Goal: Task Accomplishment & Management: Manage account settings

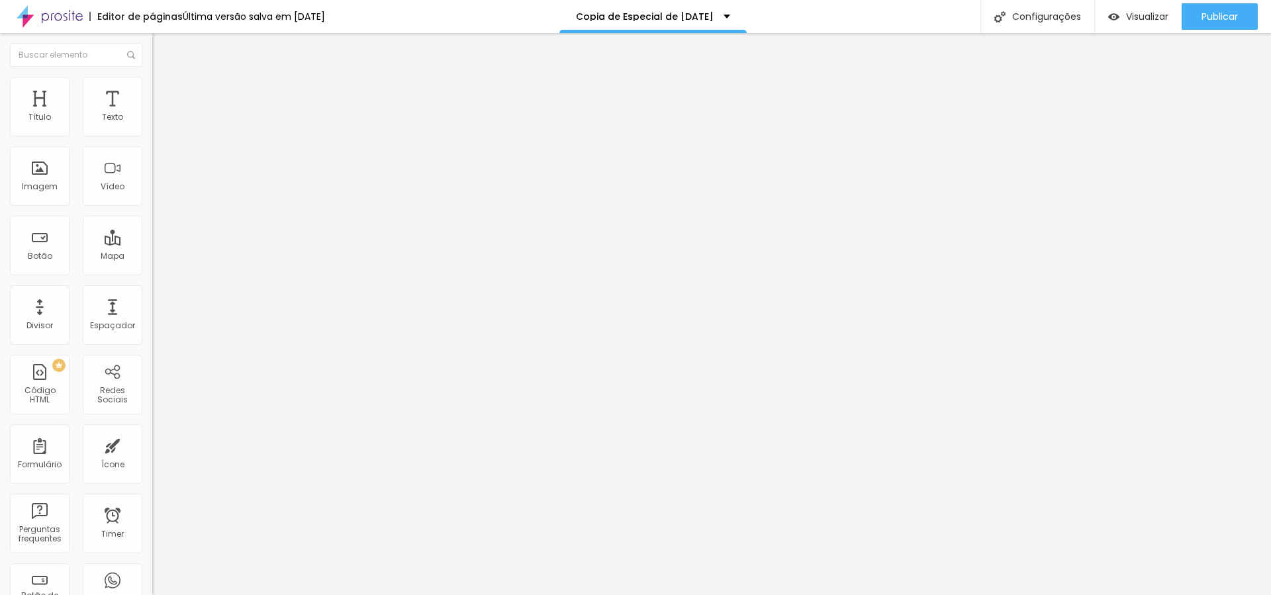
click at [162, 46] on img "button" at bounding box center [167, 48] width 11 height 11
click at [162, 44] on img "button" at bounding box center [167, 48] width 11 height 11
click at [164, 88] on span "Avançado" at bounding box center [186, 85] width 44 height 11
click at [164, 78] on span "Estilo" at bounding box center [174, 72] width 21 height 11
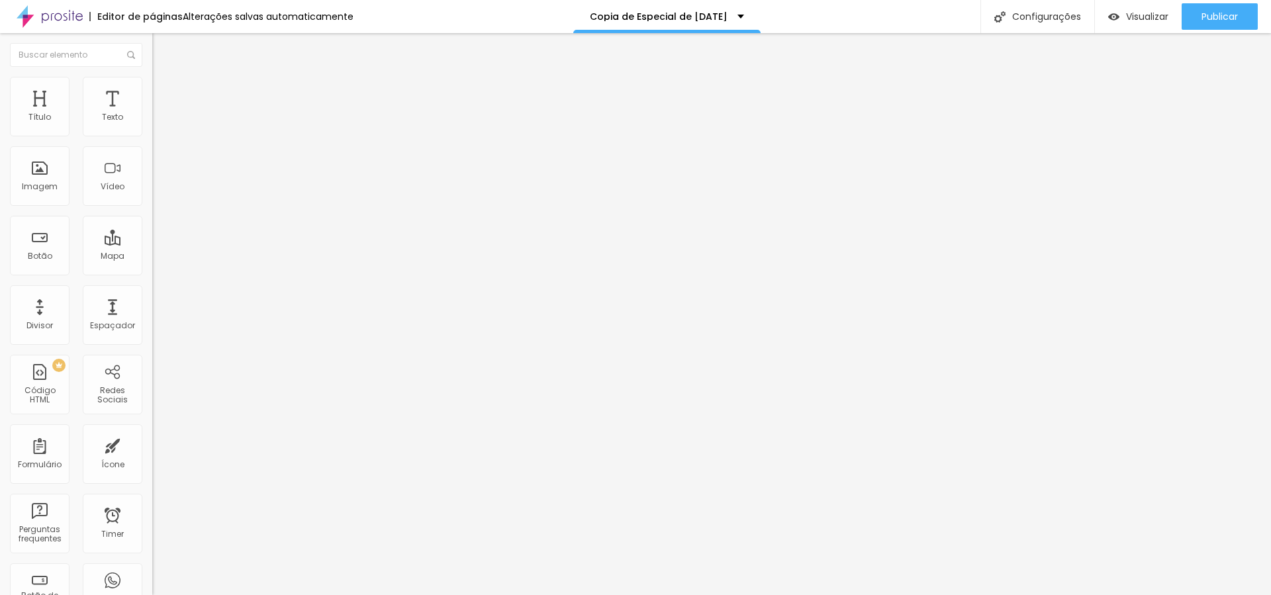
click at [152, 127] on div "Tipografia Voltar ao padrão" at bounding box center [228, 108] width 152 height 37
click at [152, 98] on div "Tipografia" at bounding box center [228, 94] width 152 height 8
click at [163, 118] on icon "button" at bounding box center [164, 116] width 3 height 3
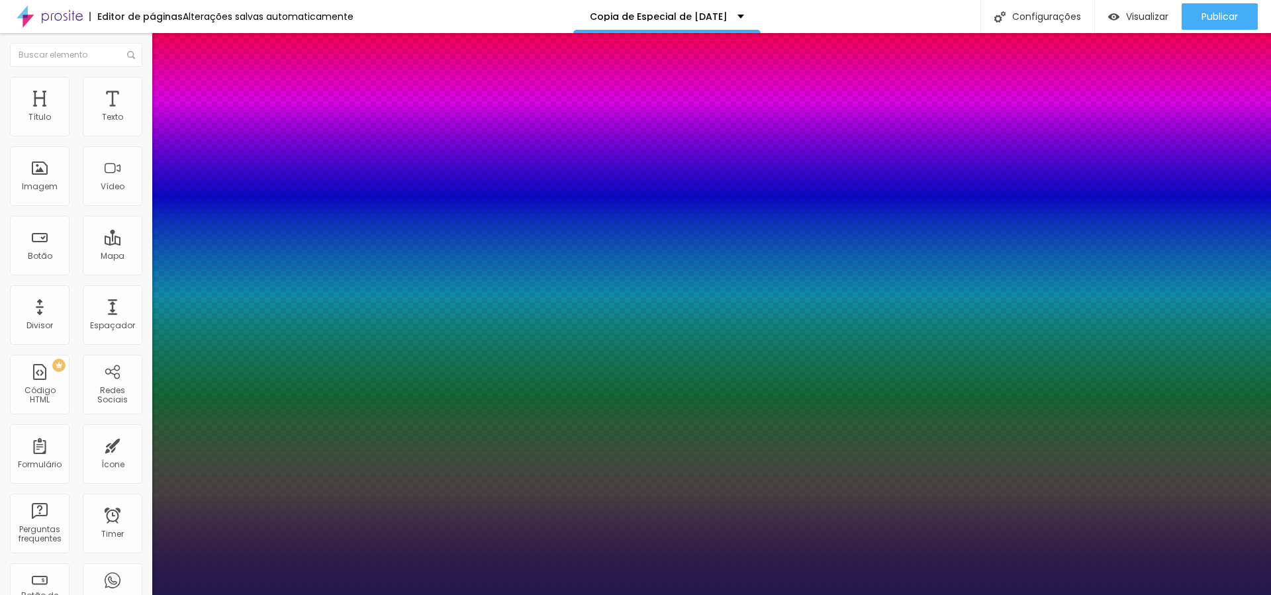
type input "1"
select select "Arapey"
type input "1"
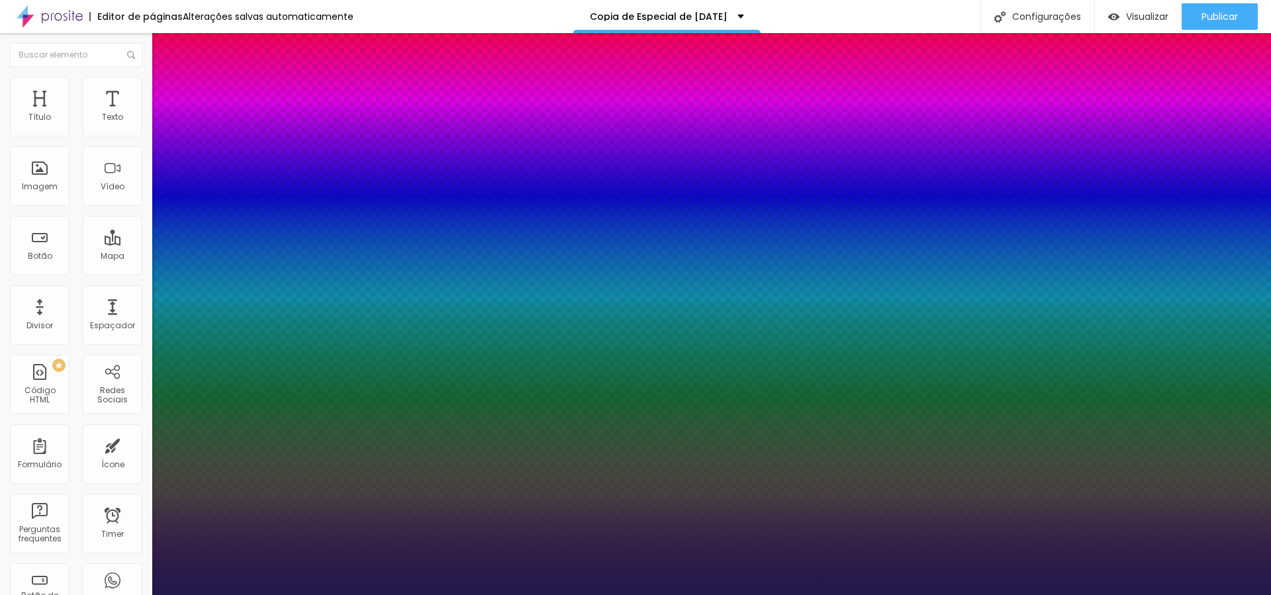
select select "AbrilFatface-Regular"
type input "1"
type input "21"
type input "1"
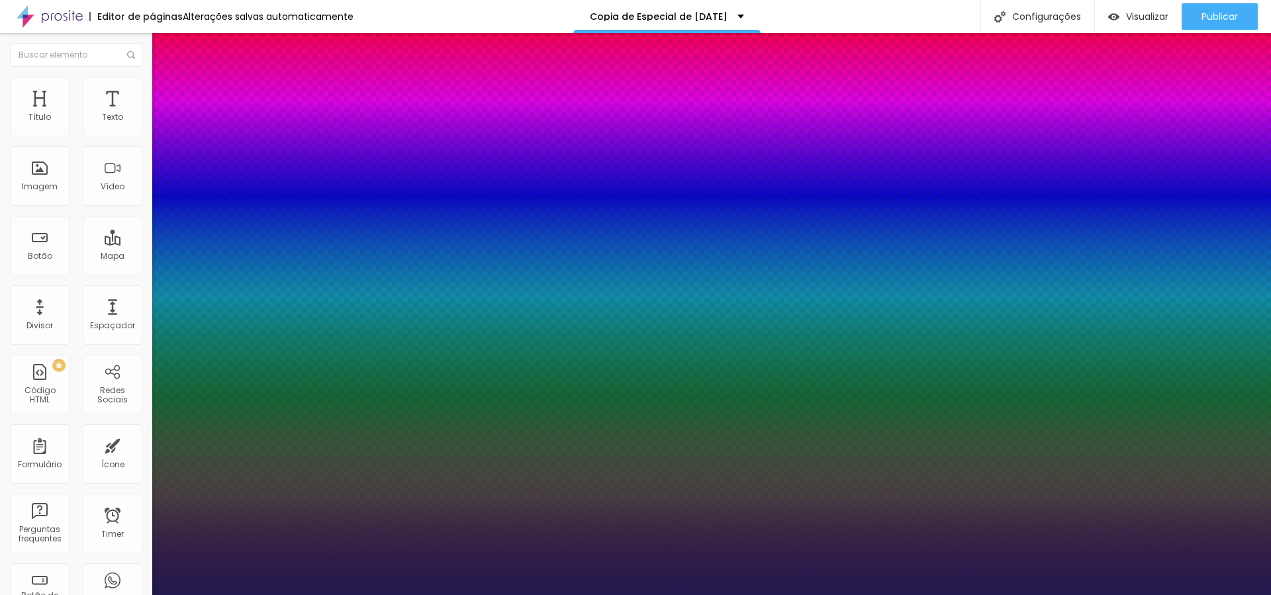
type input "25"
type input "1"
type input "27"
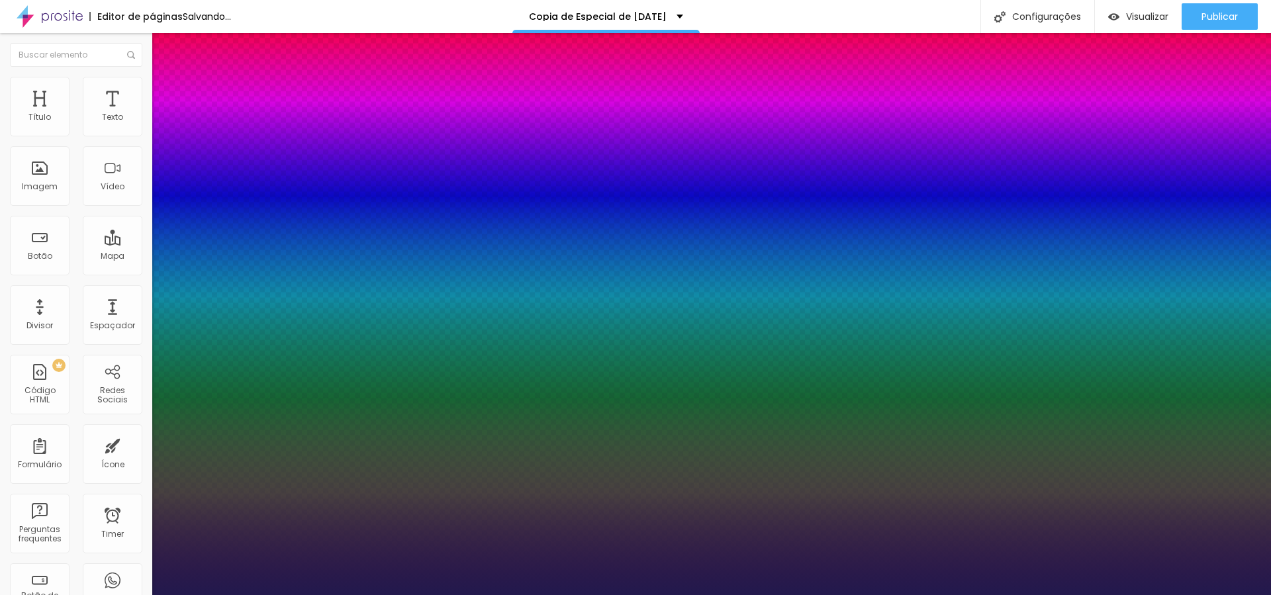
type input "1"
type input "28"
type input "1"
type input "29"
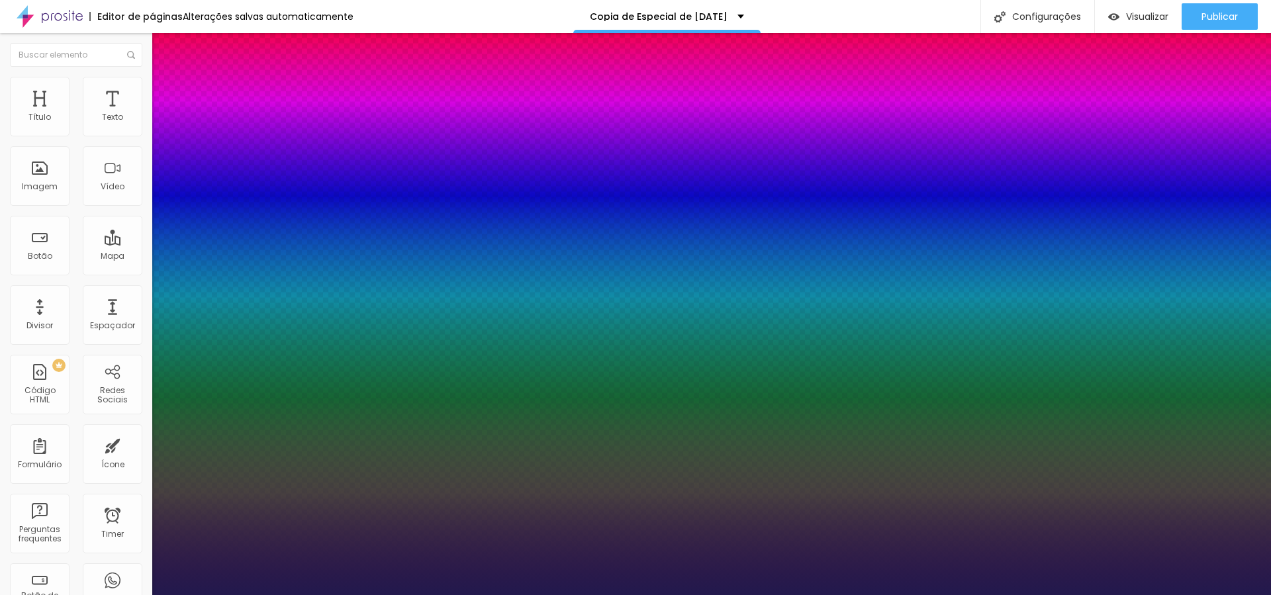
type input "29"
type input "1"
type input "30"
type input "1"
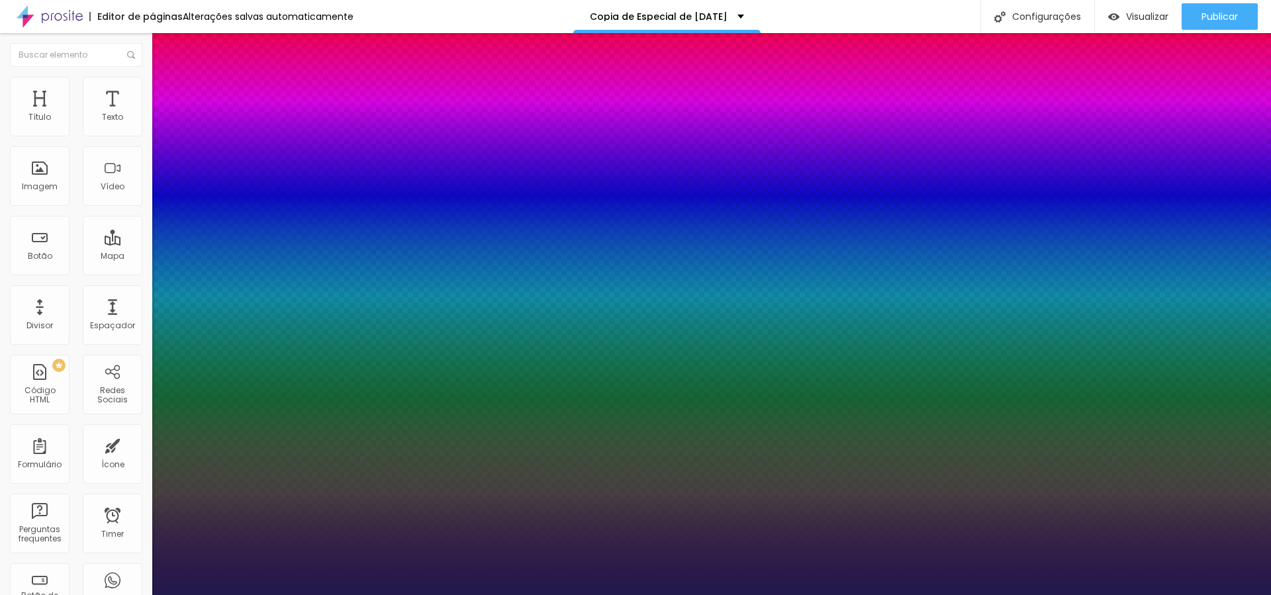
type input "30"
type input "1"
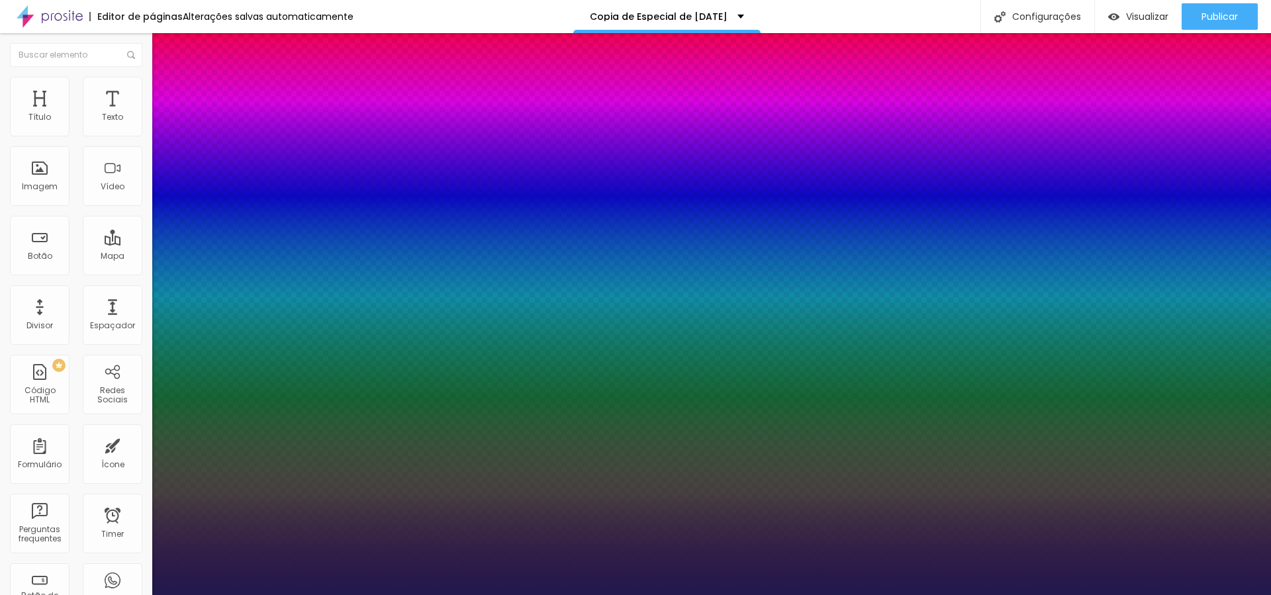
click at [493, 594] on div at bounding box center [635, 595] width 1271 height 0
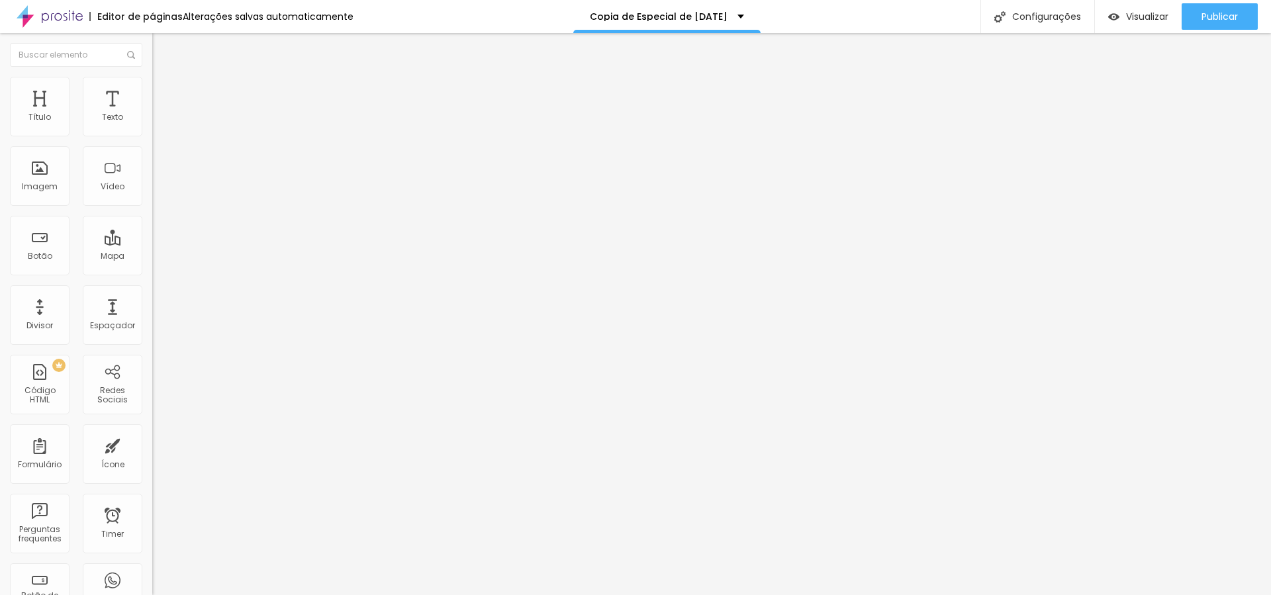
click at [152, 127] on button "button" at bounding box center [161, 120] width 19 height 14
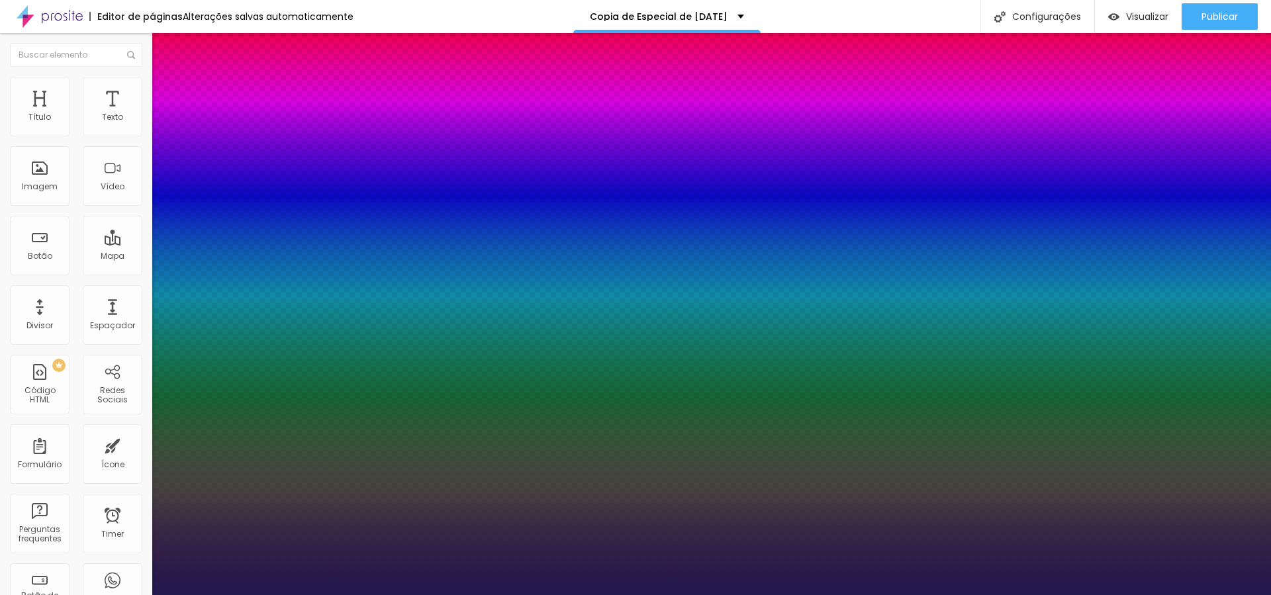
type input "1"
type input "28"
type input "1"
type input "23"
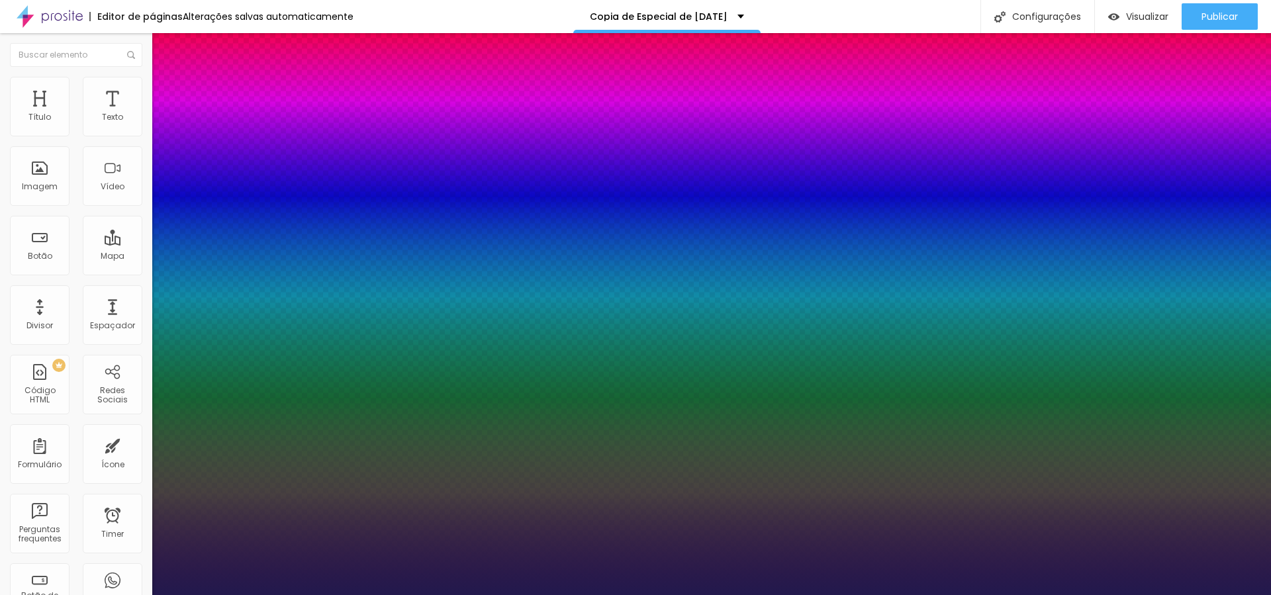
type input "23"
type input "1"
type input "21"
type input "1"
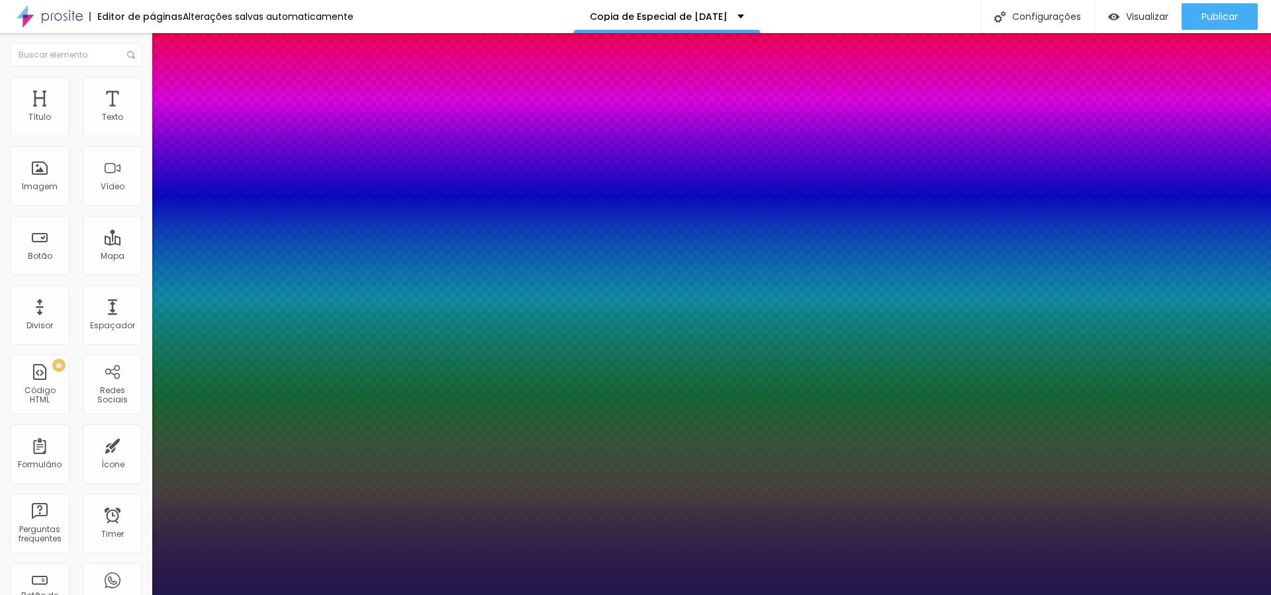
type input "24"
type input "1"
type input "25"
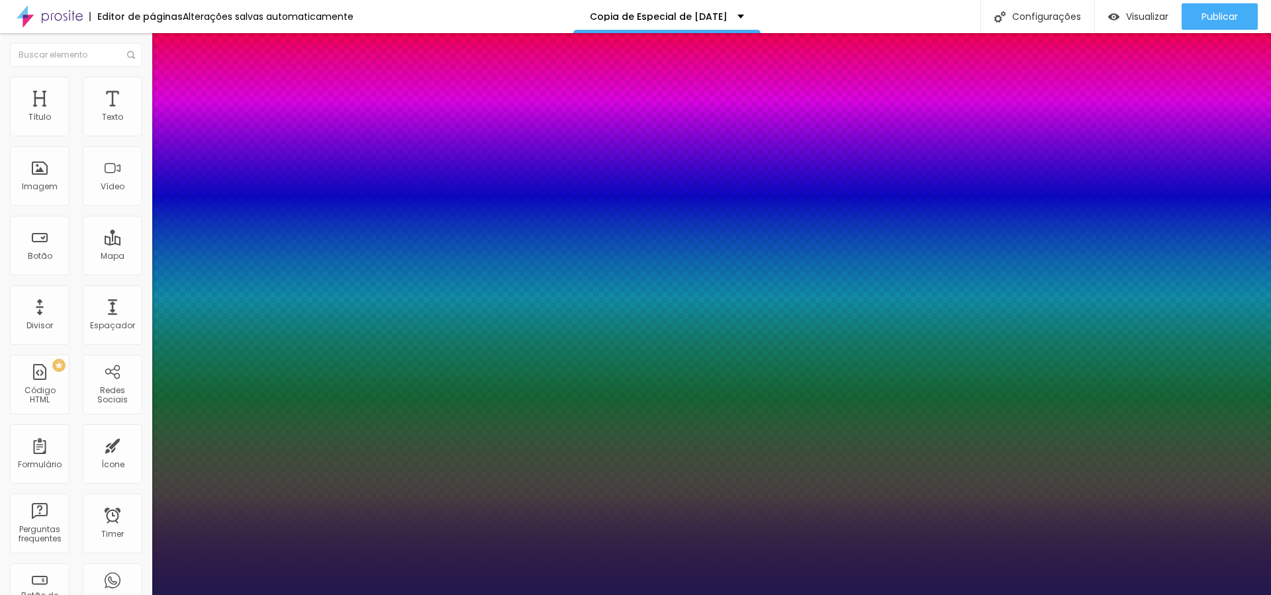
type input "1"
type input "26"
type input "1"
type input "26"
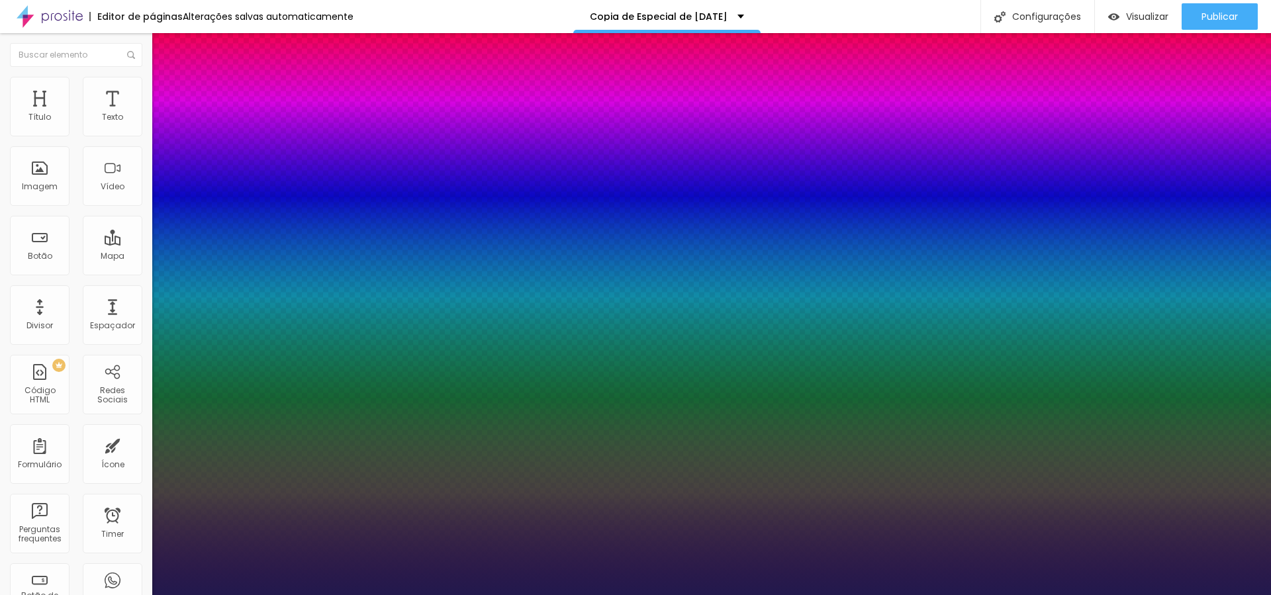
type input "1"
select select "Alegreya"
type input "1"
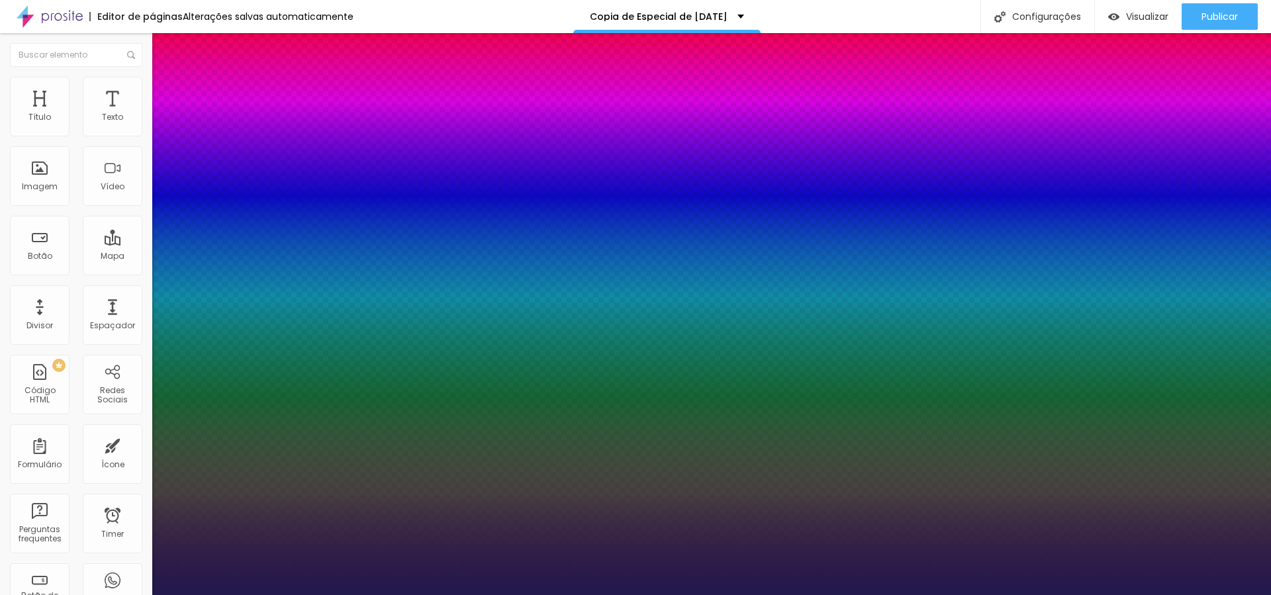
type input "0.4"
type input "1"
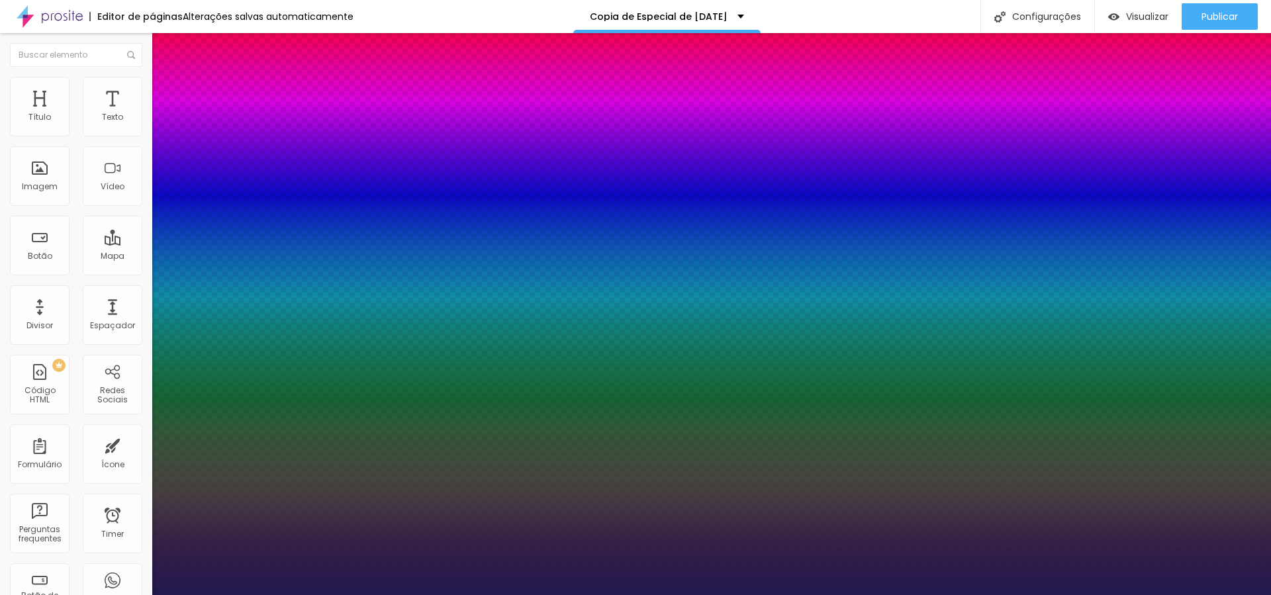
type input "1"
type input "0.9"
type input "1"
type input "0.8"
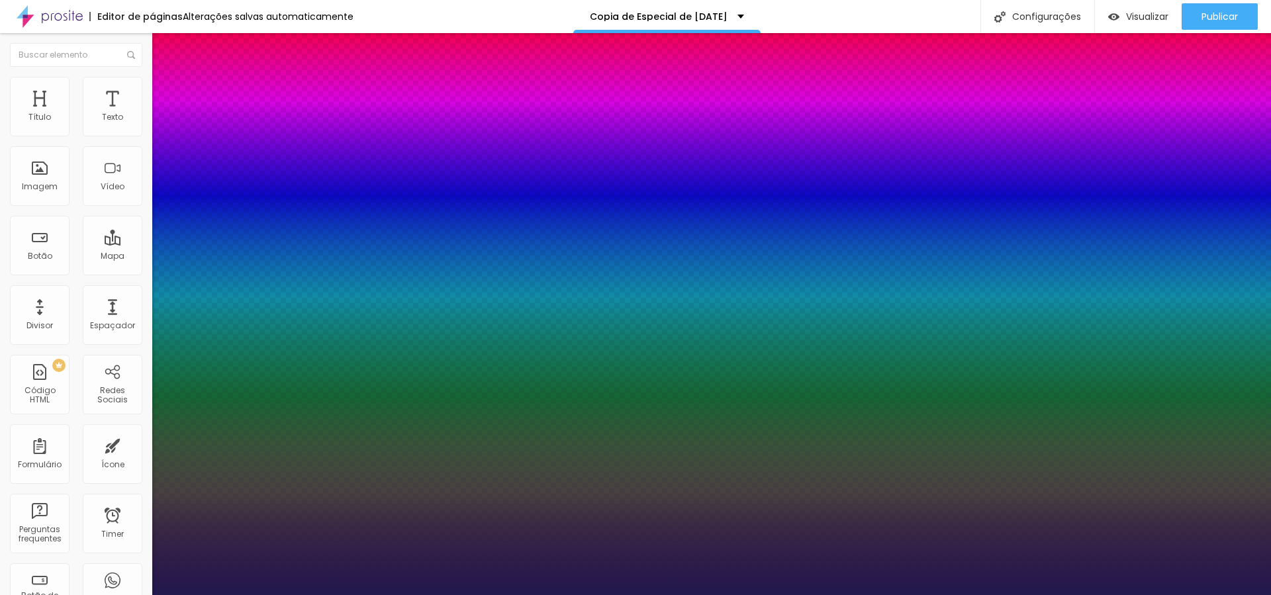
type input "0.8"
type input "1"
type input "0.7"
type input "1"
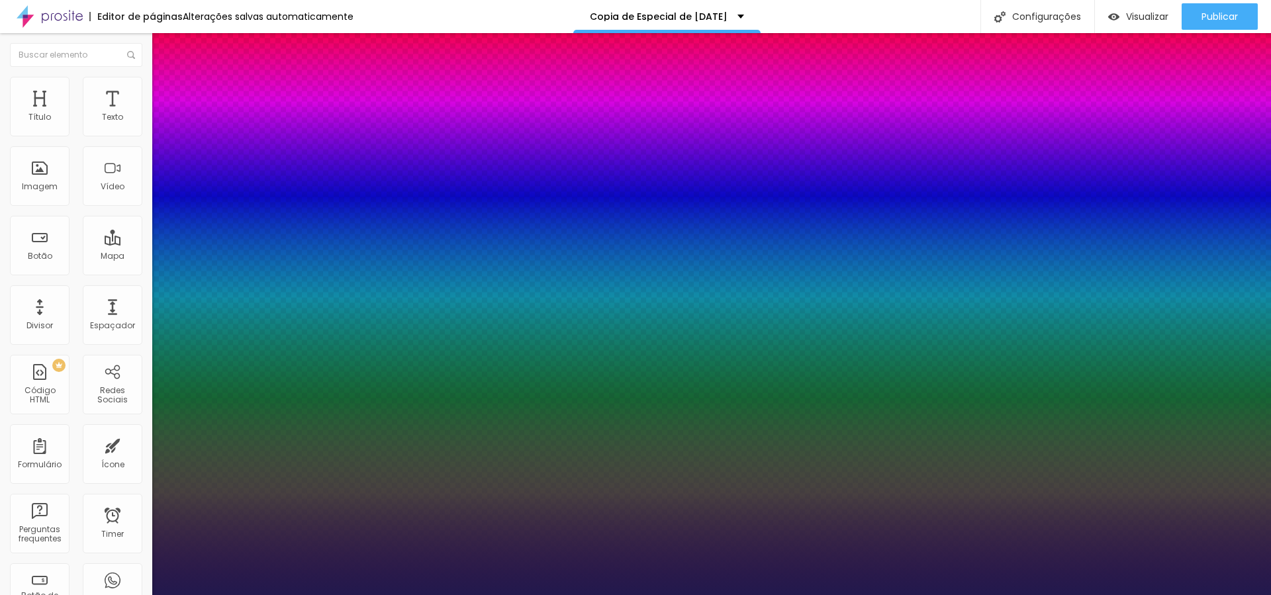
type input "0.6"
type input "1"
type input "0.5"
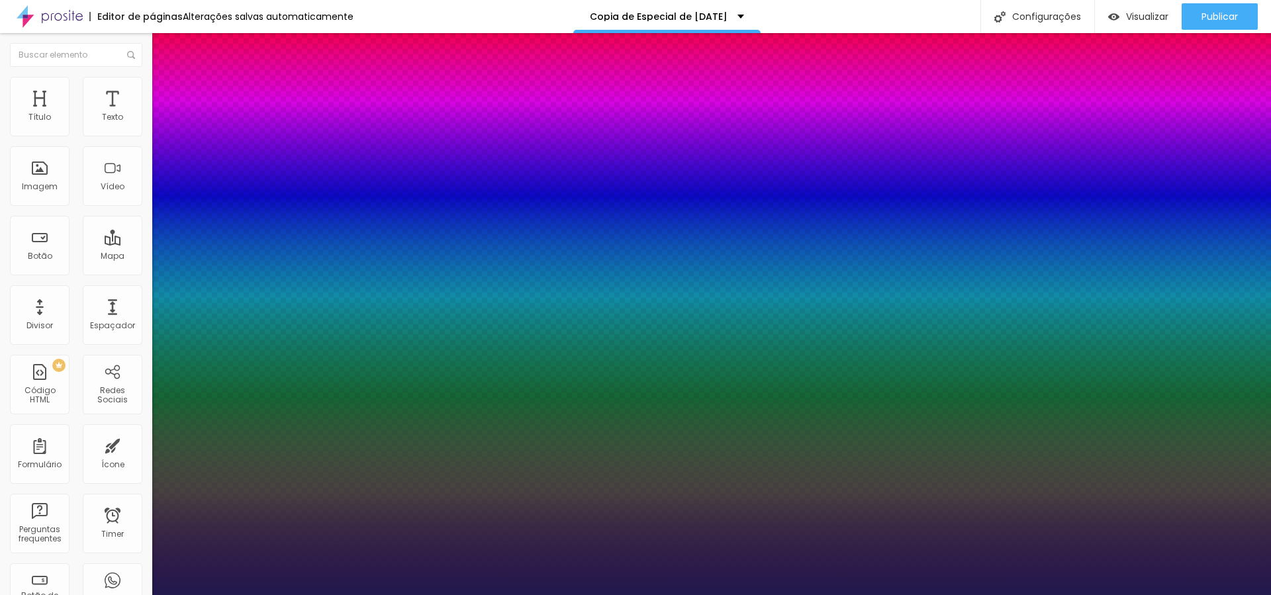
type input "1"
type input "0.4"
type input "1"
type input "0.3"
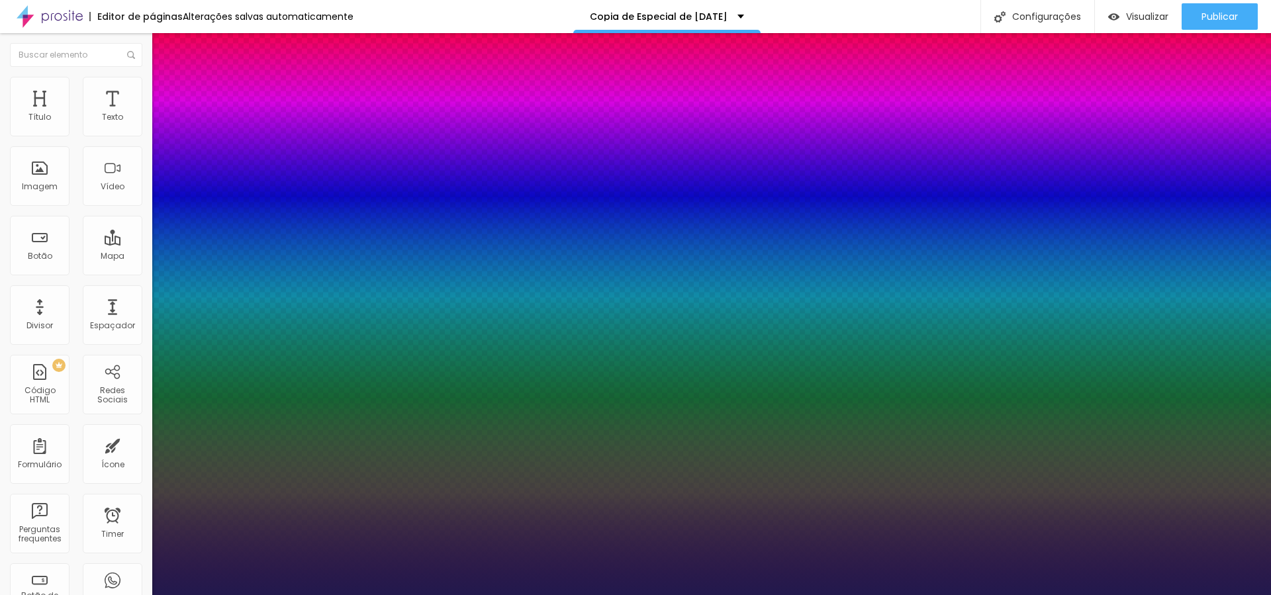
type input "0.3"
type input "1"
type input "0.3"
type input "1"
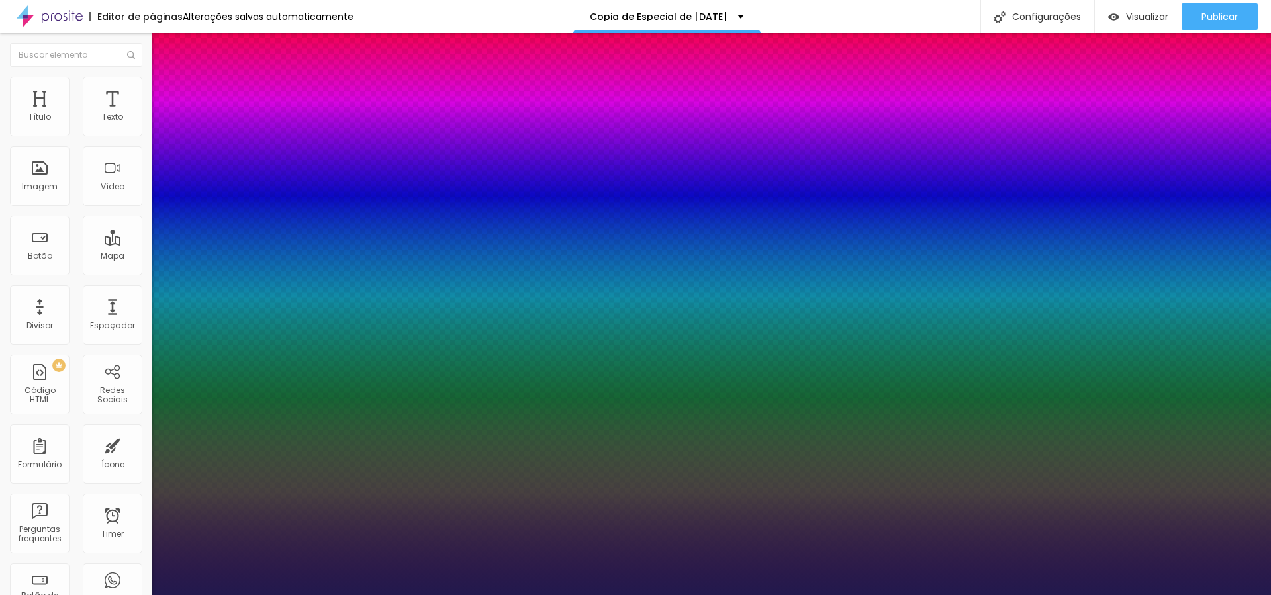
type input "1.4"
type input "1"
type input "1.5"
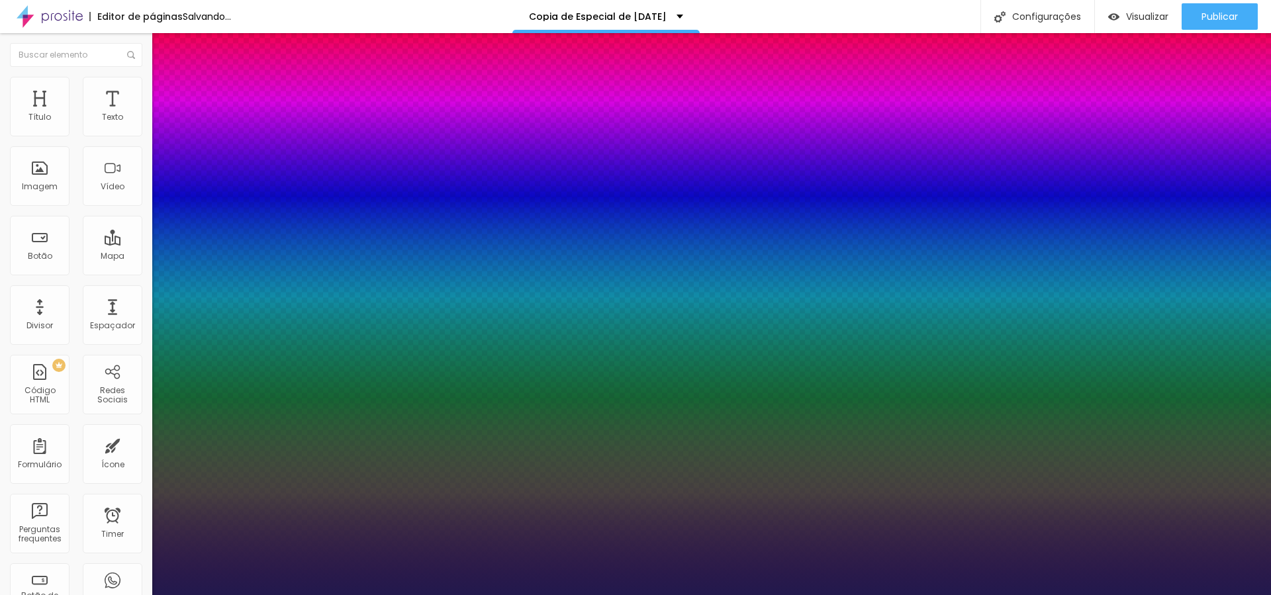
type input "1"
type input "1.4"
type input "1"
type input "1.3"
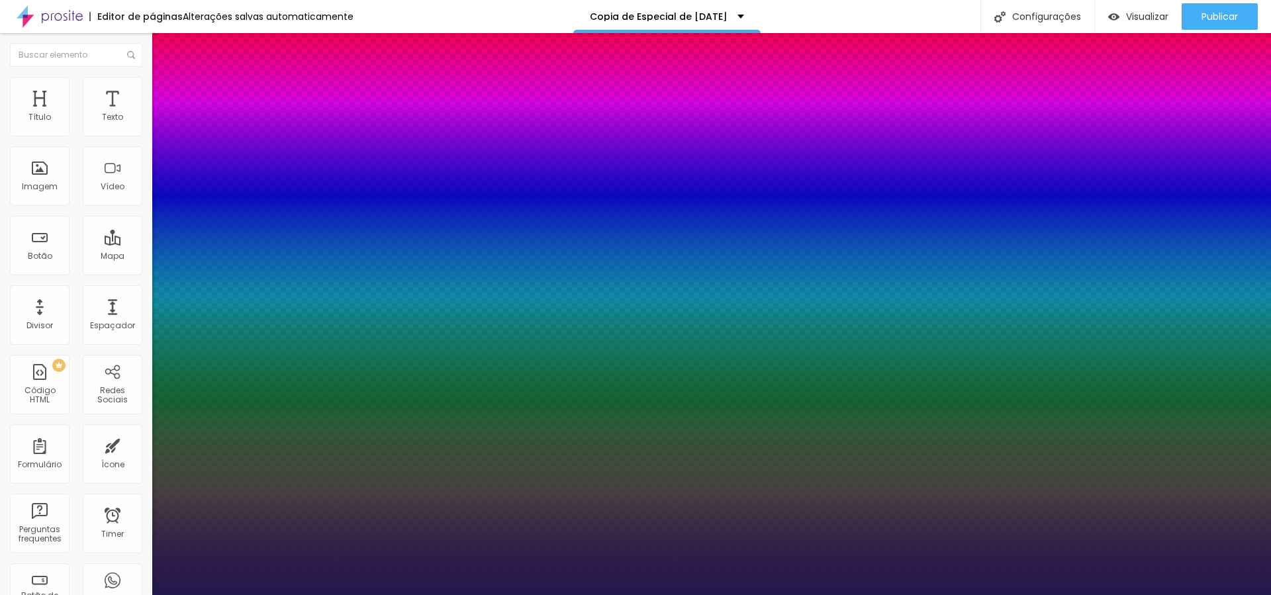
type input "1.3"
drag, startPoint x: 221, startPoint y: 317, endPoint x: 216, endPoint y: 310, distance: 9.0
click at [21, 594] on div at bounding box center [635, 595] width 1271 height 0
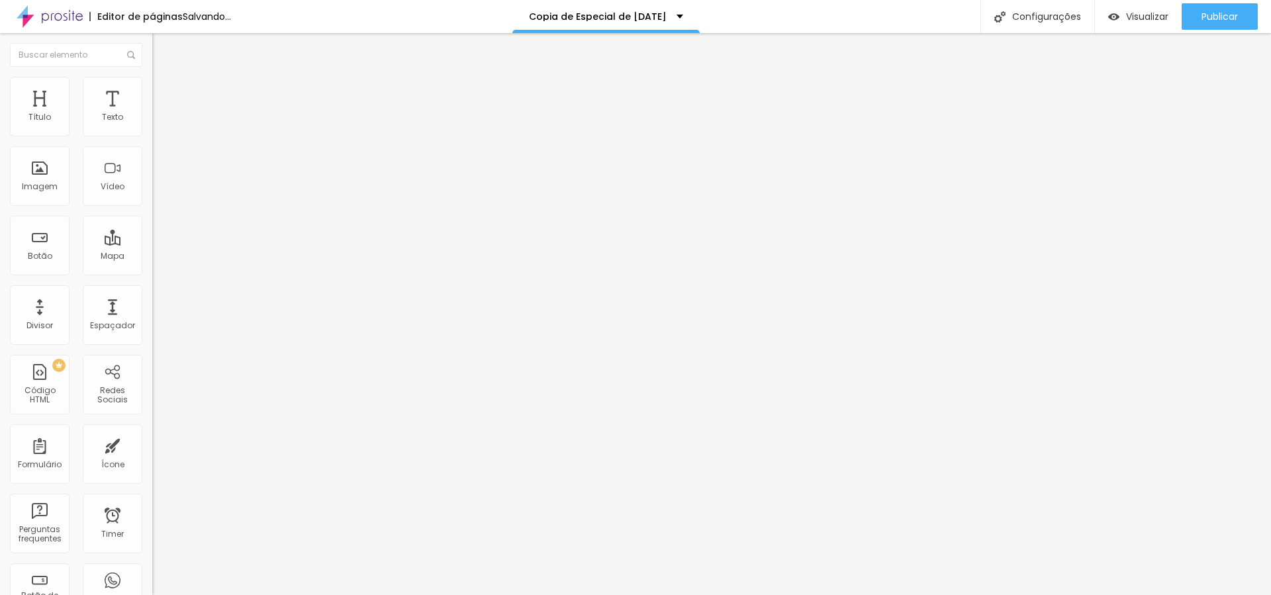
click at [152, 87] on li "Avançado" at bounding box center [228, 83] width 152 height 13
click at [164, 78] on span "Estilo" at bounding box center [174, 72] width 21 height 11
click at [164, 91] on span "Avançado" at bounding box center [186, 85] width 44 height 11
drag, startPoint x: 38, startPoint y: 85, endPoint x: 32, endPoint y: 74, distance: 12.5
click at [152, 75] on img at bounding box center [158, 70] width 12 height 12
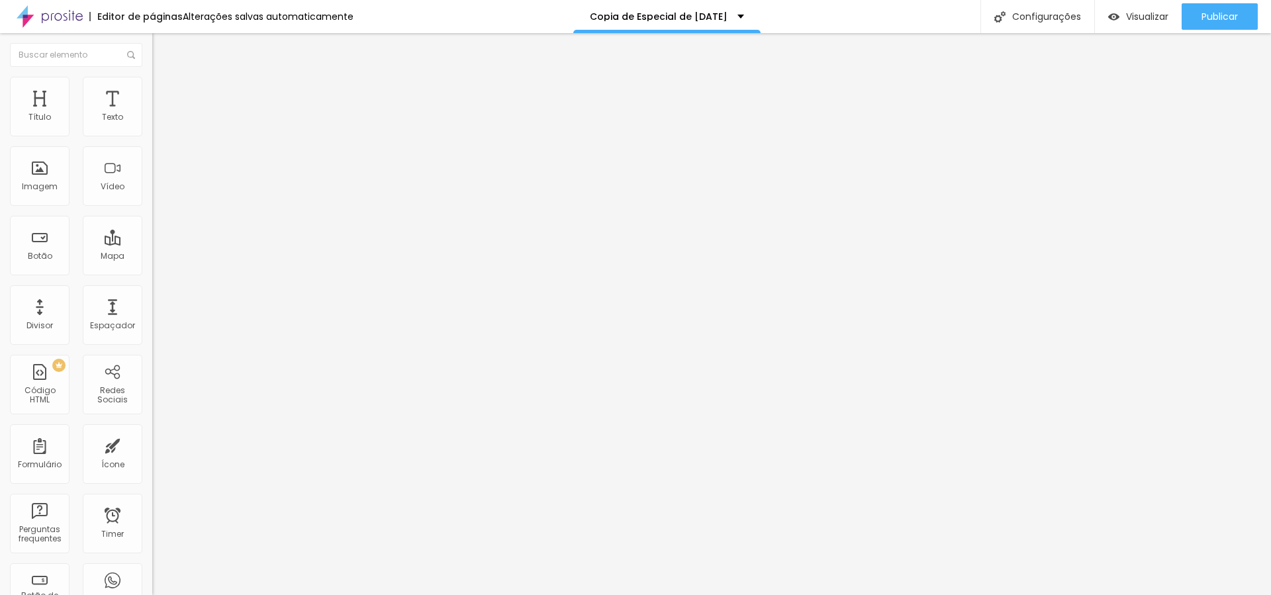
click at [162, 47] on img "button" at bounding box center [167, 48] width 11 height 11
click at [162, 45] on img "button" at bounding box center [167, 48] width 11 height 11
click at [162, 43] on img "button" at bounding box center [167, 48] width 11 height 11
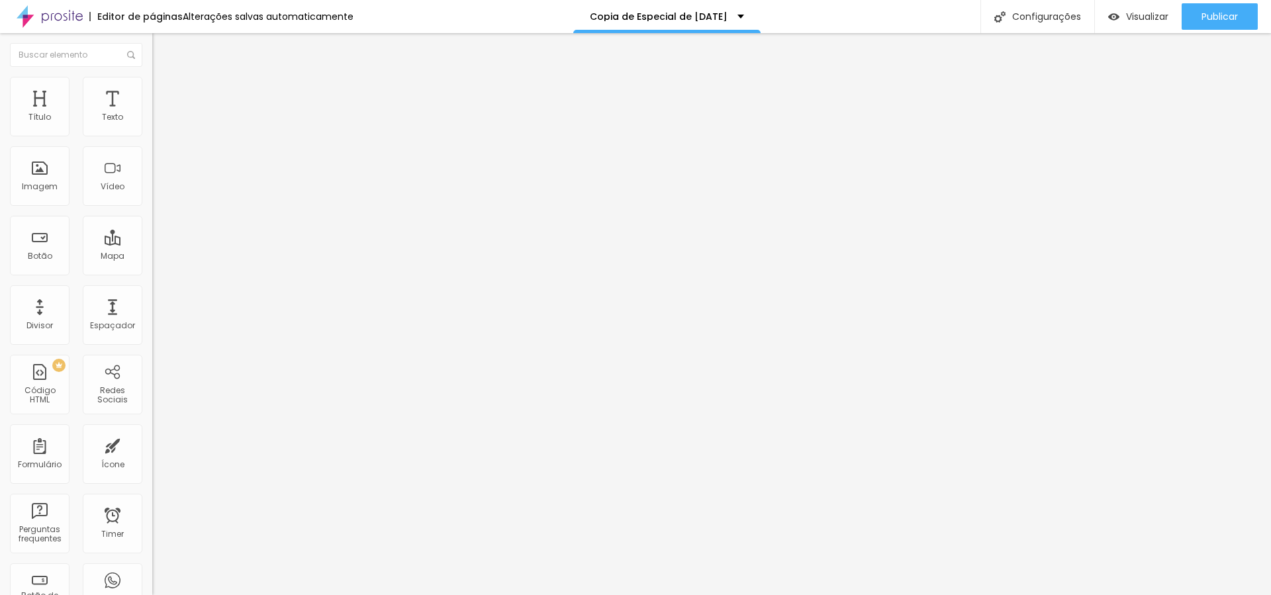
click at [152, 467] on div "Editar Texto Estilo Avançado Tipografia Voltar ao padrão Sombra DESATIVADO Volt…" at bounding box center [228, 314] width 152 height 562
click at [152, 125] on span "Titulo 2" at bounding box center [173, 117] width 43 height 17
click at [152, 114] on span "Titulo 1" at bounding box center [173, 104] width 43 height 19
click at [164, 114] on span "Titulo 1" at bounding box center [185, 104] width 43 height 19
click at [152, 125] on span "Titulo 2" at bounding box center [173, 117] width 43 height 17
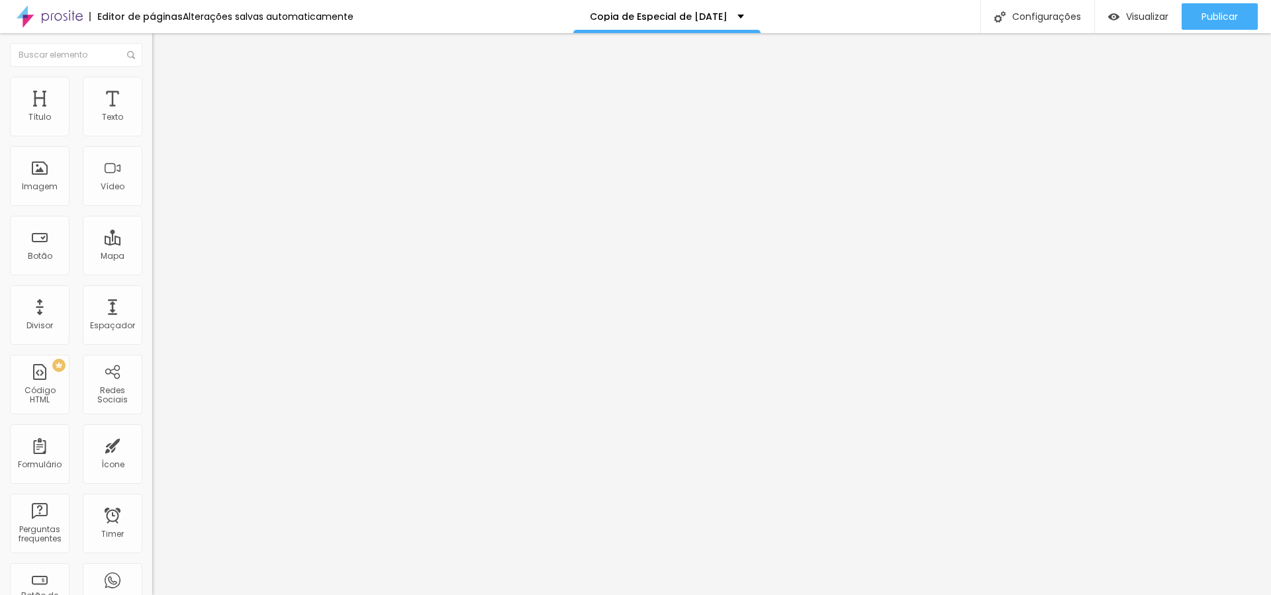
type input "20"
type input "23"
type input "24"
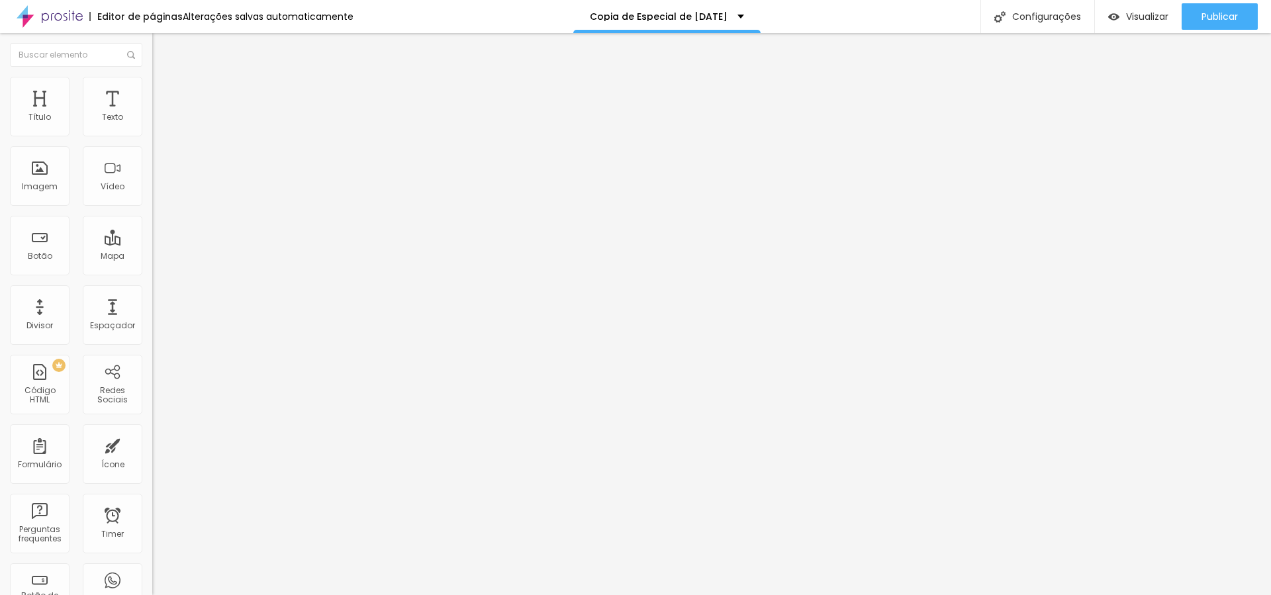
type input "24"
type input "23"
type input "24"
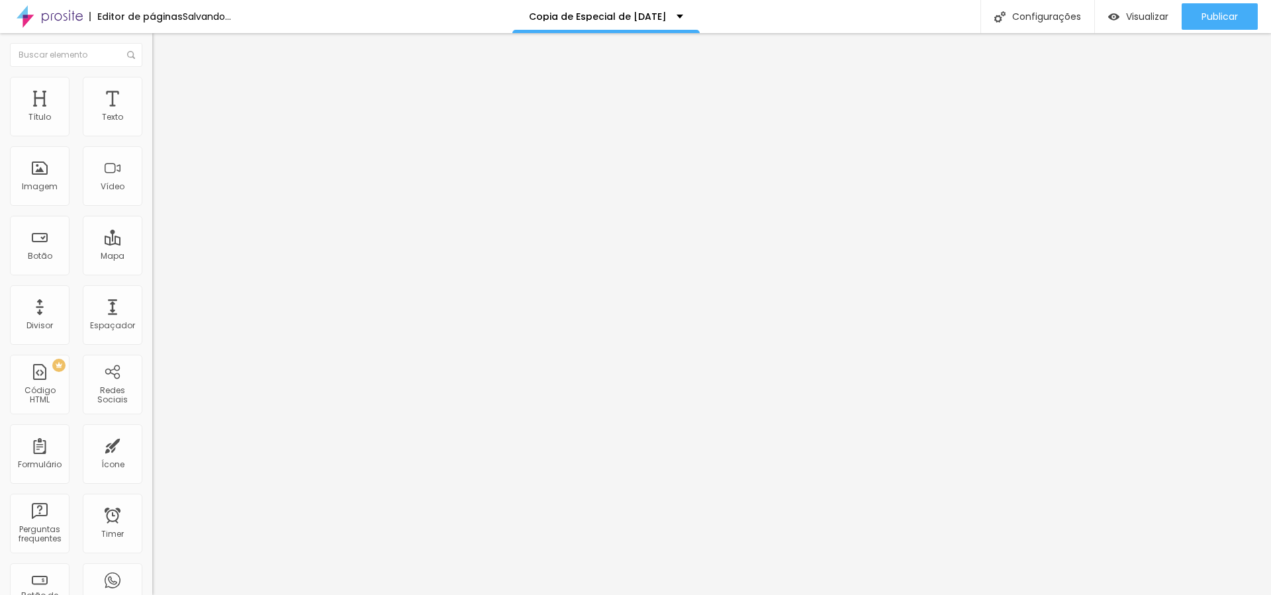
type input "24"
click at [152, 314] on input "range" at bounding box center [194, 319] width 85 height 11
click at [152, 87] on li "Avançado" at bounding box center [228, 83] width 152 height 13
type input "18"
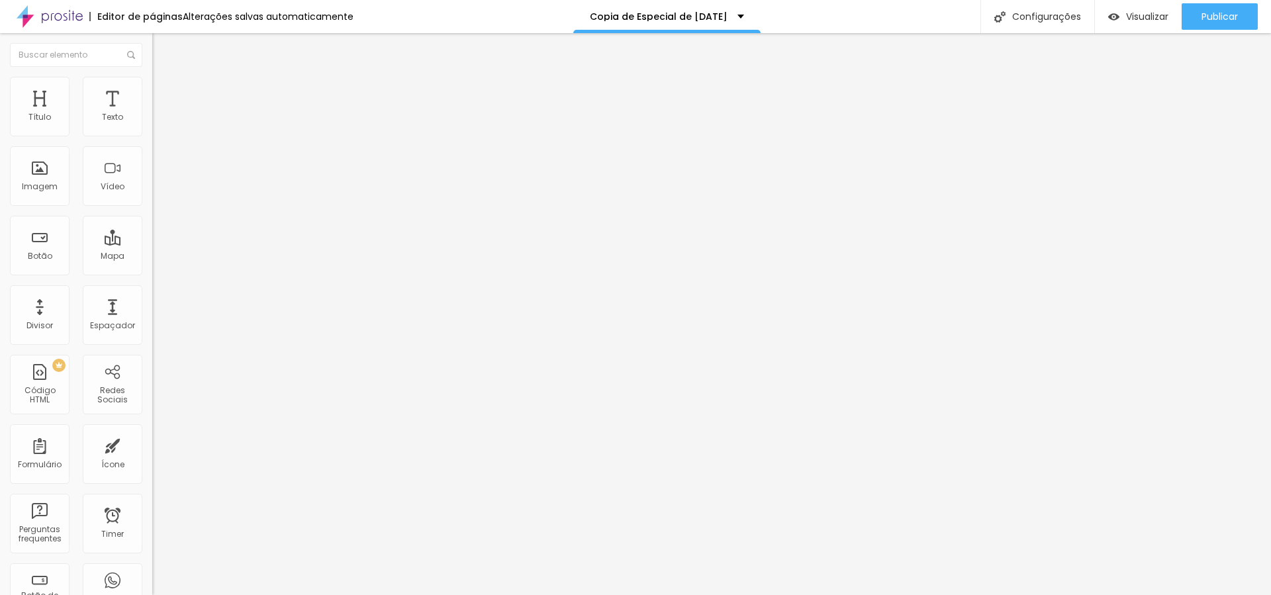
type input "19"
type input "21"
type input "20"
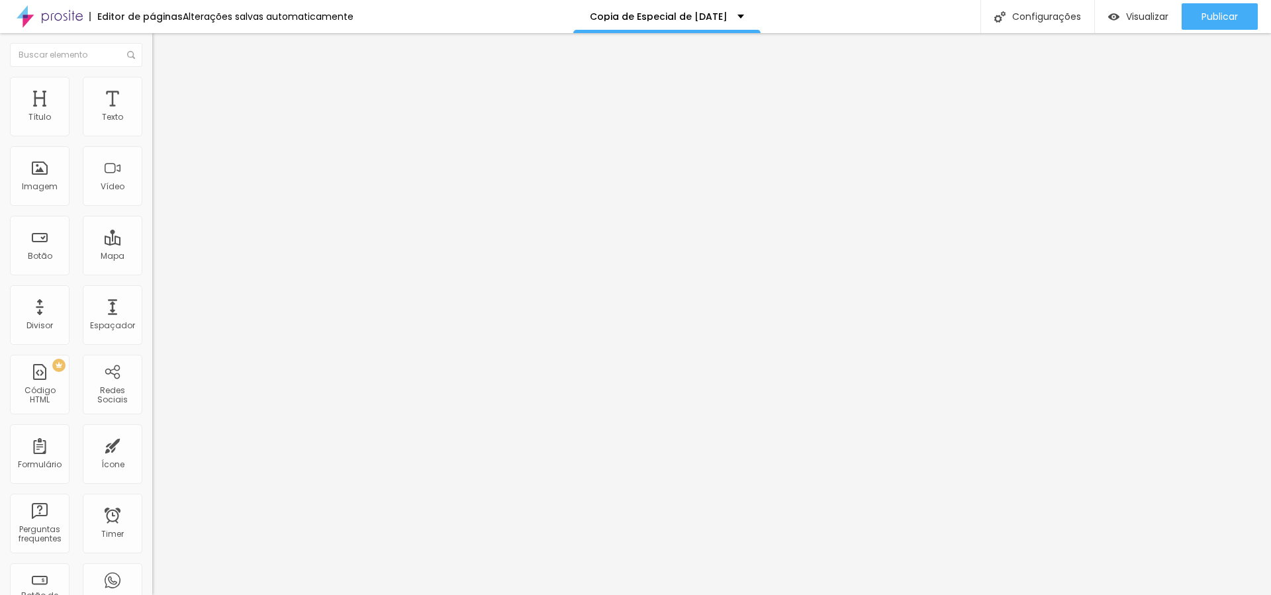
type input "20"
type input "18"
type input "17"
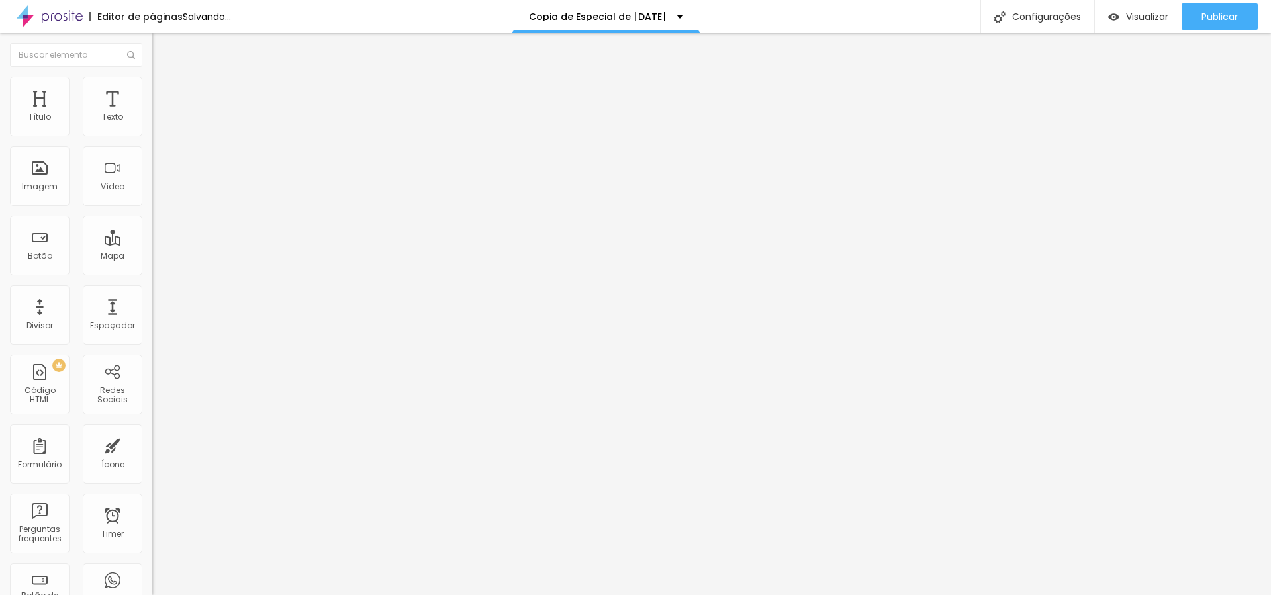
drag, startPoint x: 35, startPoint y: 130, endPoint x: 44, endPoint y: 130, distance: 9.3
type input "17"
click at [152, 244] on input "range" at bounding box center [194, 249] width 85 height 11
click at [152, 75] on img at bounding box center [158, 70] width 12 height 12
click at [158, 123] on icon "button" at bounding box center [162, 119] width 8 height 8
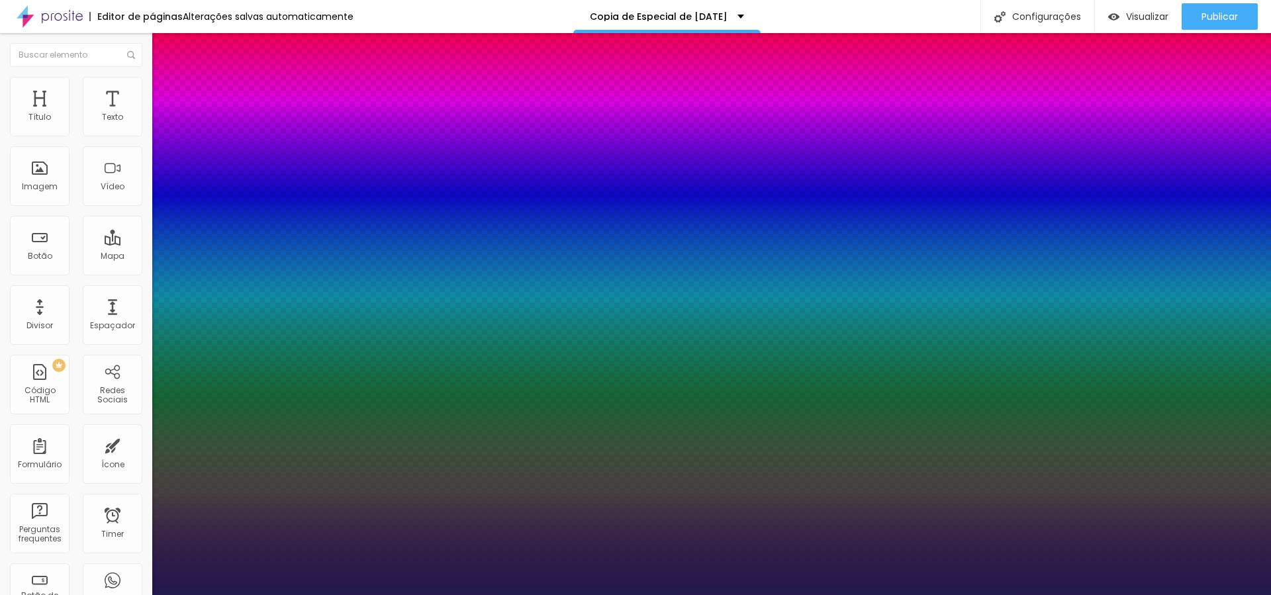
type input "1"
type input "21"
type input "1"
type input "22"
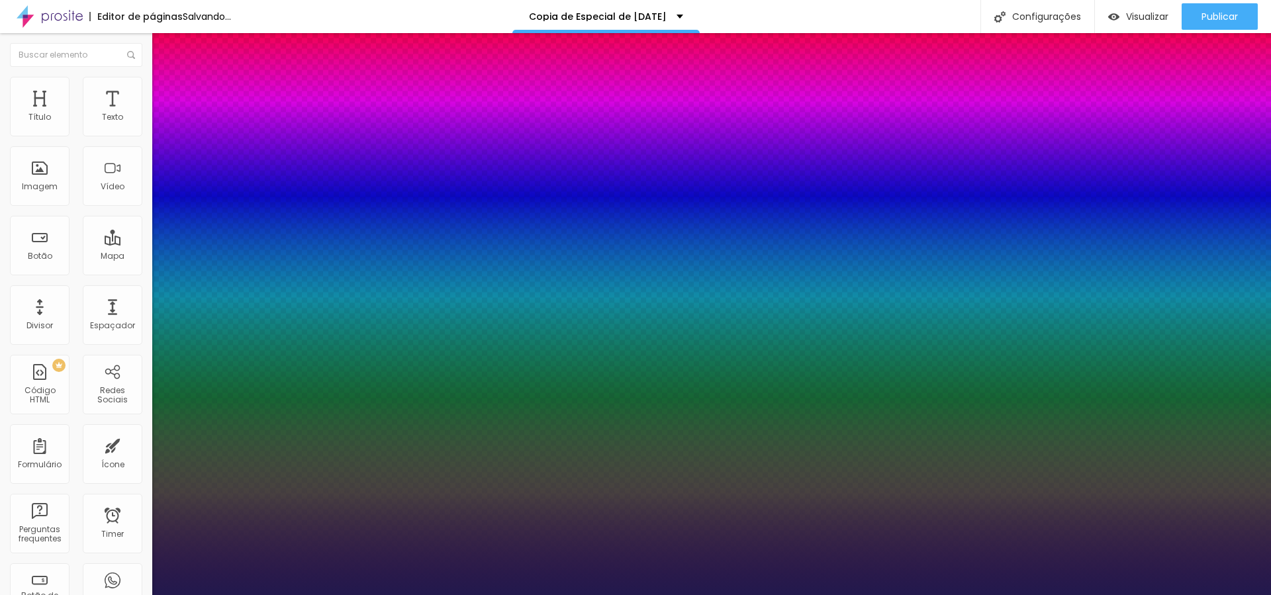
type input "22"
type input "1"
type input "23"
type input "1"
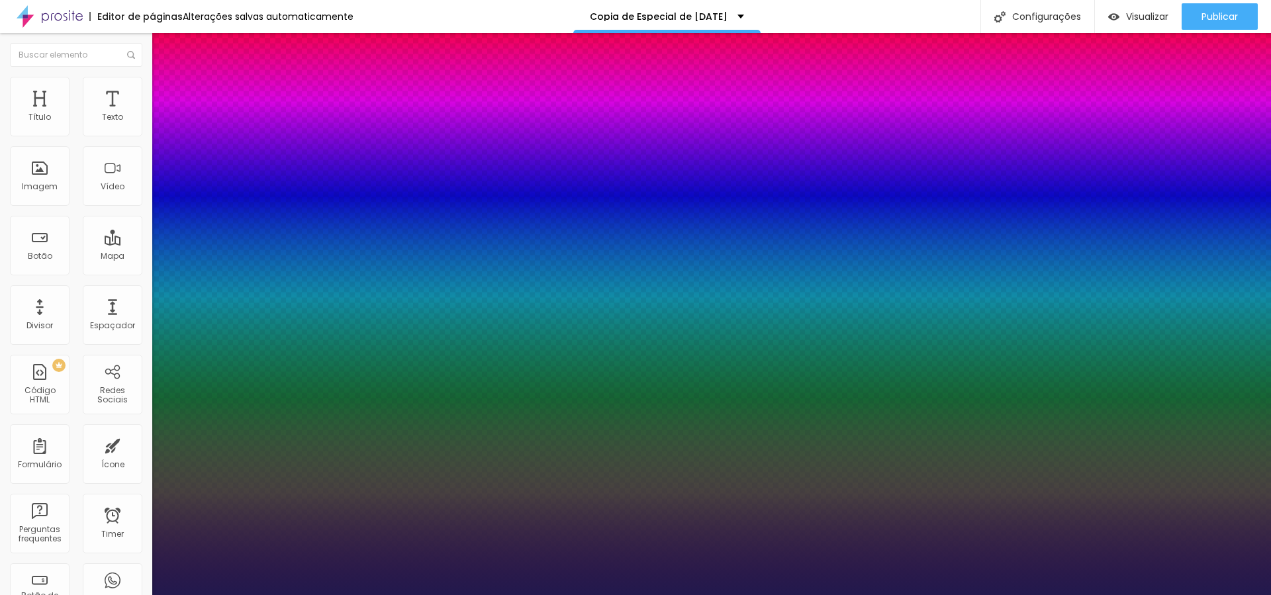
type input "24"
type input "1"
type input "24"
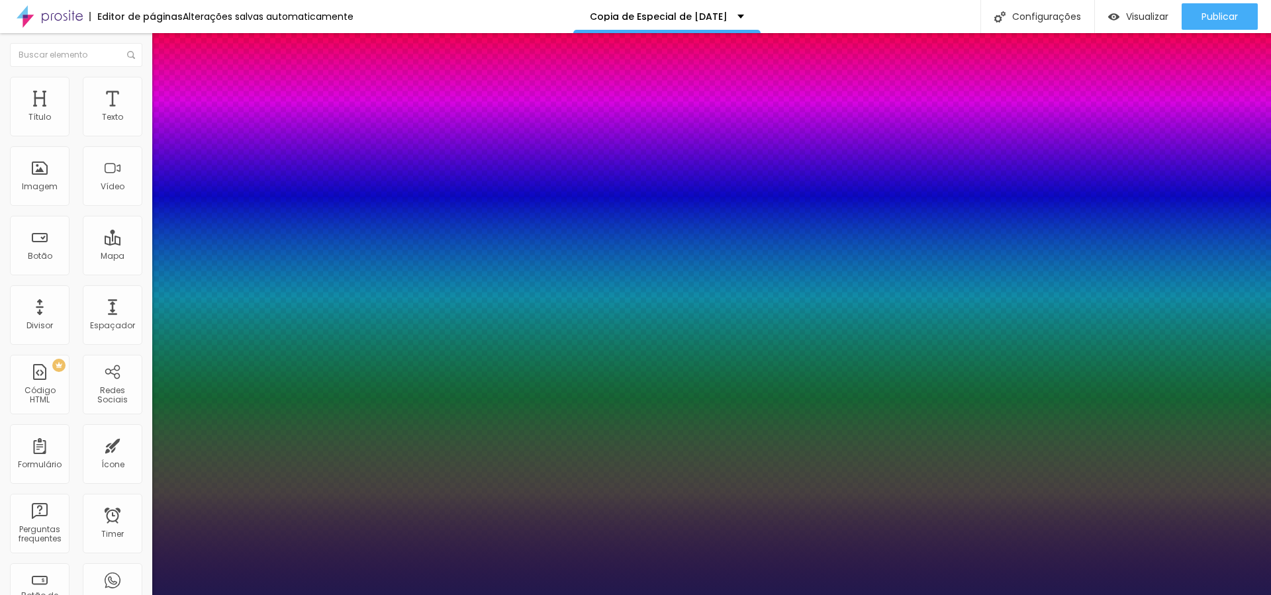
click at [1006, 594] on div at bounding box center [635, 595] width 1271 height 0
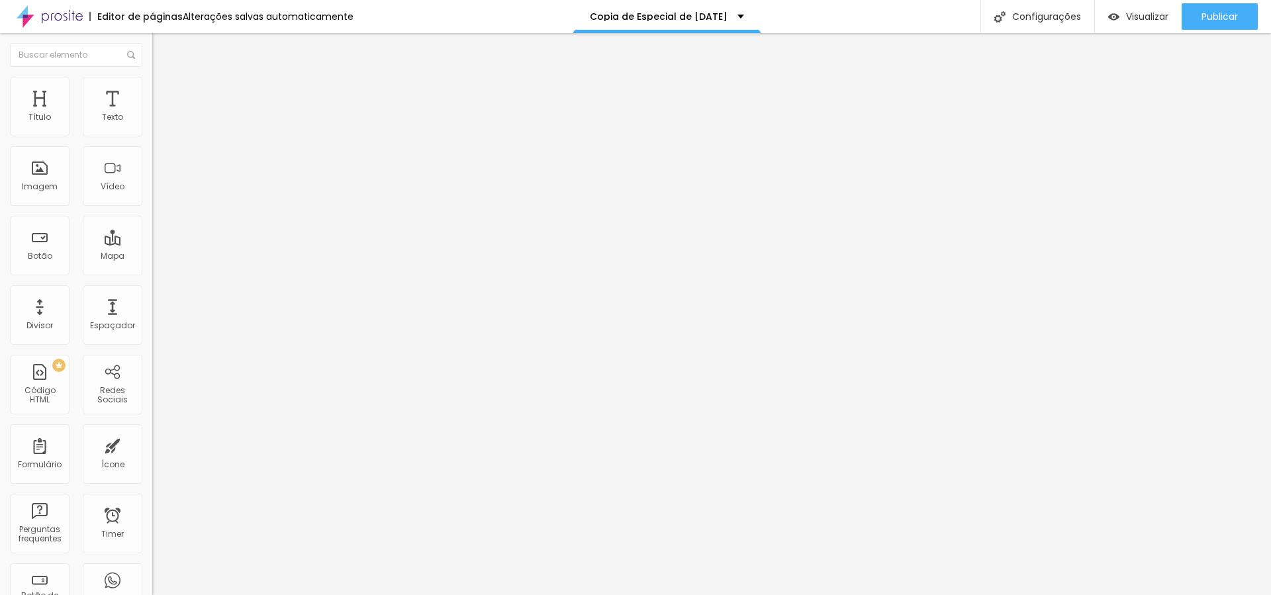
click at [164, 91] on span "Estilo" at bounding box center [174, 85] width 21 height 11
type input "65"
type input "70"
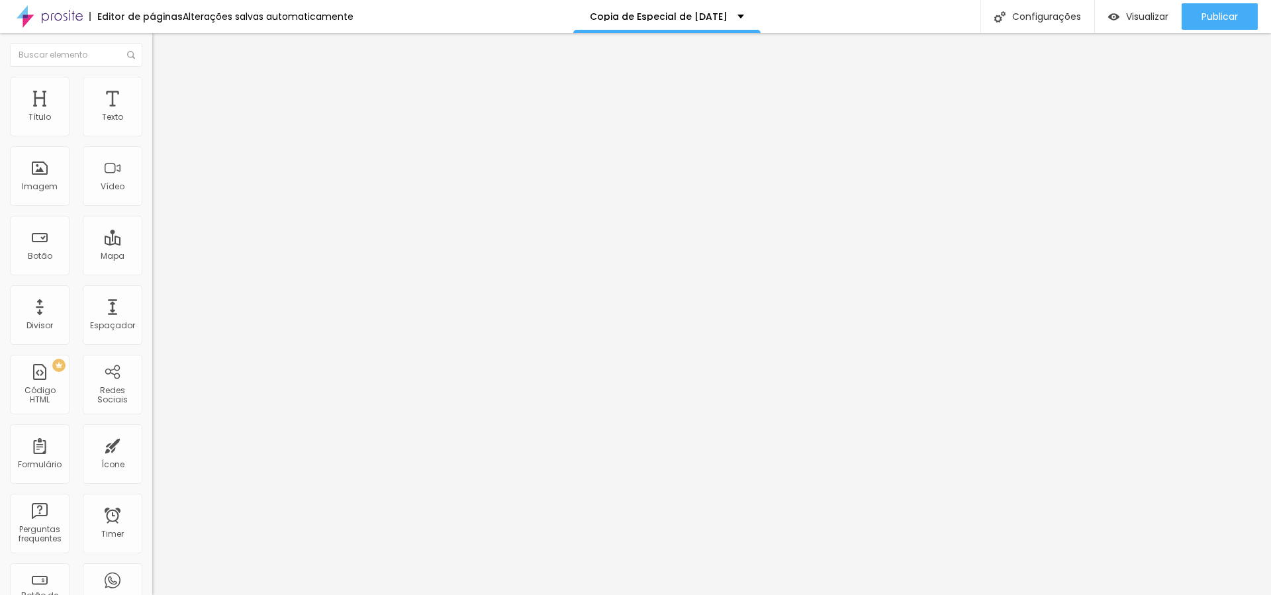
type input "75"
type input "80"
drag, startPoint x: 89, startPoint y: 142, endPoint x: 110, endPoint y: 143, distance: 20.6
type input "80"
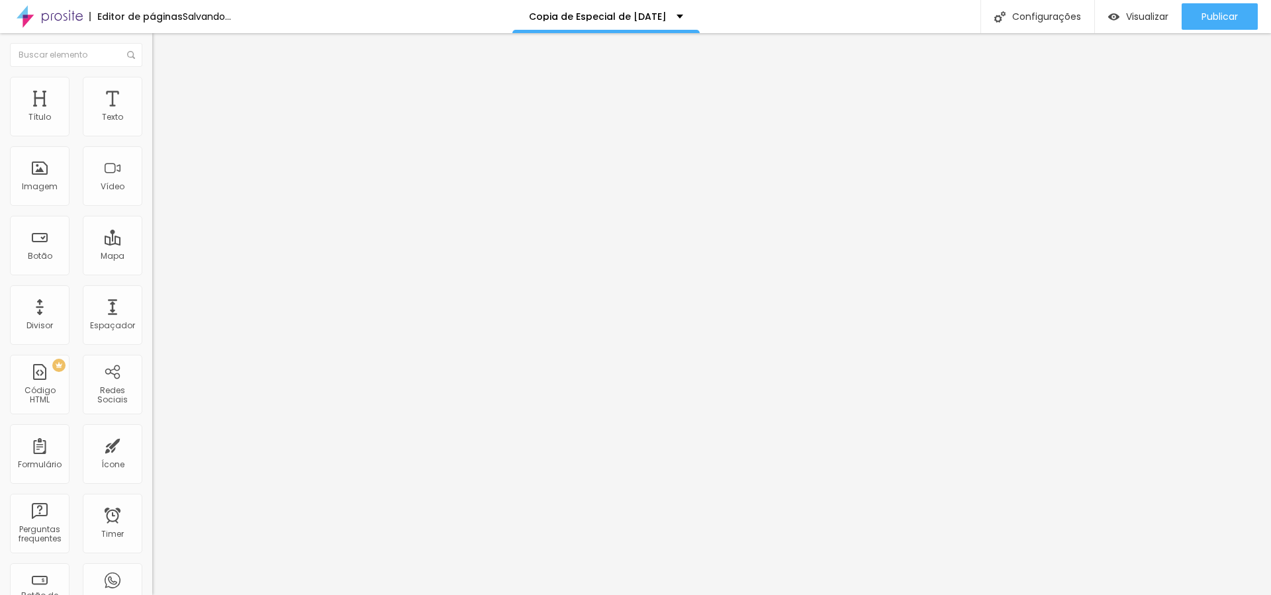
click at [152, 136] on input "range" at bounding box center [194, 130] width 85 height 11
type input "75"
type input "80"
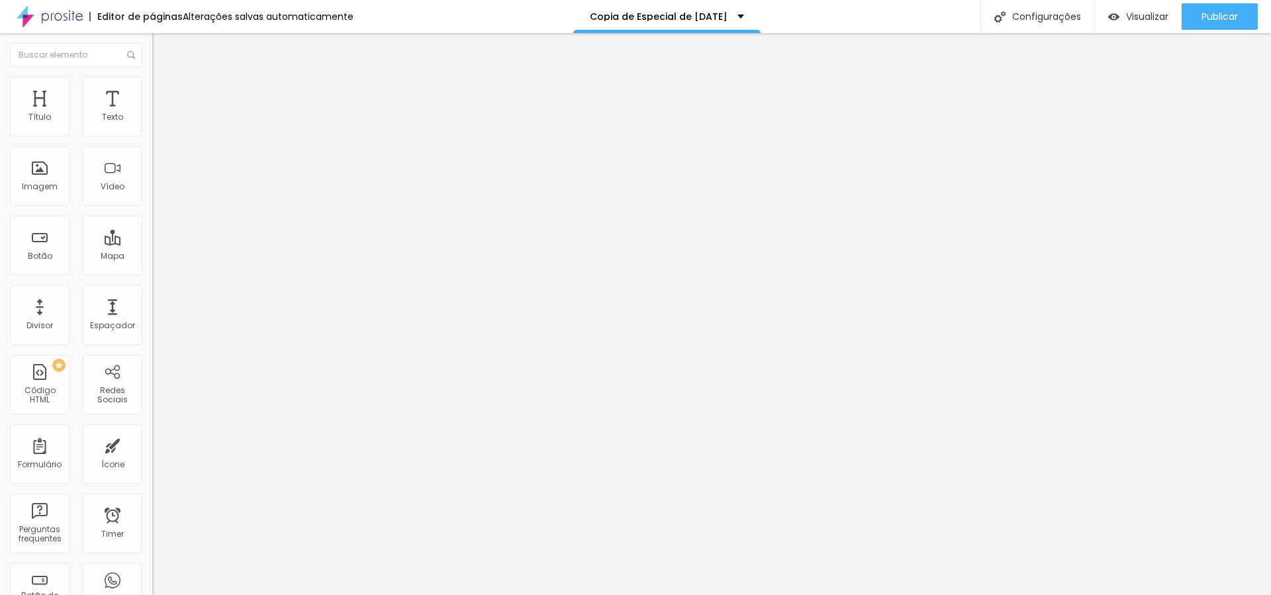
click at [152, 136] on input "range" at bounding box center [194, 130] width 85 height 11
click at [162, 48] on img "button" at bounding box center [167, 48] width 11 height 11
click at [152, 114] on span "Trocar imagem" at bounding box center [188, 108] width 72 height 11
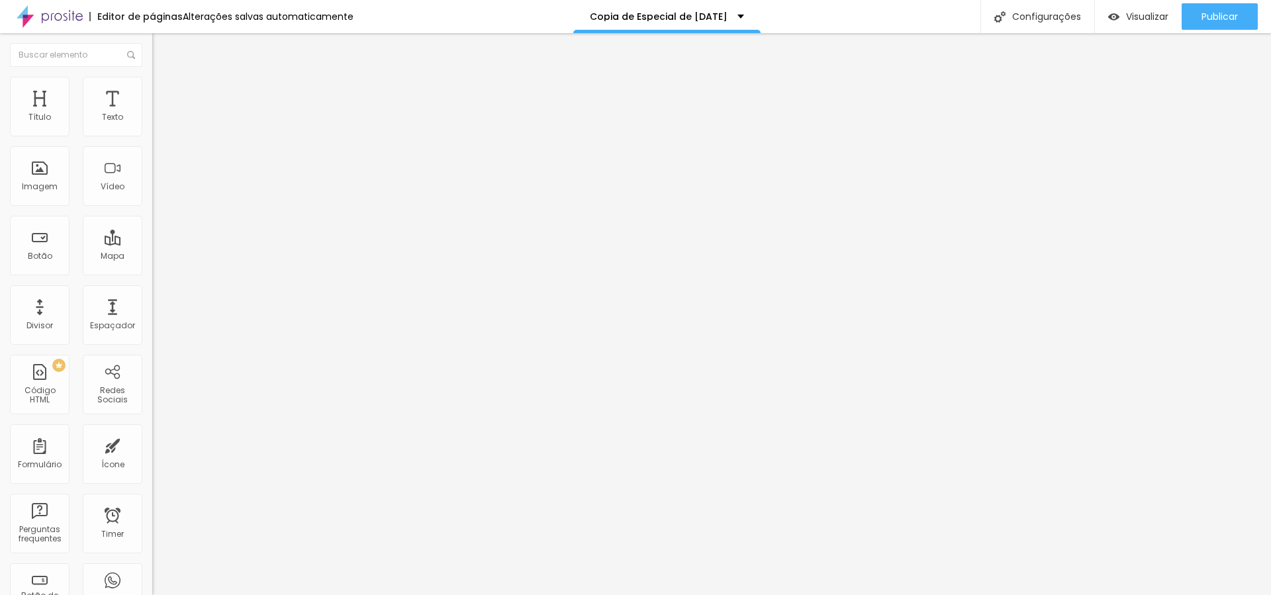
click at [1130, 20] on span "Visualizar" at bounding box center [1147, 16] width 42 height 11
click at [152, 114] on span "Trocar imagem" at bounding box center [188, 108] width 72 height 11
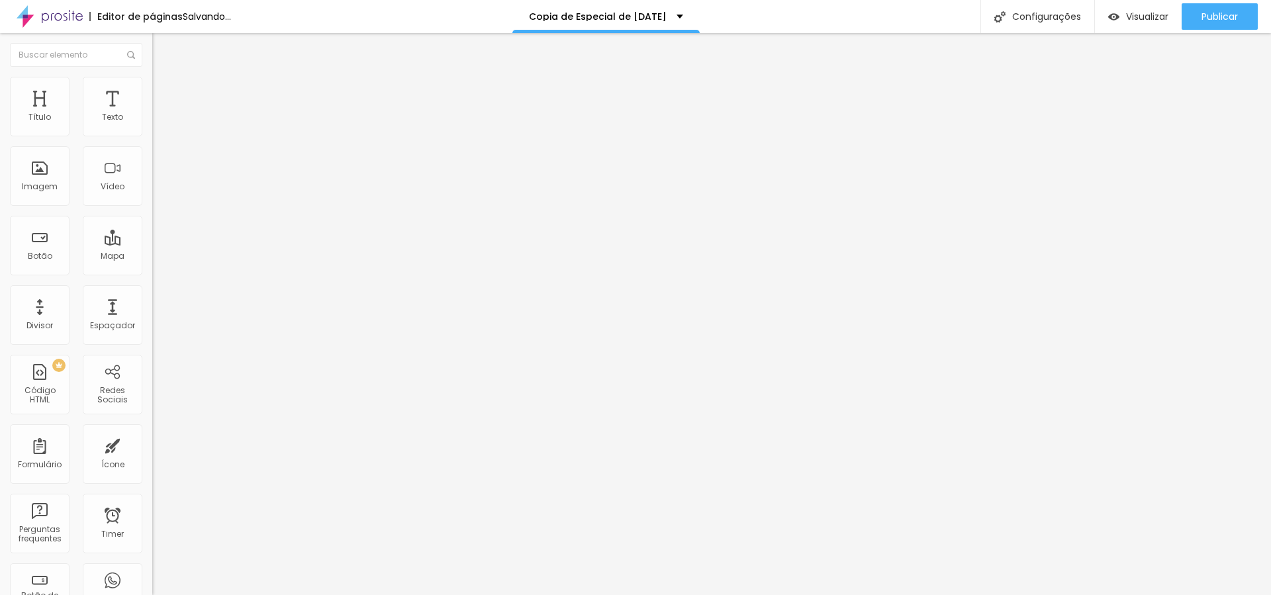
click at [152, 114] on span "Trocar imagem" at bounding box center [188, 108] width 72 height 11
click at [287, 594] on div at bounding box center [635, 603] width 1271 height 0
click at [242, 594] on div "Subindo 0/0 arquivos" at bounding box center [635, 599] width 1271 height 8
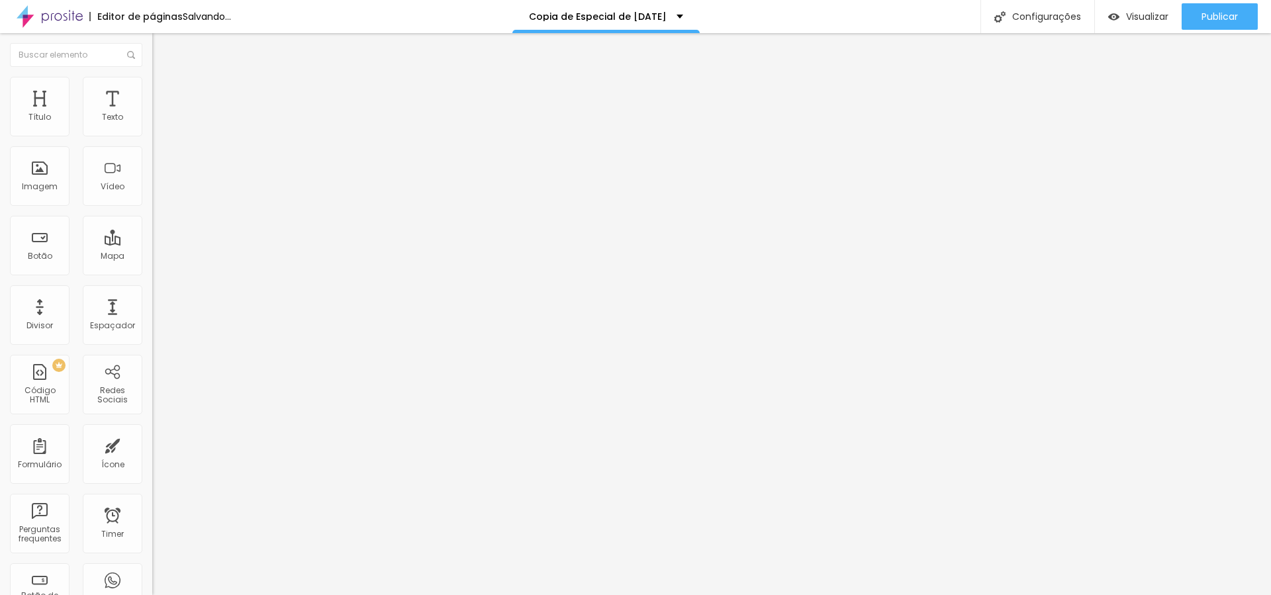
click at [152, 114] on span "Trocar imagem" at bounding box center [188, 108] width 72 height 11
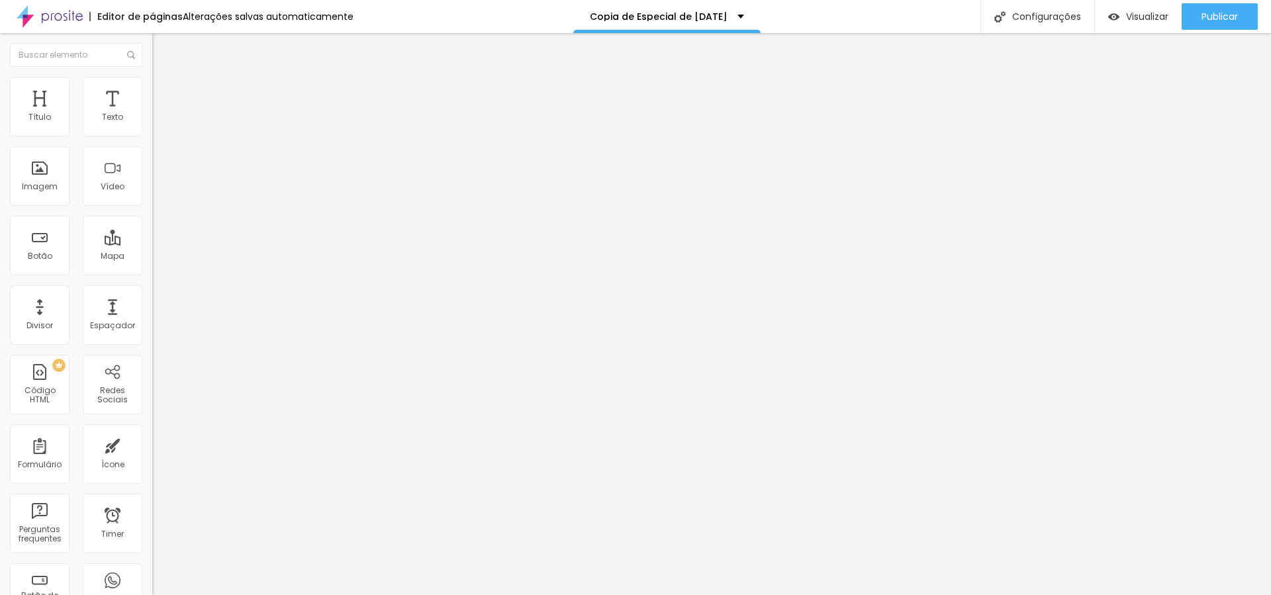
click at [152, 114] on span "Adicionar imagem" at bounding box center [194, 108] width 85 height 11
click at [46, 187] on div "Imagem" at bounding box center [40, 186] width 36 height 9
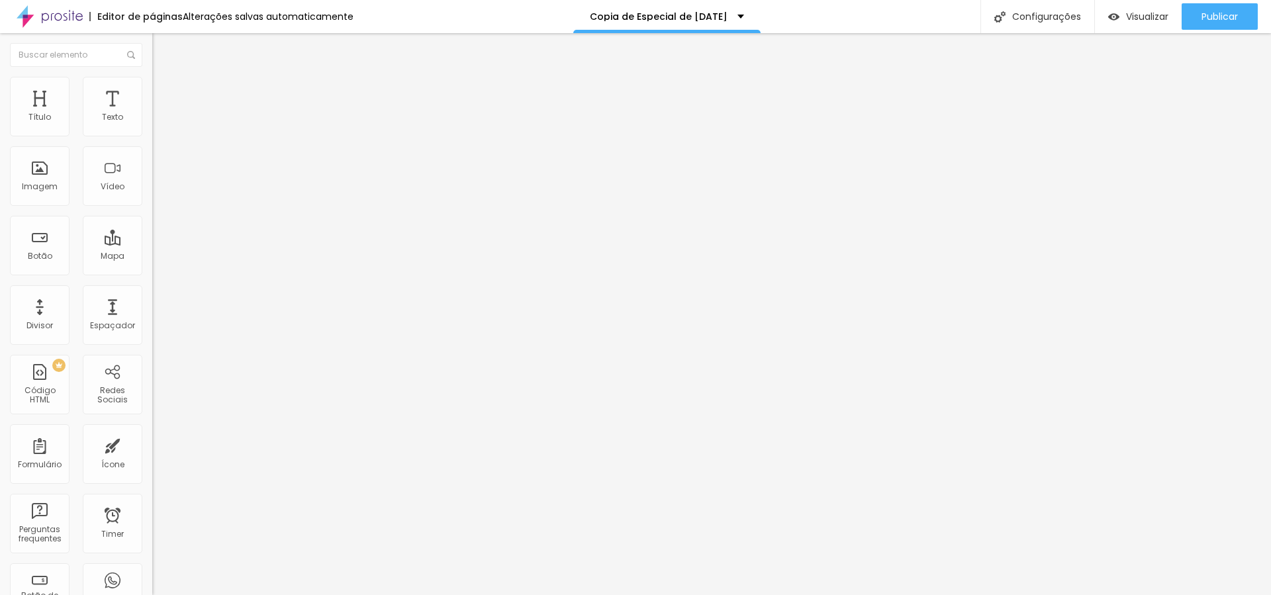
click at [152, 114] on span "Adicionar imagem" at bounding box center [194, 108] width 85 height 11
click at [1217, 22] on span "Publicar" at bounding box center [1220, 16] width 36 height 11
click at [1213, 20] on span "Publicar" at bounding box center [1220, 16] width 36 height 11
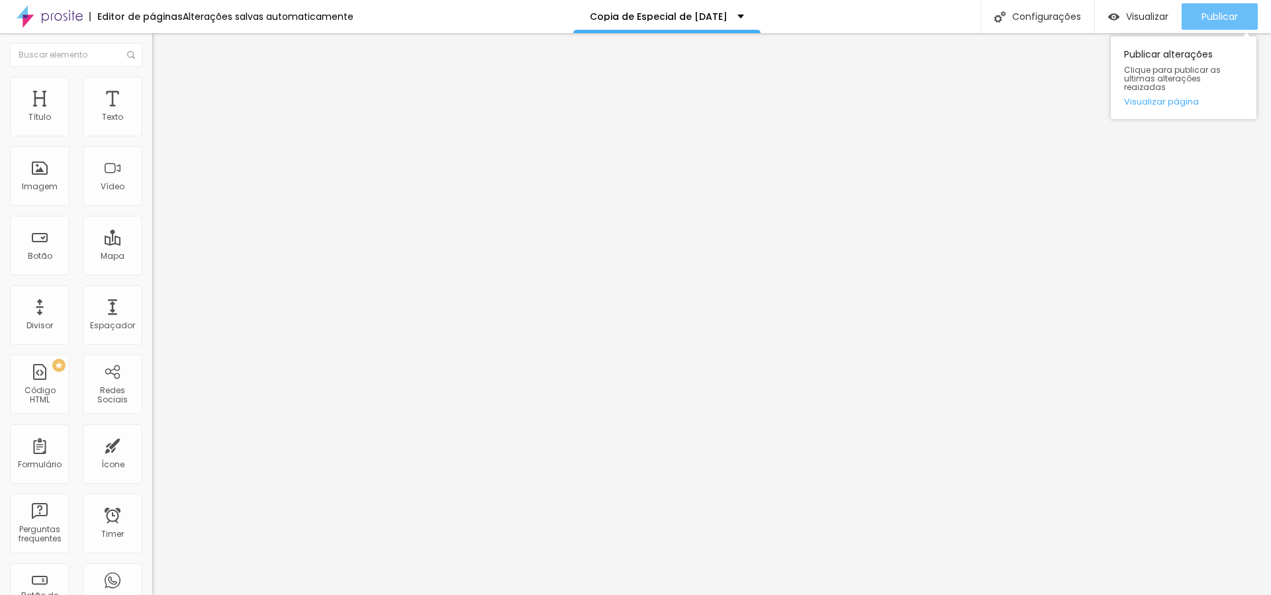
click at [1223, 5] on div "Publicar" at bounding box center [1220, 16] width 36 height 26
click at [152, 85] on li "Estilo" at bounding box center [228, 83] width 152 height 13
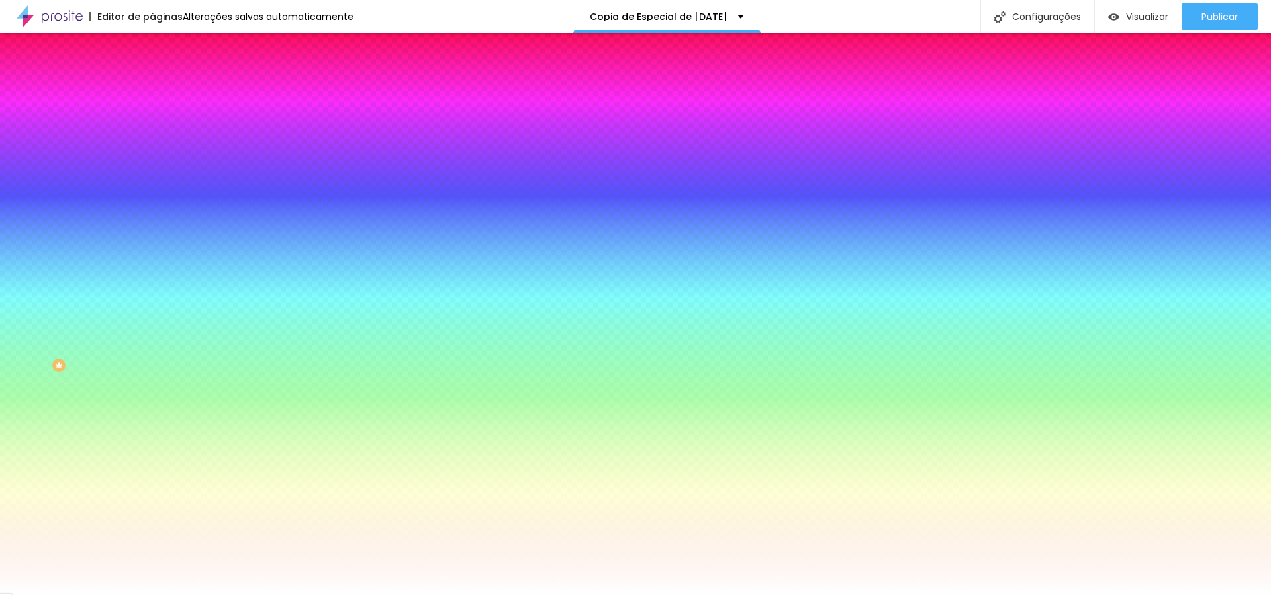
click at [164, 93] on span "Avançado" at bounding box center [186, 98] width 44 height 11
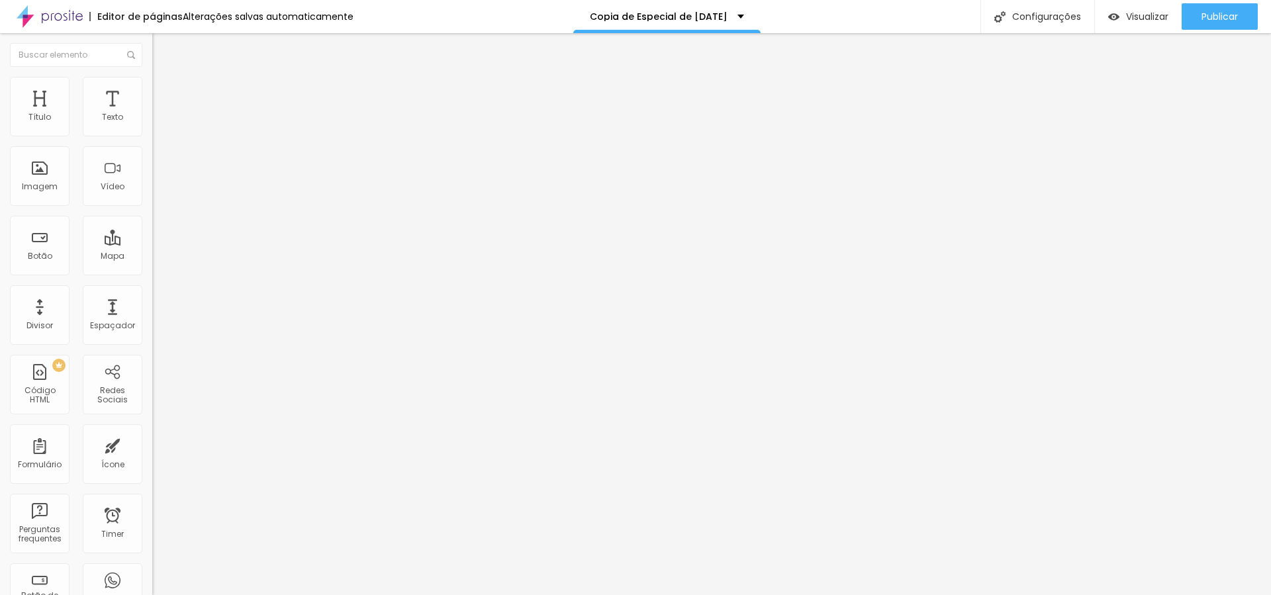
click at [152, 83] on li "Estilo" at bounding box center [228, 83] width 152 height 13
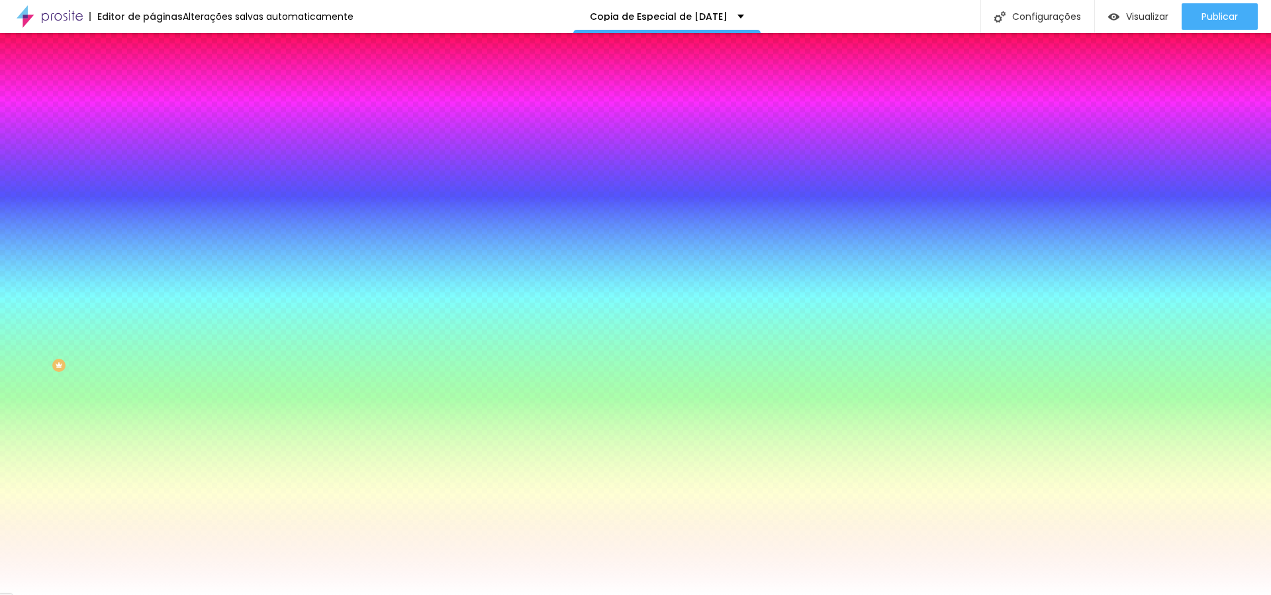
click at [152, 77] on li "Conteúdo" at bounding box center [228, 70] width 152 height 13
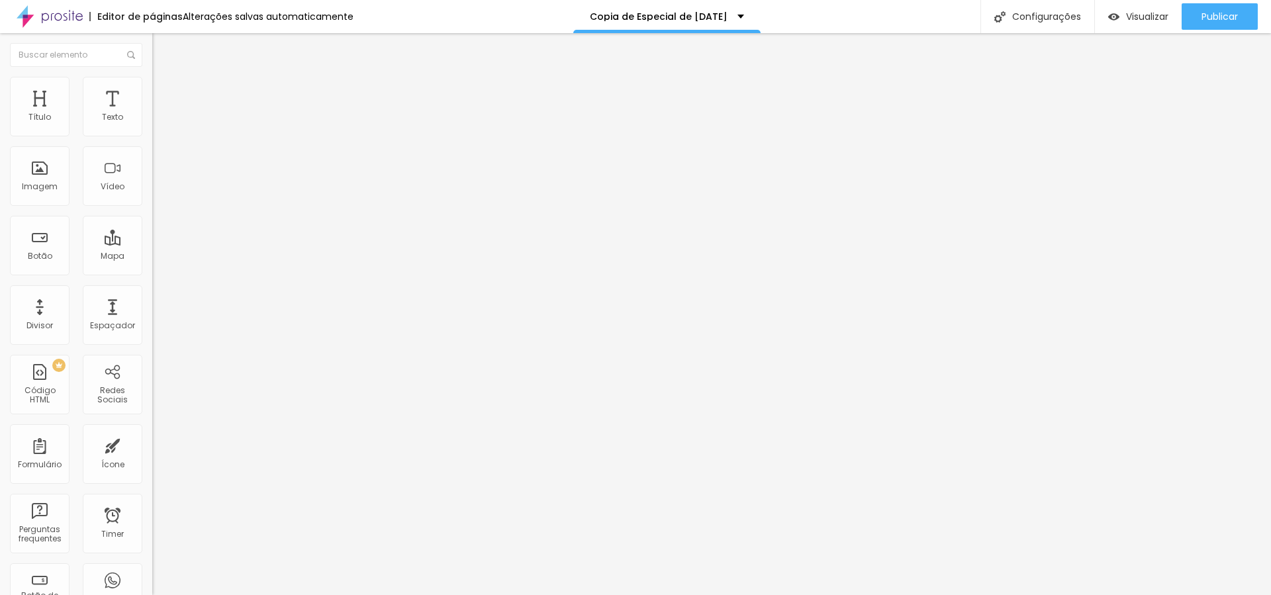
drag, startPoint x: 34, startPoint y: 123, endPoint x: 34, endPoint y: 132, distance: 9.3
click at [152, 124] on div "Alinhamento" at bounding box center [228, 123] width 152 height 40
click at [152, 111] on div "Alinhamento" at bounding box center [228, 107] width 152 height 8
click at [152, 87] on li "Estilo" at bounding box center [228, 83] width 152 height 13
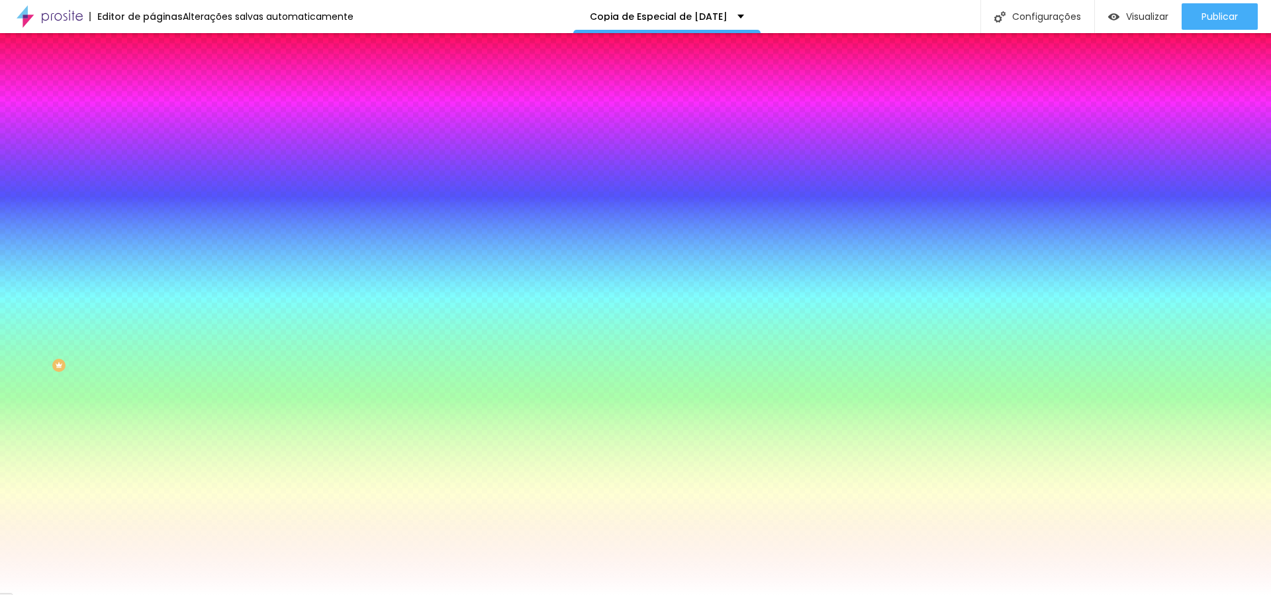
type input "48"
type input "116"
type input "137"
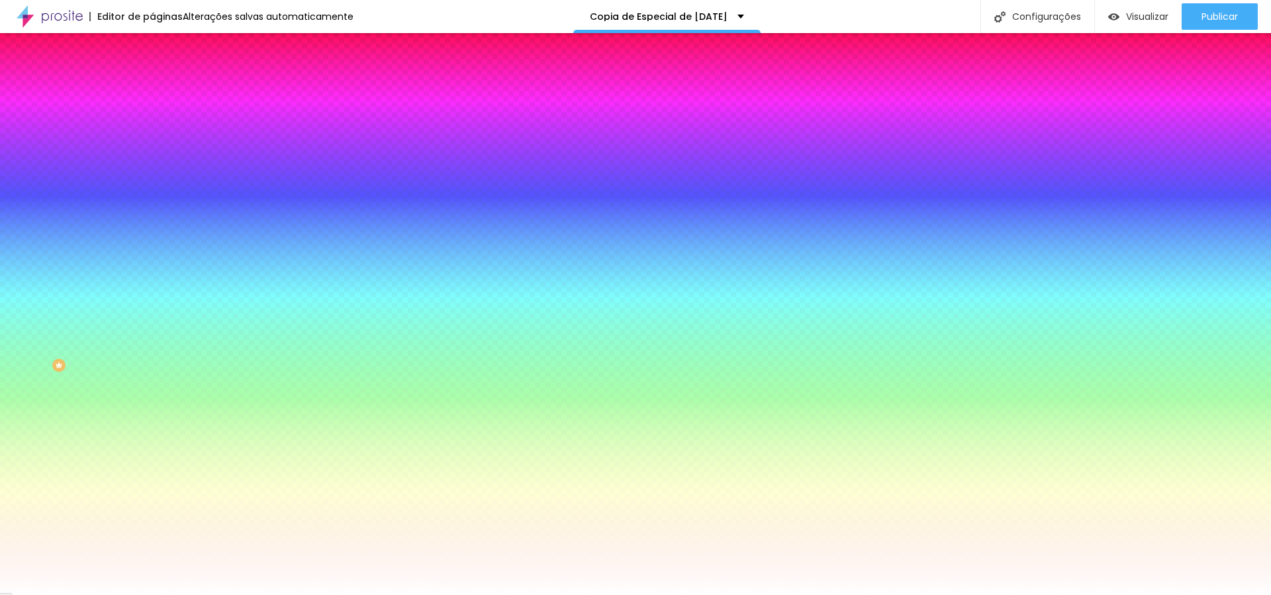
type input "137"
type input "157"
type input "158"
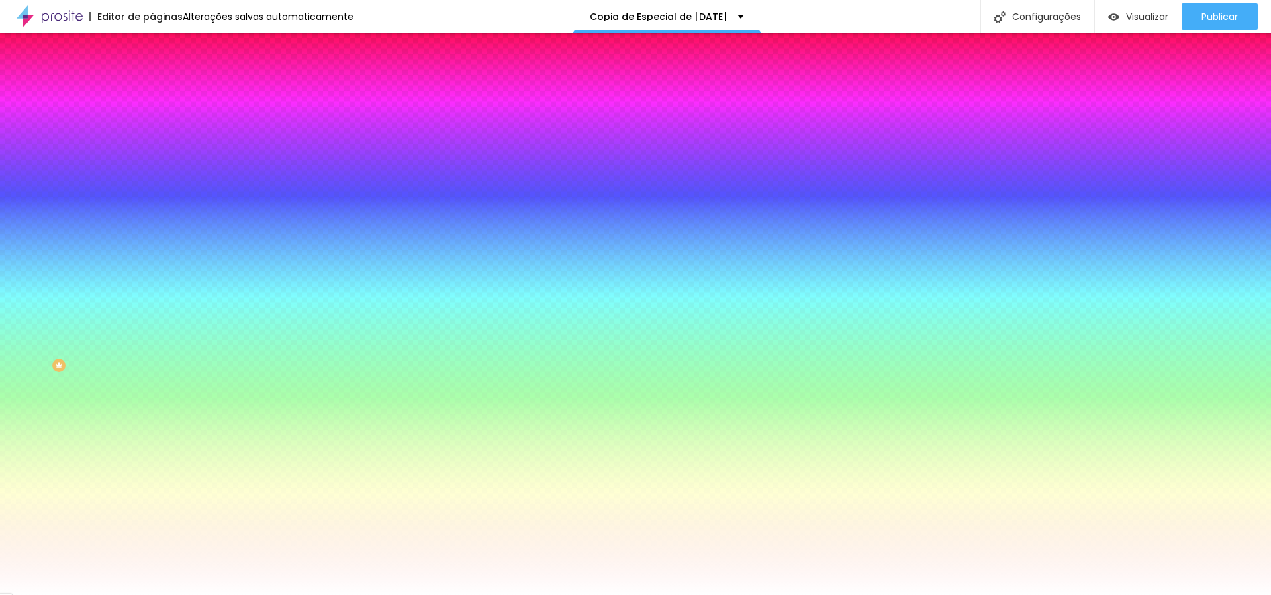
drag, startPoint x: 77, startPoint y: 161, endPoint x: 94, endPoint y: 162, distance: 16.6
click at [152, 293] on input "range" at bounding box center [194, 298] width 85 height 11
type input "50"
type input "0"
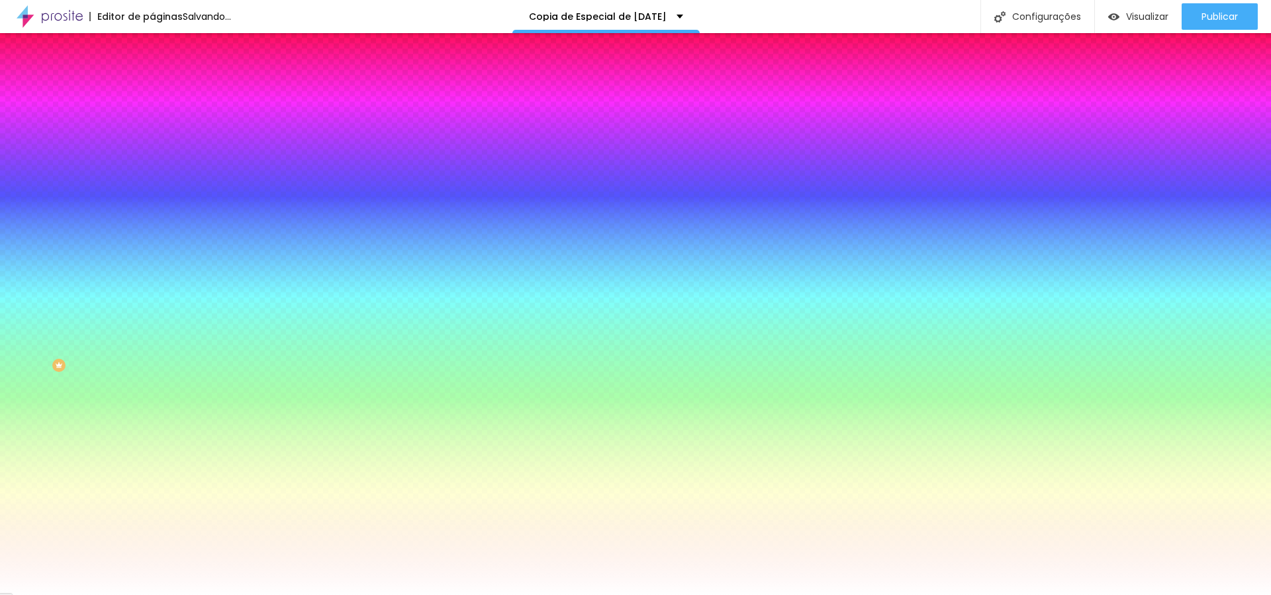
type input "0"
drag, startPoint x: 51, startPoint y: 162, endPoint x: 0, endPoint y: 164, distance: 51.0
type input "0"
click at [152, 293] on input "range" at bounding box center [194, 298] width 85 height 11
click at [152, 90] on li "Avançado" at bounding box center [228, 96] width 152 height 13
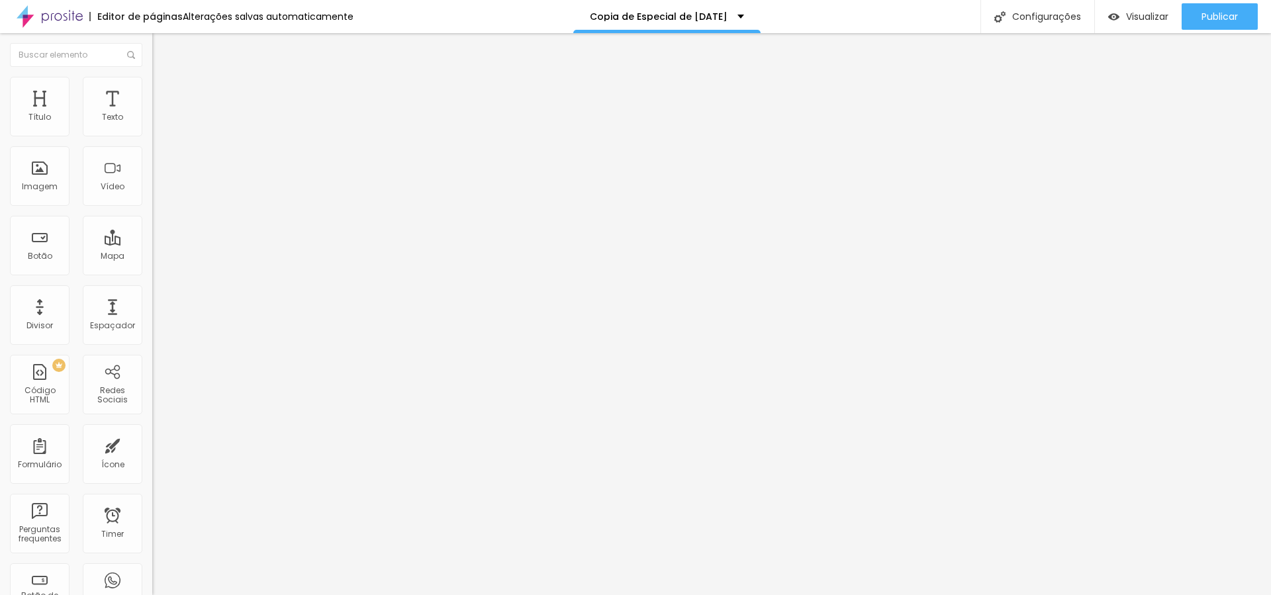
type input "25"
type input "50"
type input "45"
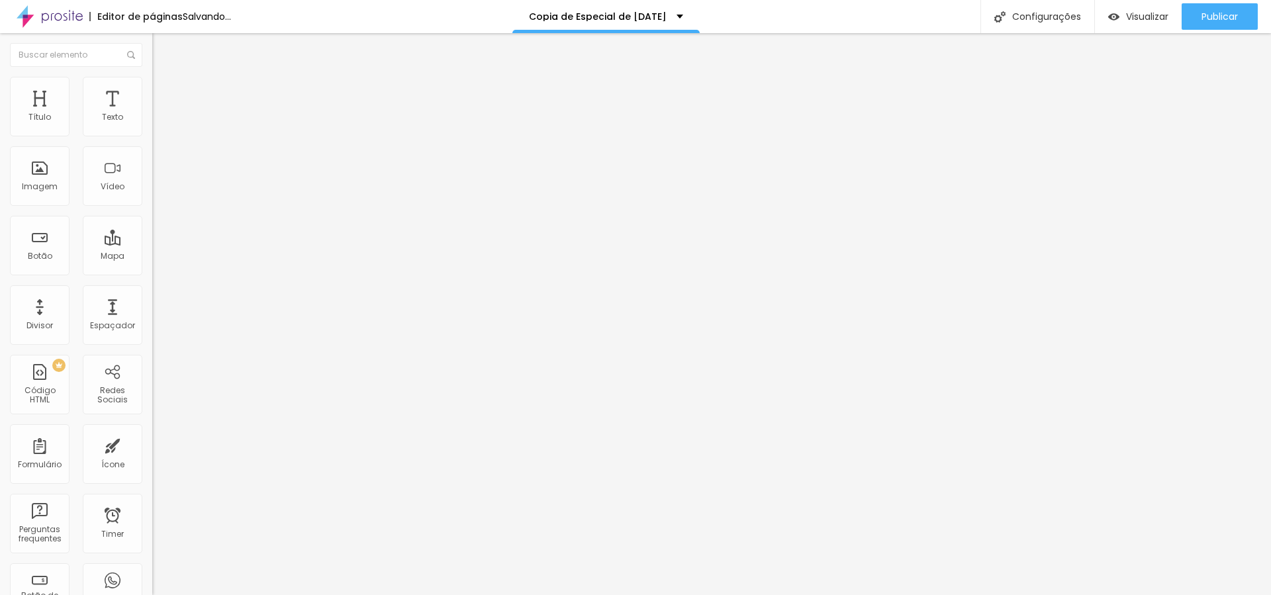
type input "45"
type input "40"
drag, startPoint x: 56, startPoint y: 128, endPoint x: 79, endPoint y: 133, distance: 24.3
click at [152, 257] on input "range" at bounding box center [194, 262] width 85 height 11
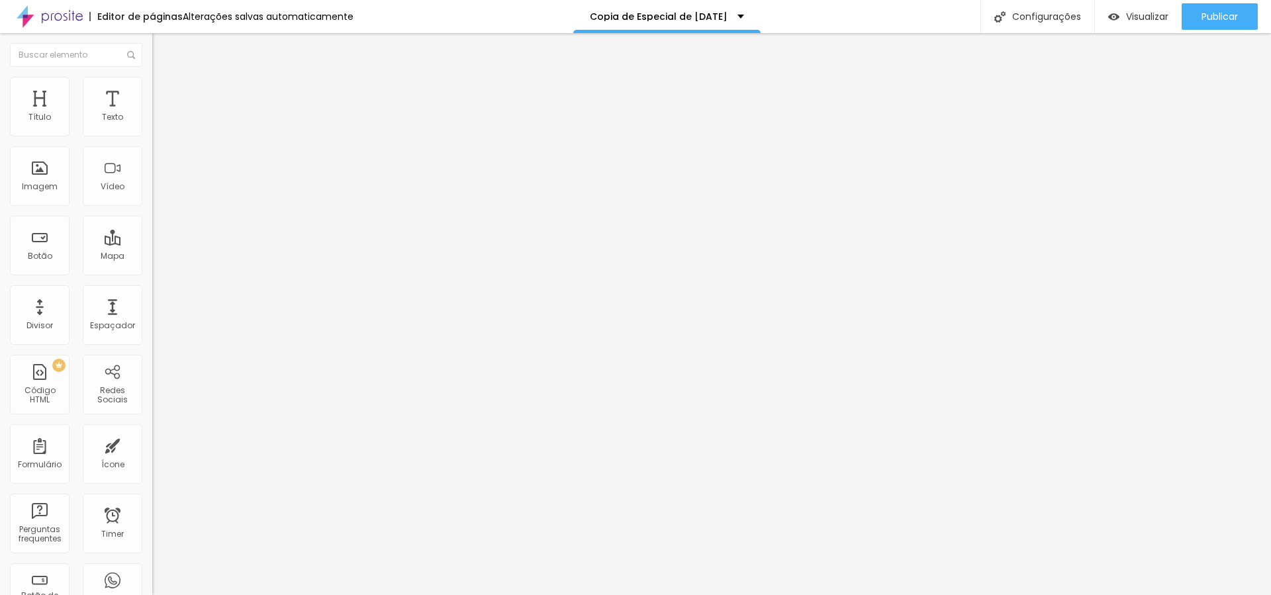
type input "35"
type input "30"
drag, startPoint x: 80, startPoint y: 132, endPoint x: 68, endPoint y: 132, distance: 11.9
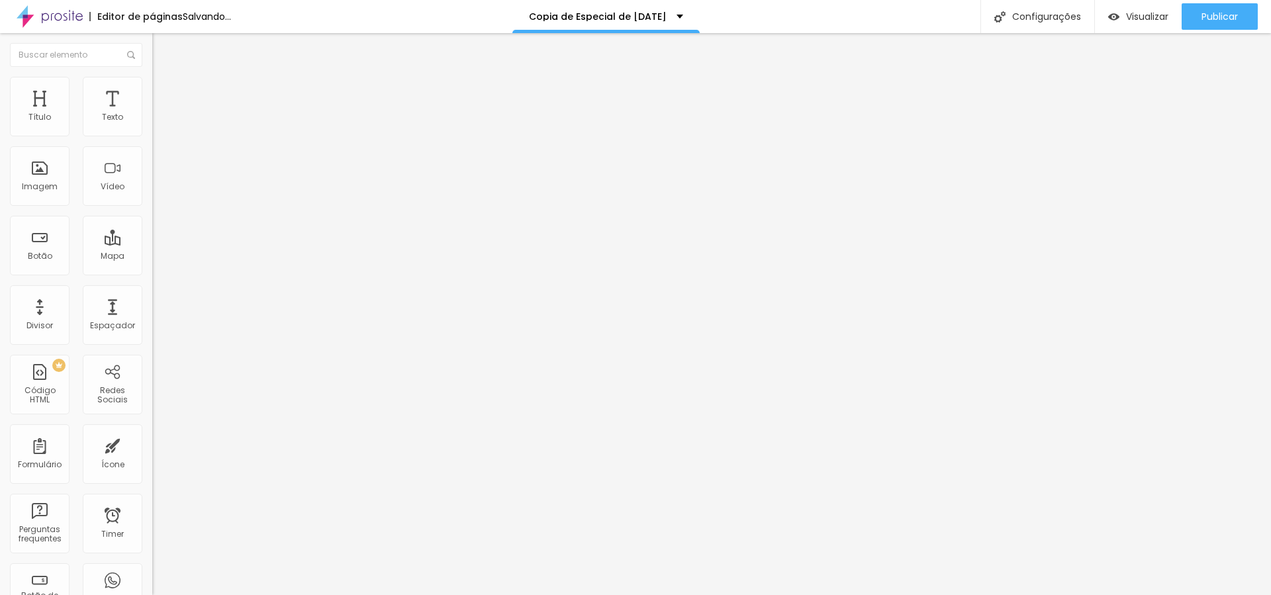
type input "30"
click at [152, 257] on input "range" at bounding box center [194, 262] width 85 height 11
click at [38, 314] on div "Divisor" at bounding box center [40, 315] width 60 height 60
drag, startPoint x: 73, startPoint y: 87, endPoint x: 101, endPoint y: 87, distance: 28.5
click at [152, 87] on li "Estilo" at bounding box center [228, 83] width 152 height 13
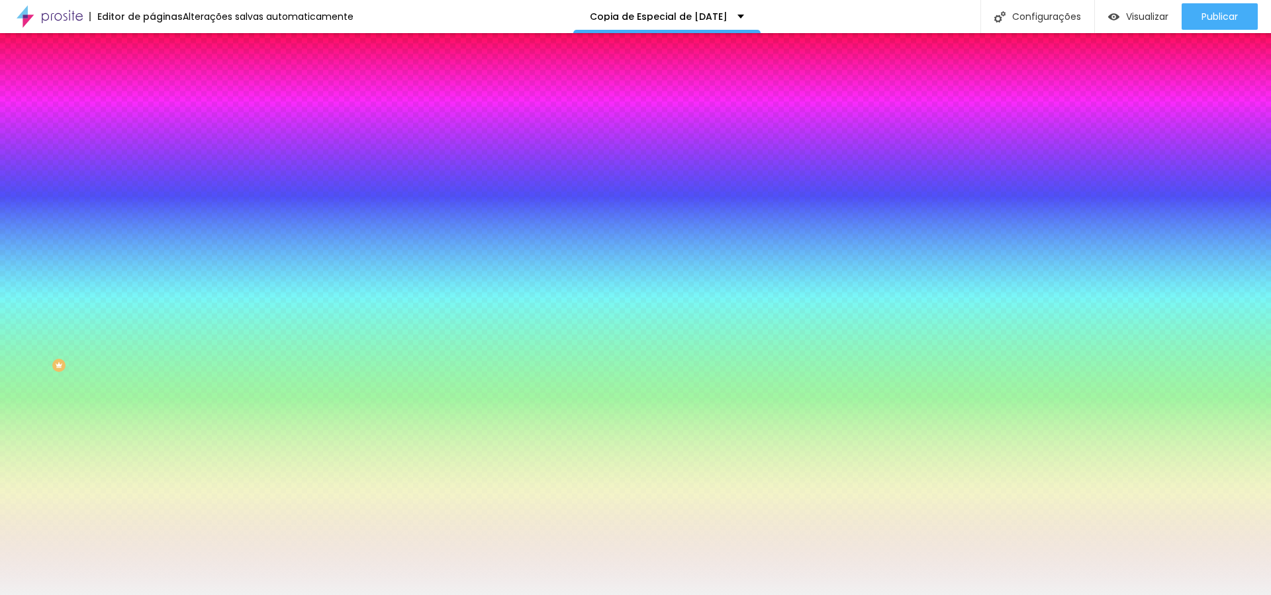
click at [152, 90] on li "Avançado" at bounding box center [228, 96] width 152 height 13
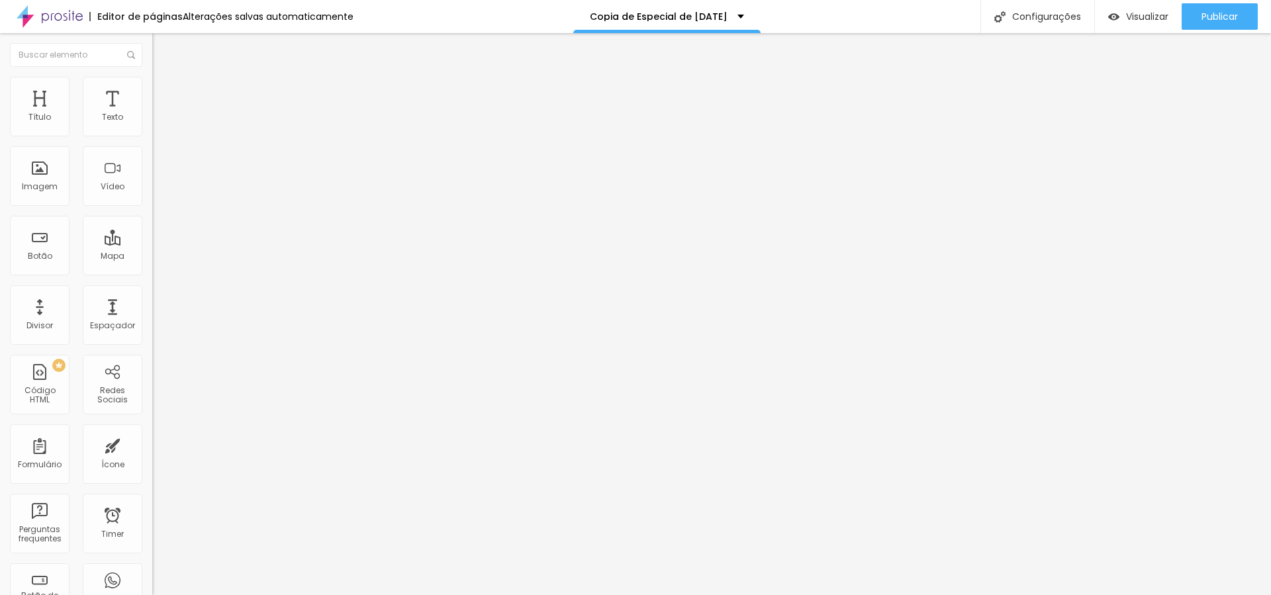
type input "15"
type input "10"
type input "15"
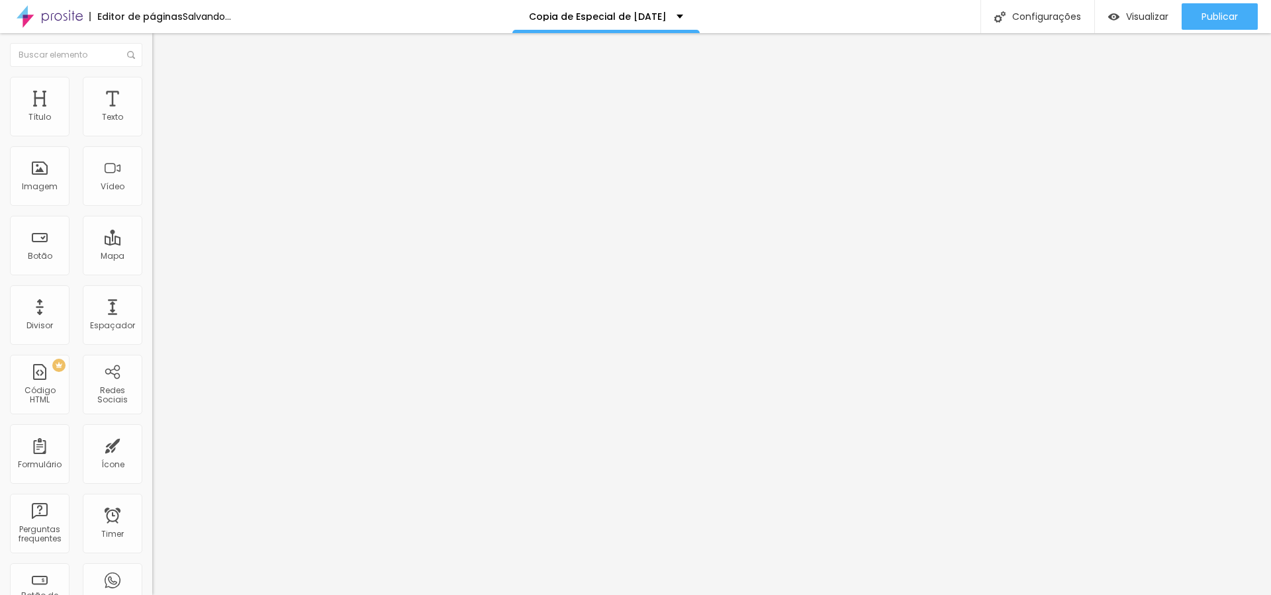
type input "15"
type input "20"
click at [152, 257] on input "range" at bounding box center [194, 262] width 85 height 11
type input "111"
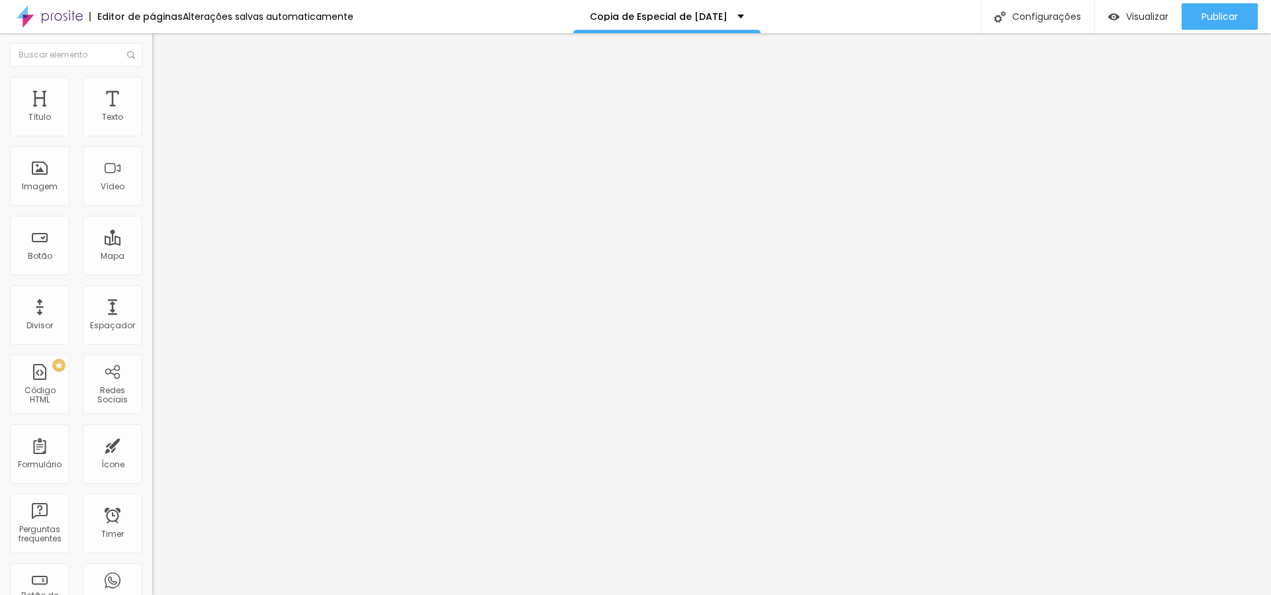
type input "111"
type input "231"
type input "245"
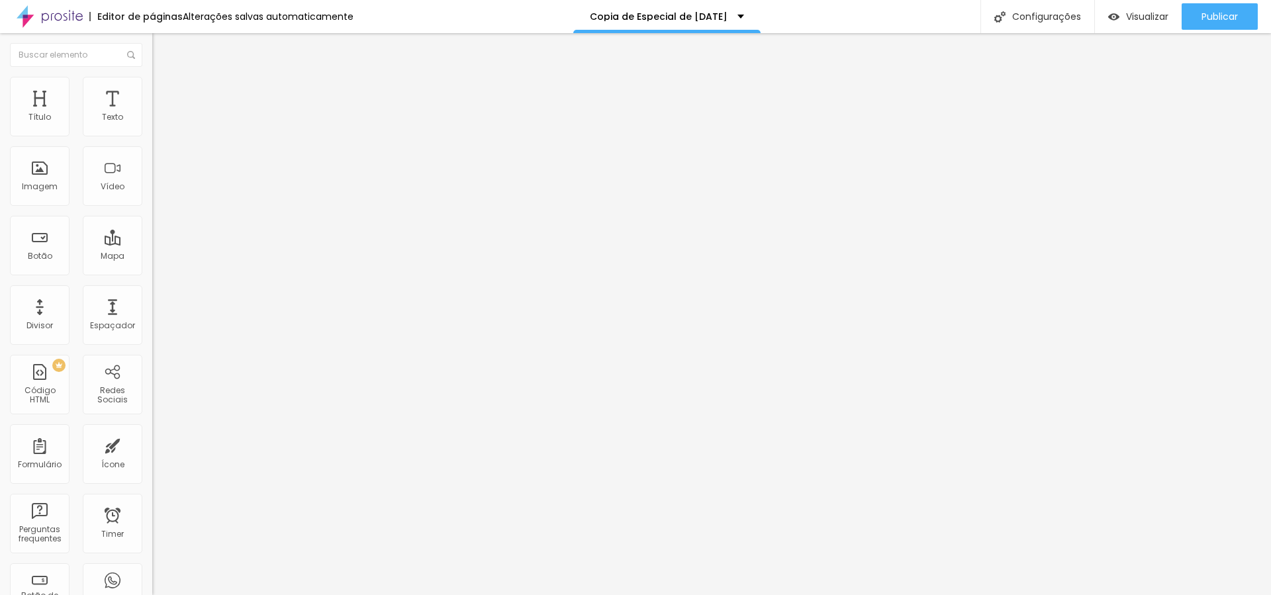
type input "249"
type input "248"
type input "232"
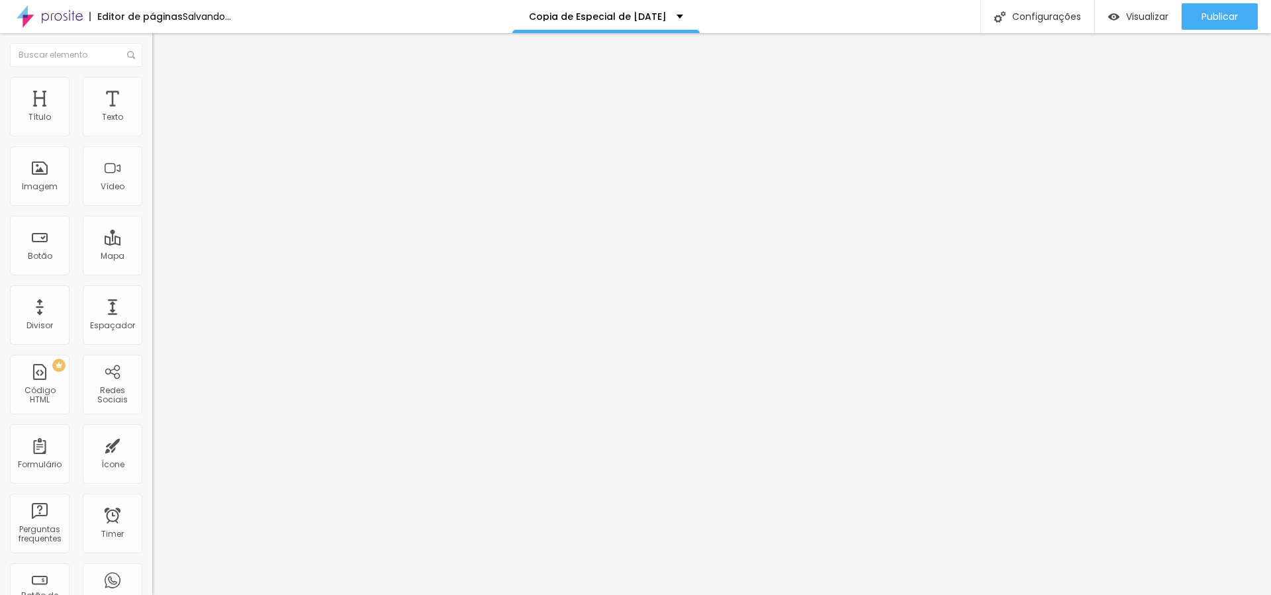
type input "232"
type input "142"
type input "112"
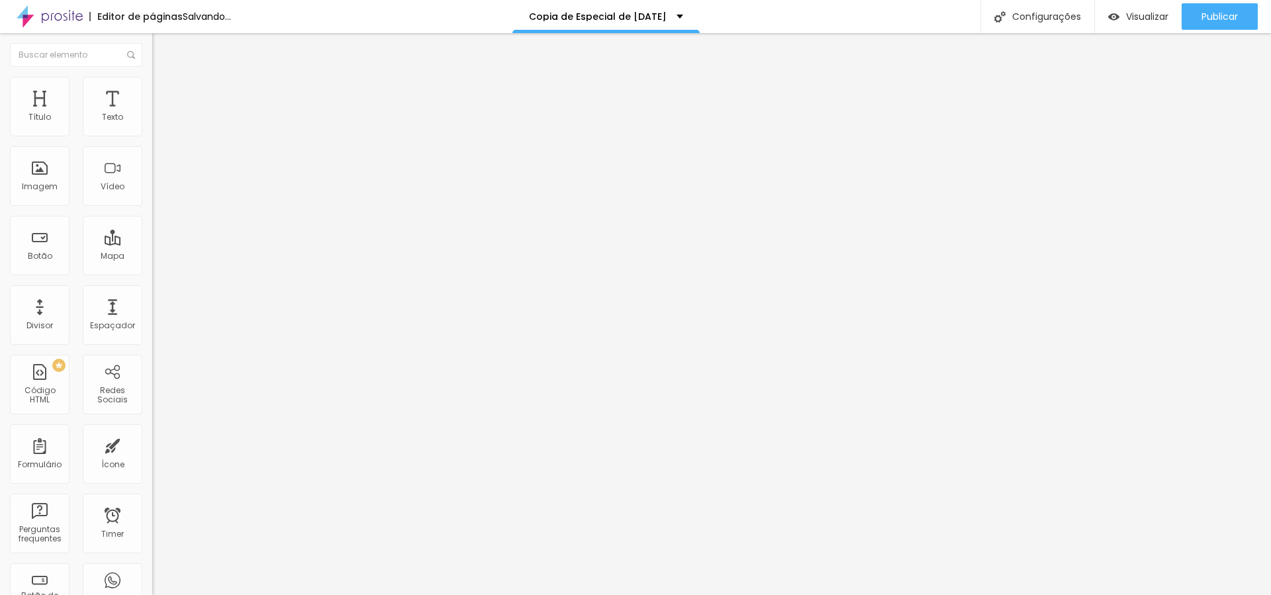
type input "92"
type input "70"
type input "54"
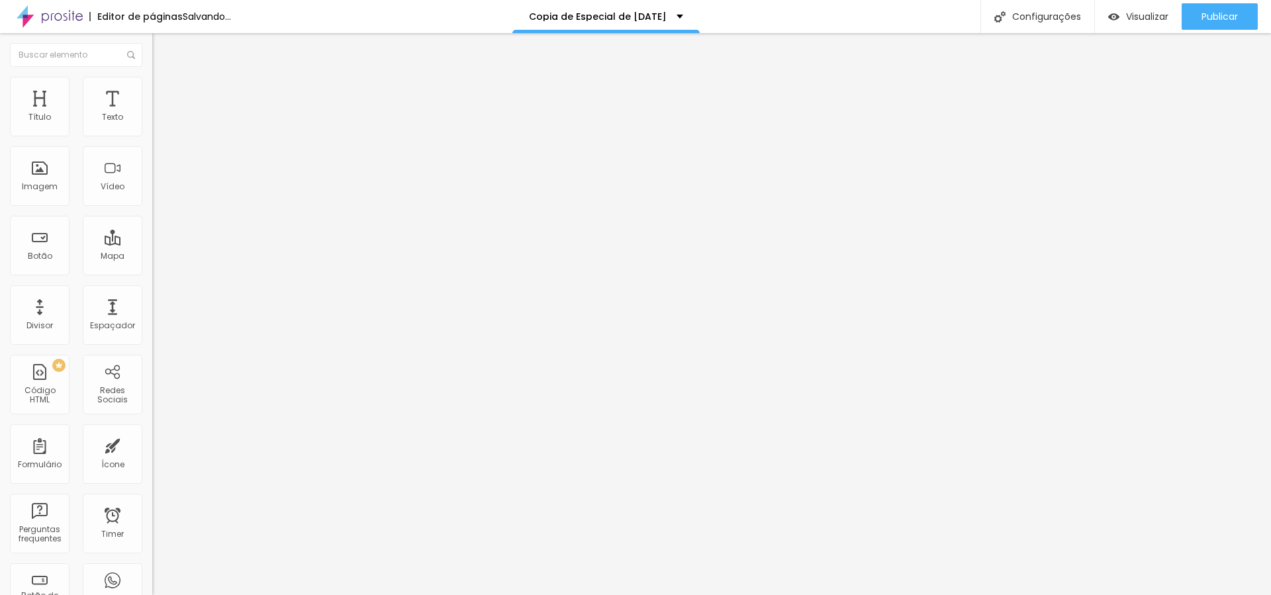
type input "54"
type input "31"
type input "8"
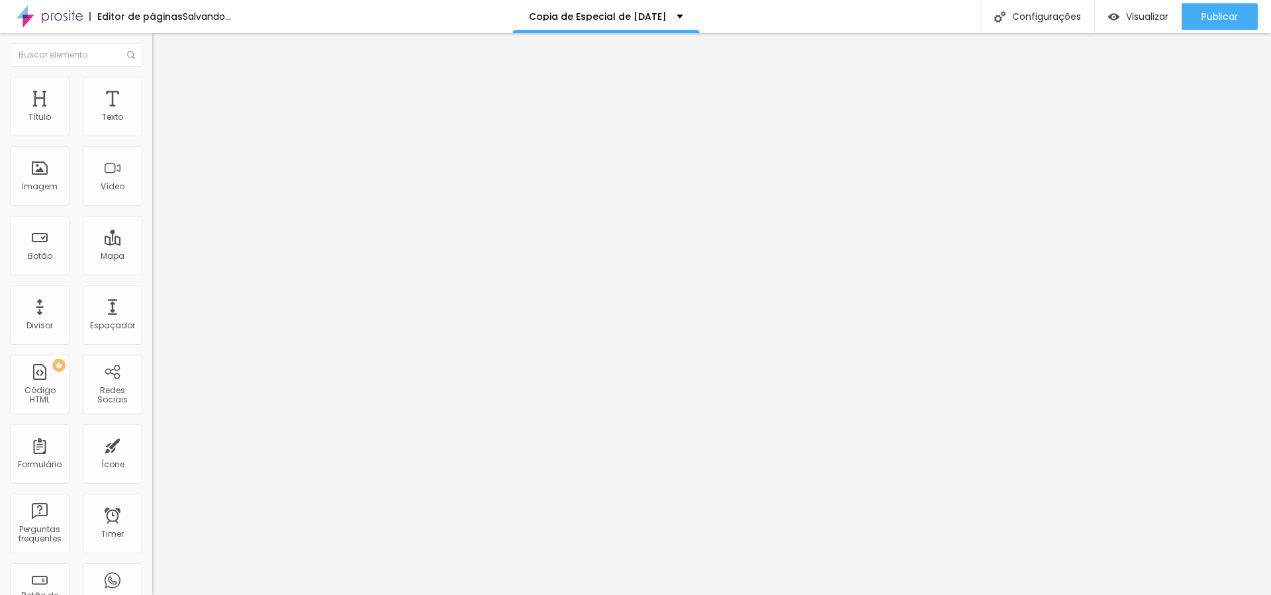
type input "0"
drag, startPoint x: 56, startPoint y: 157, endPoint x: 1, endPoint y: 163, distance: 55.3
type input "0"
click at [152, 444] on input "range" at bounding box center [194, 449] width 85 height 11
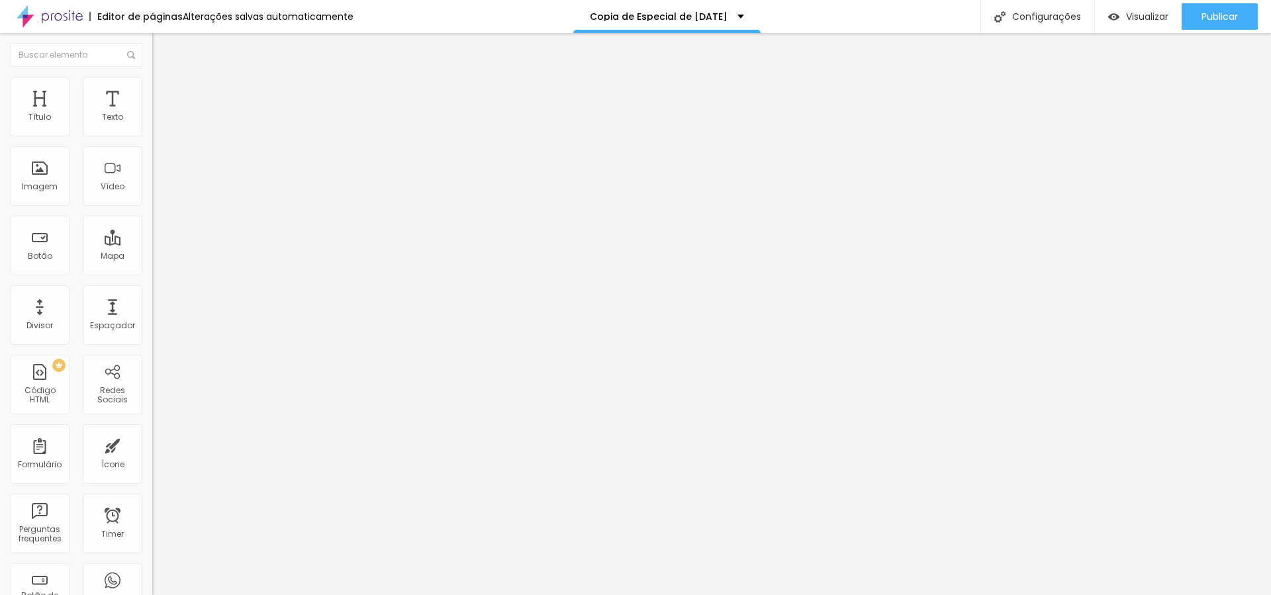
click at [162, 48] on img "button" at bounding box center [167, 48] width 11 height 11
click at [152, 131] on img at bounding box center [156, 126] width 9 height 9
drag, startPoint x: 117, startPoint y: 132, endPoint x: 99, endPoint y: 133, distance: 17.9
click at [152, 131] on img at bounding box center [156, 126] width 9 height 9
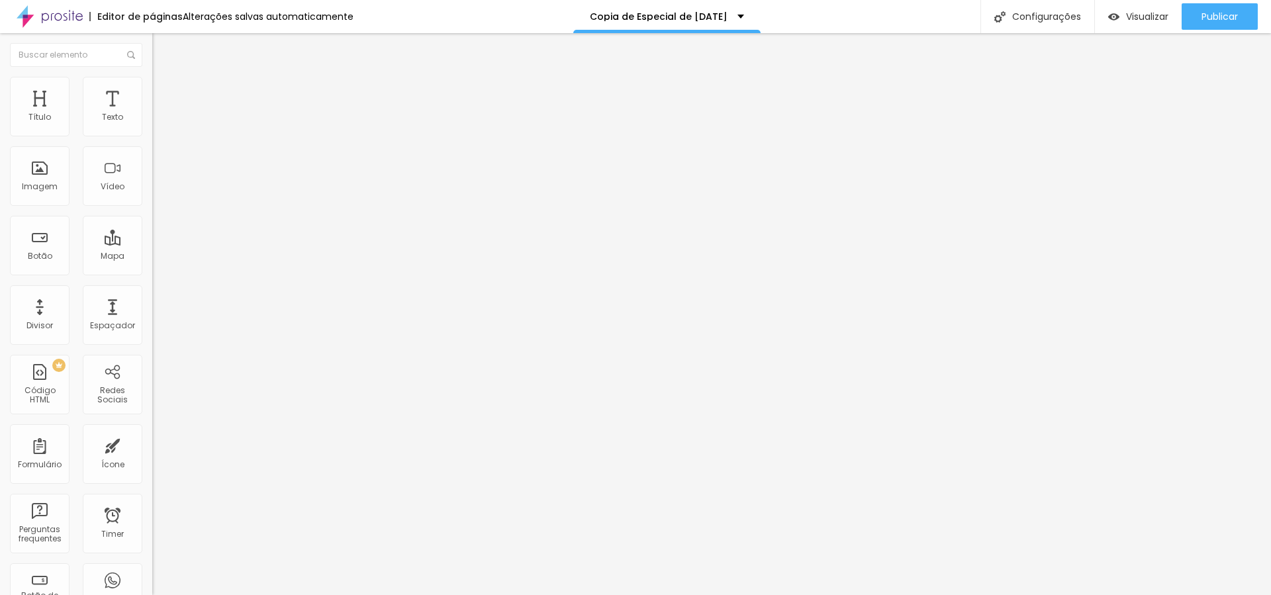
click at [152, 120] on img at bounding box center [156, 115] width 9 height 9
click at [152, 133] on div at bounding box center [228, 137] width 152 height 11
click at [152, 120] on img at bounding box center [156, 115] width 9 height 9
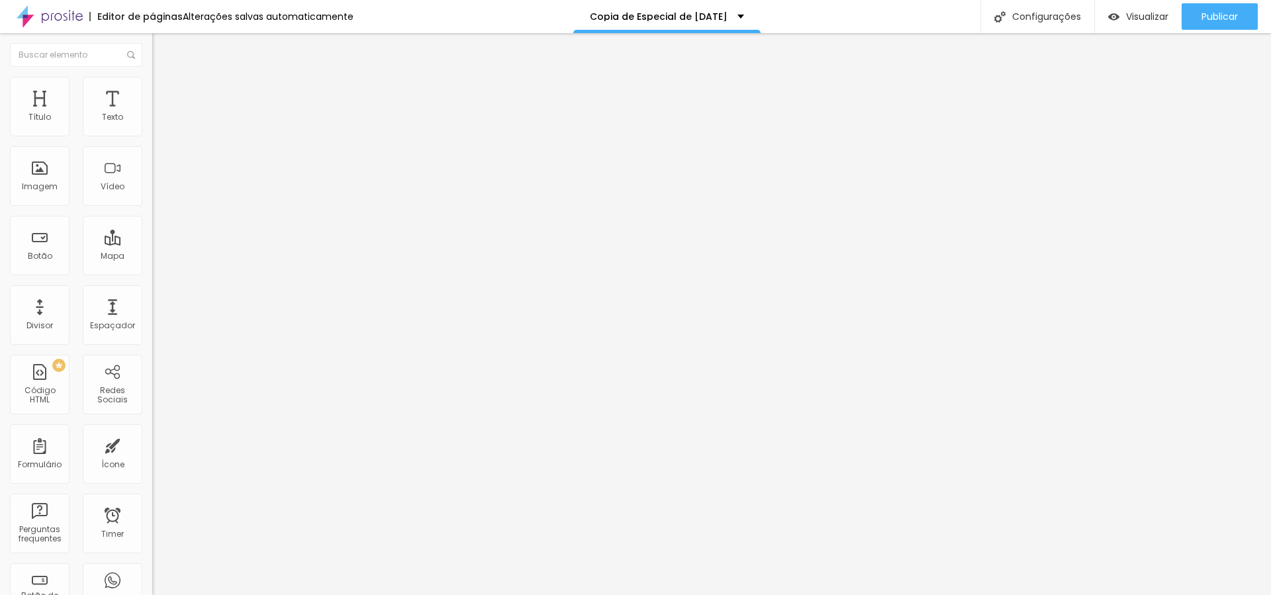
click at [152, 120] on img at bounding box center [156, 115] width 9 height 9
click at [152, 77] on img at bounding box center [158, 83] width 12 height 12
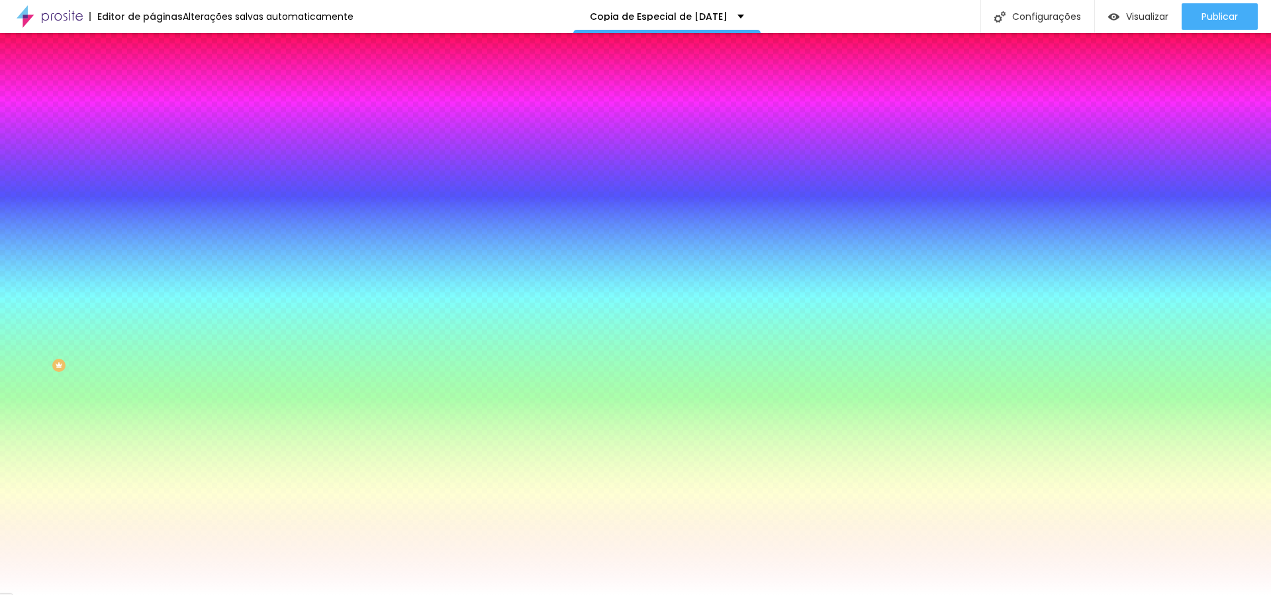
click at [152, 90] on li "Avançado" at bounding box center [228, 96] width 152 height 13
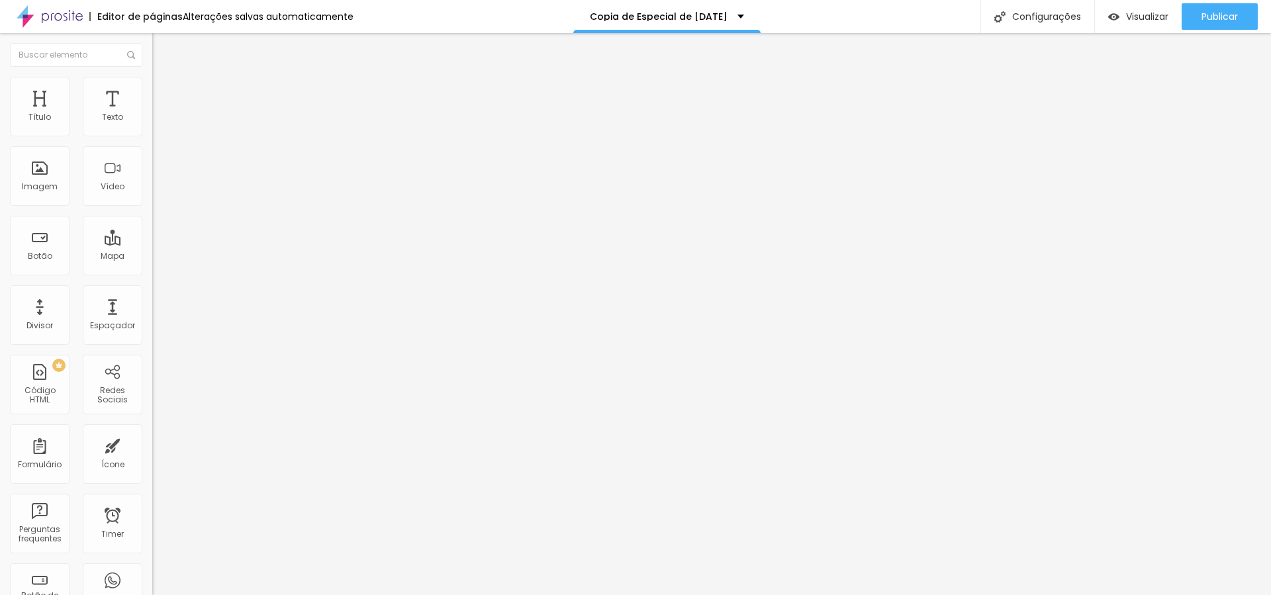
type input "35"
type input "30"
type input "25"
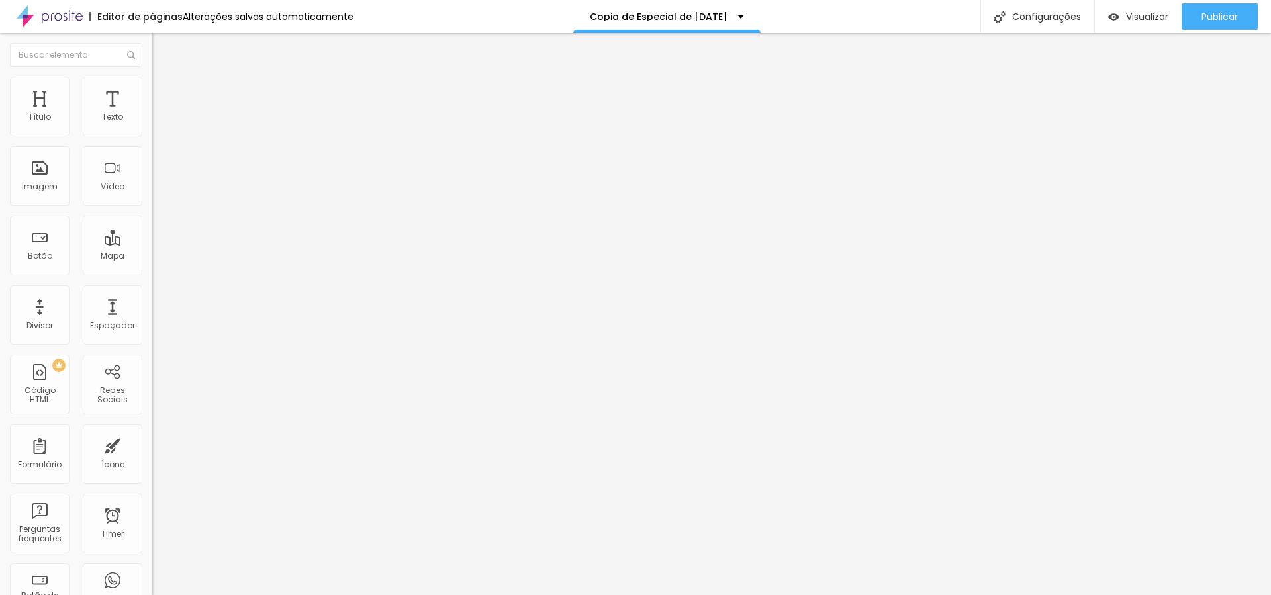
type input "25"
type input "20"
type input "15"
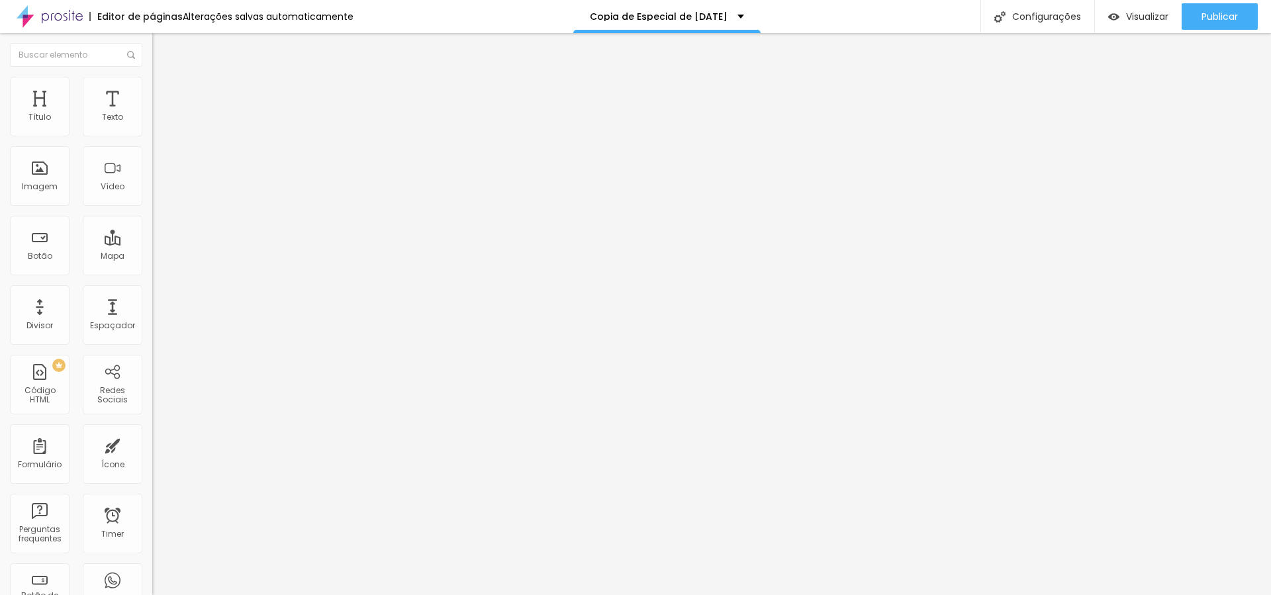
type input "20"
type input "25"
drag, startPoint x: 93, startPoint y: 131, endPoint x: 60, endPoint y: 132, distance: 32.4
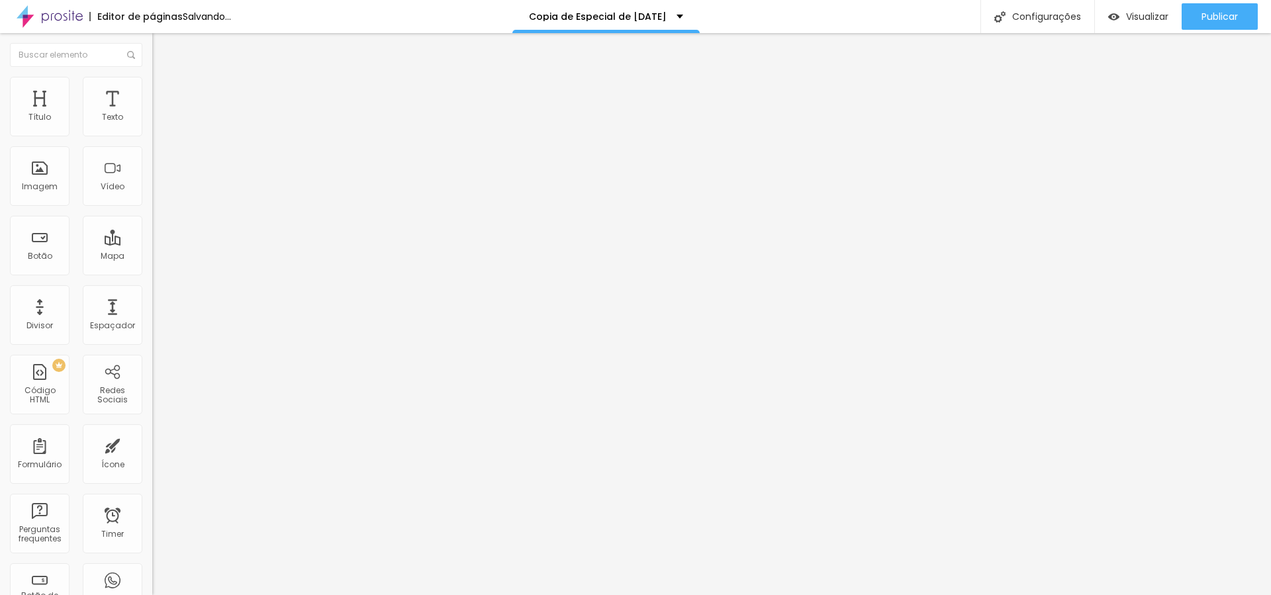
type input "25"
click at [152, 257] on input "range" at bounding box center [194, 262] width 85 height 11
click at [152, 254] on div "Editar Texto Estilo Avançado Tipografia Voltar ao padrão Sombra DESATIVADO Volt…" at bounding box center [228, 314] width 152 height 562
click at [152, 127] on button "button" at bounding box center [161, 120] width 19 height 14
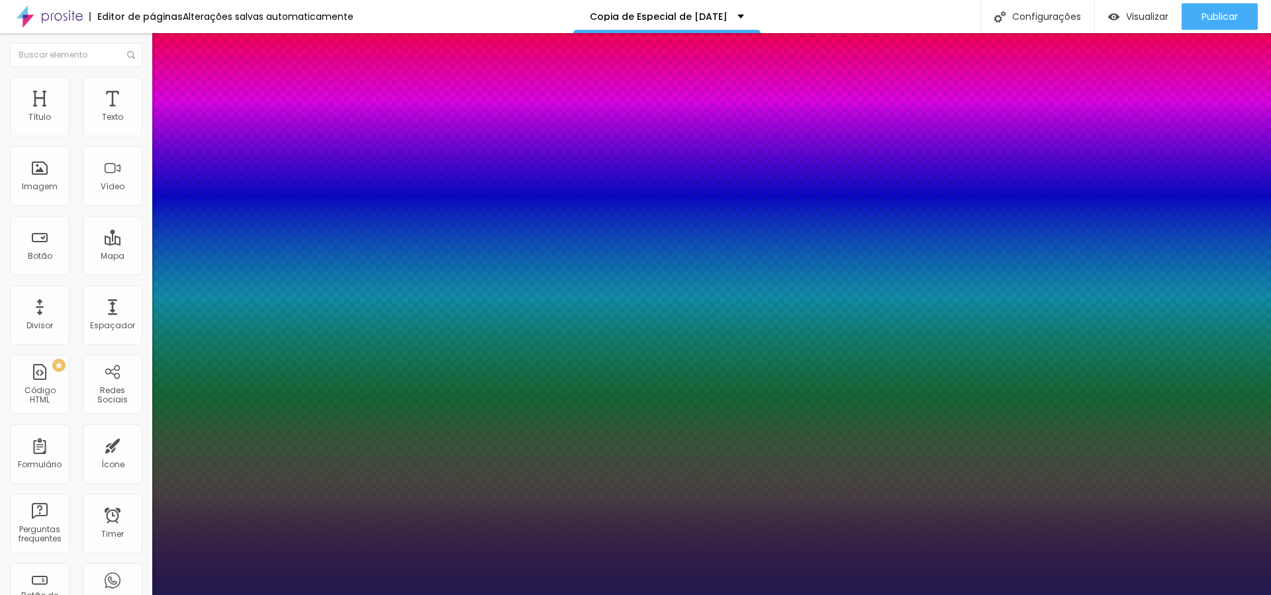
type input "1"
type input "1.4"
type input "1"
type input "1.5"
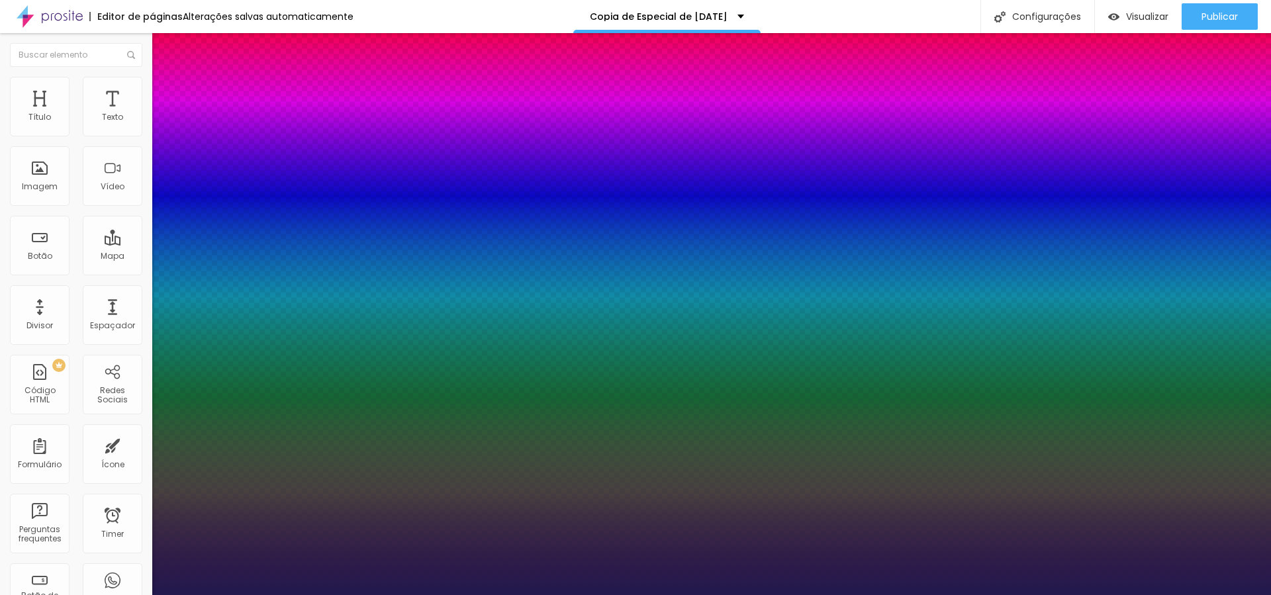
type input "1.5"
type input "1"
type input "1.4"
type input "1"
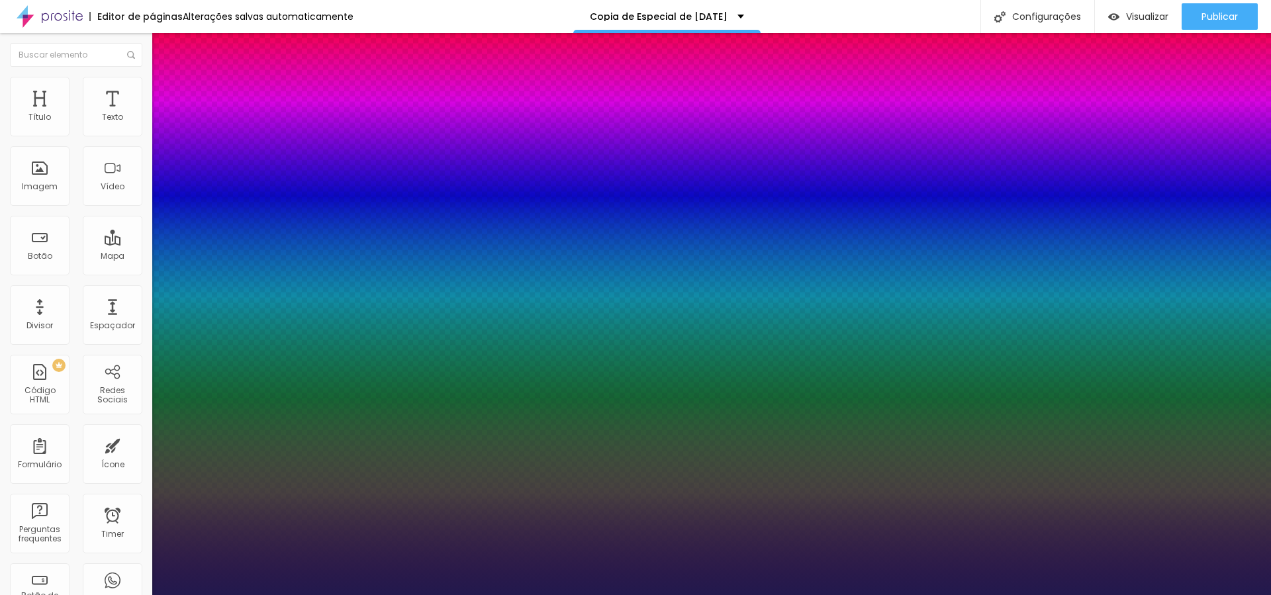
type input "1.3"
type input "1"
type input "1.4"
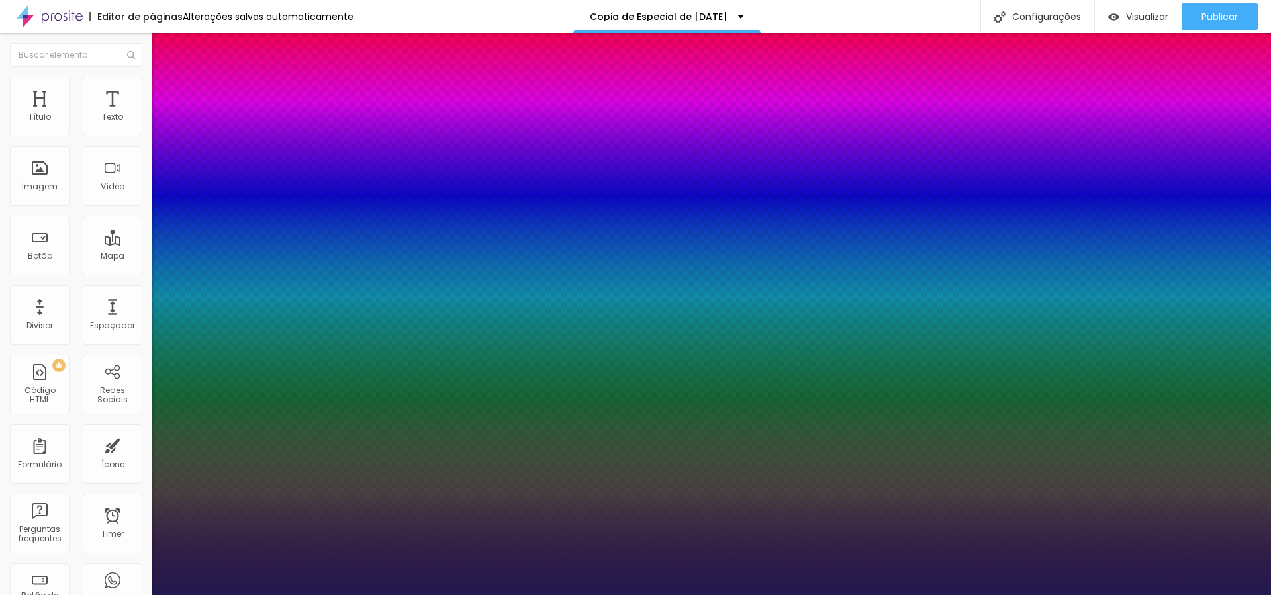
type input "1.4"
type input "1"
type input "16"
type input "1"
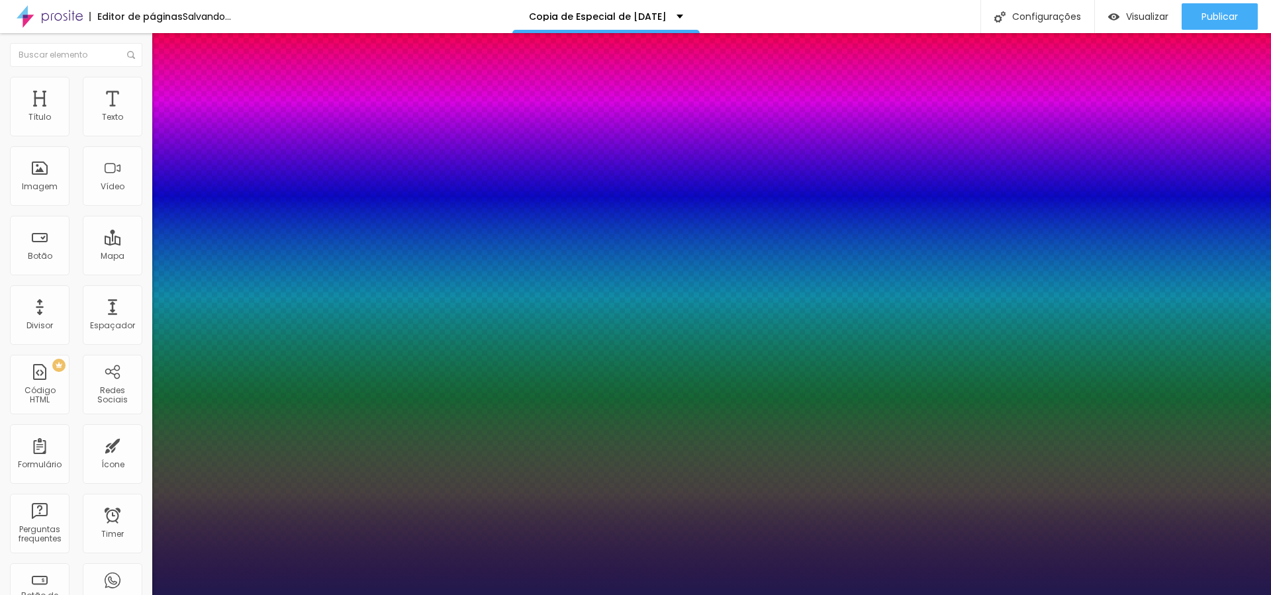
type input "23"
type input "1"
type input "22"
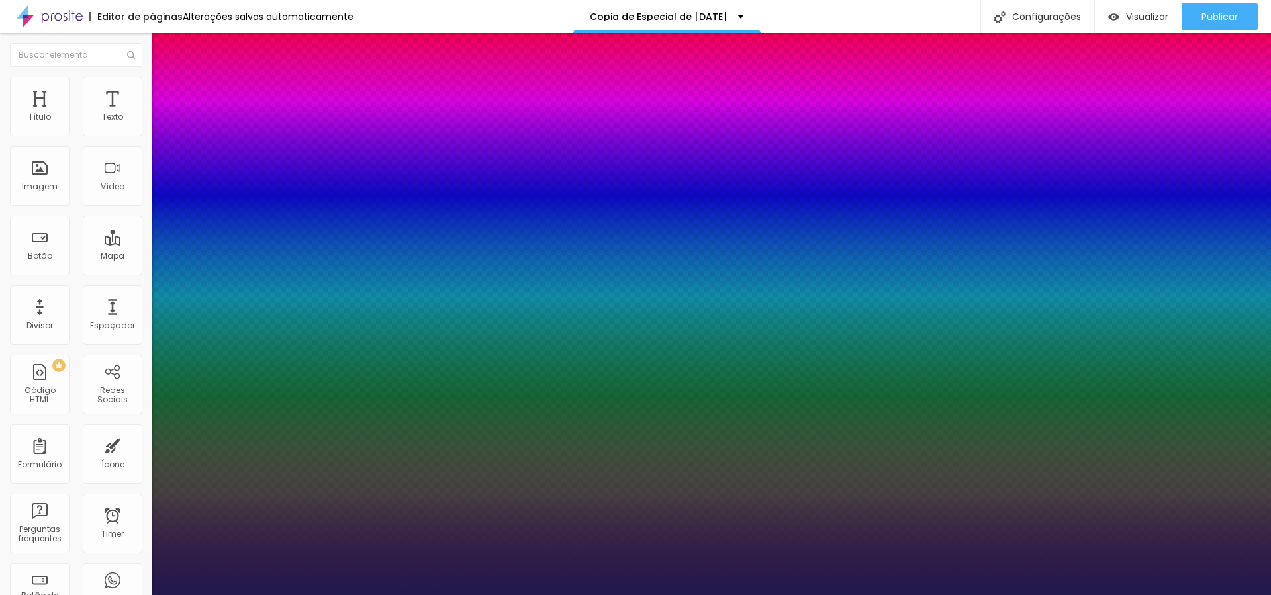
type input "1"
type input "21"
type input "1"
type input "20"
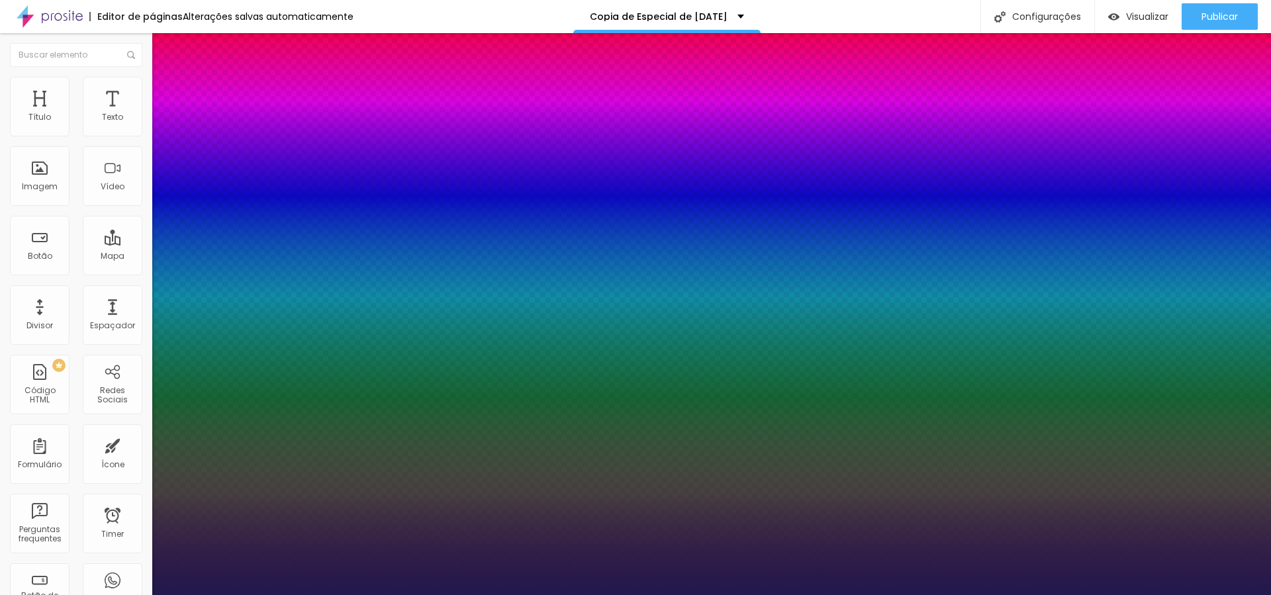
type input "20"
type input "1"
type input "19"
type input "1"
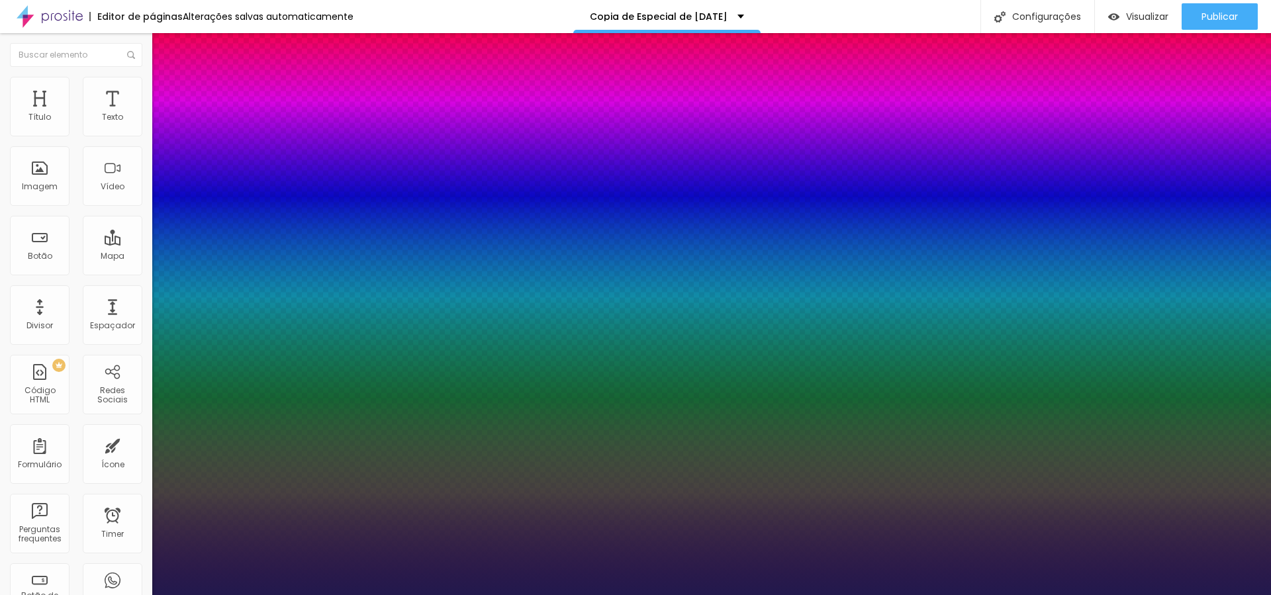
type input "18"
type input "1"
type input "16"
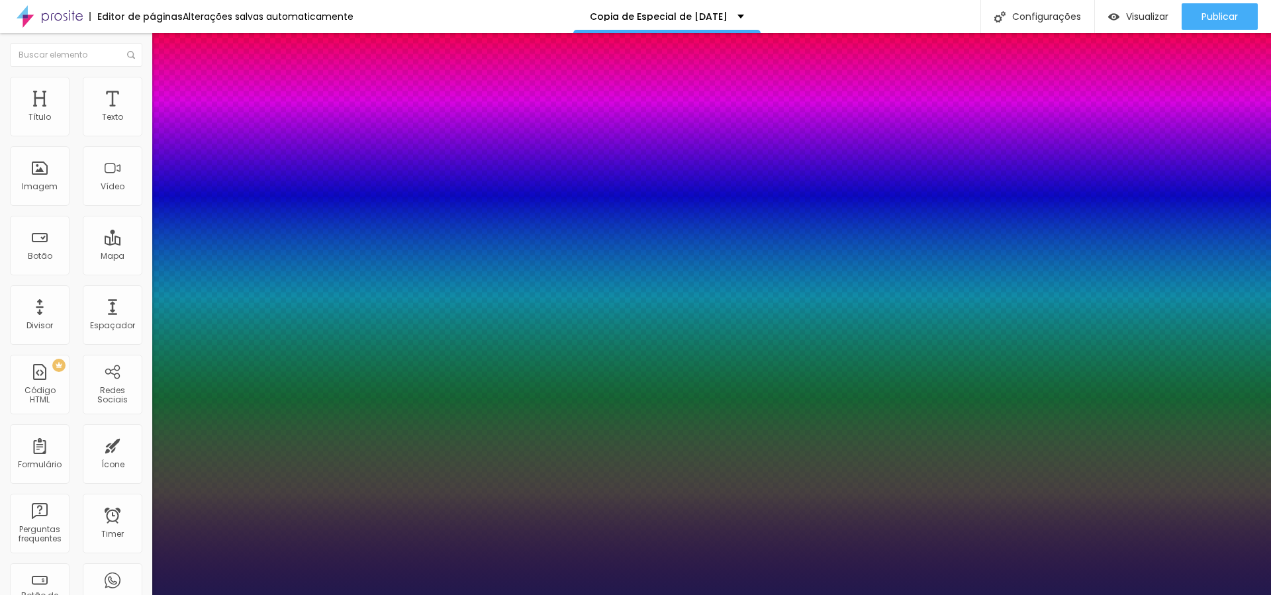
type input "1"
type input "17"
type input "1"
type input "17"
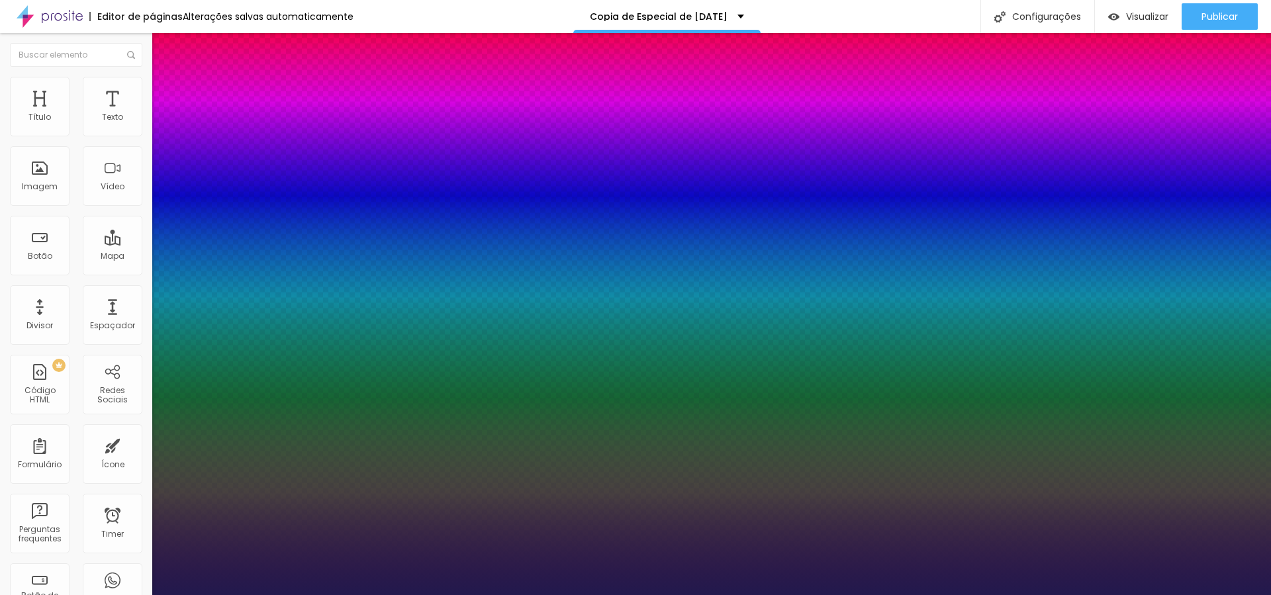
type input "1"
click at [73, 594] on div at bounding box center [635, 595] width 1271 height 0
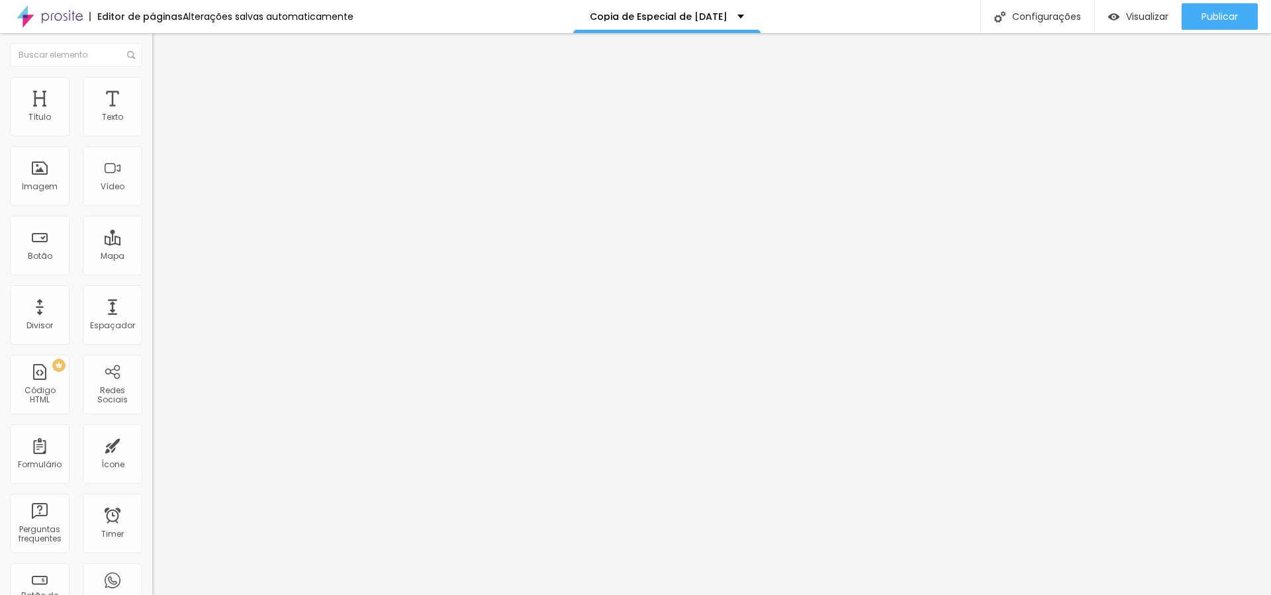
click at [152, 169] on button "button" at bounding box center [161, 165] width 19 height 14
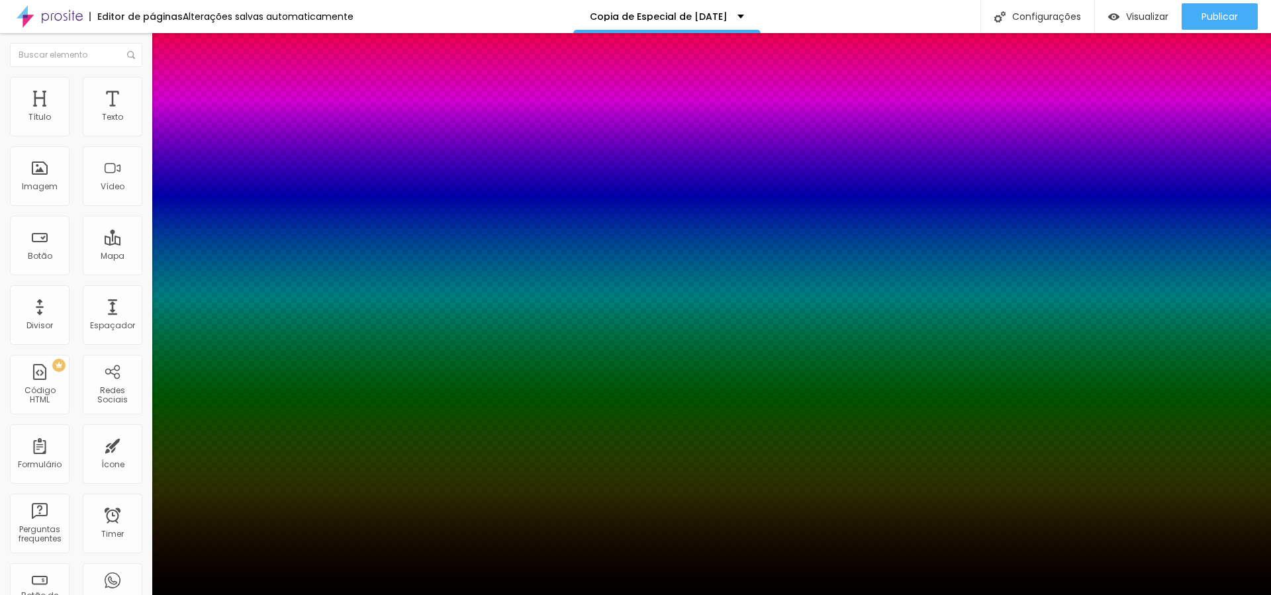
click at [50, 594] on div at bounding box center [635, 595] width 1271 height 0
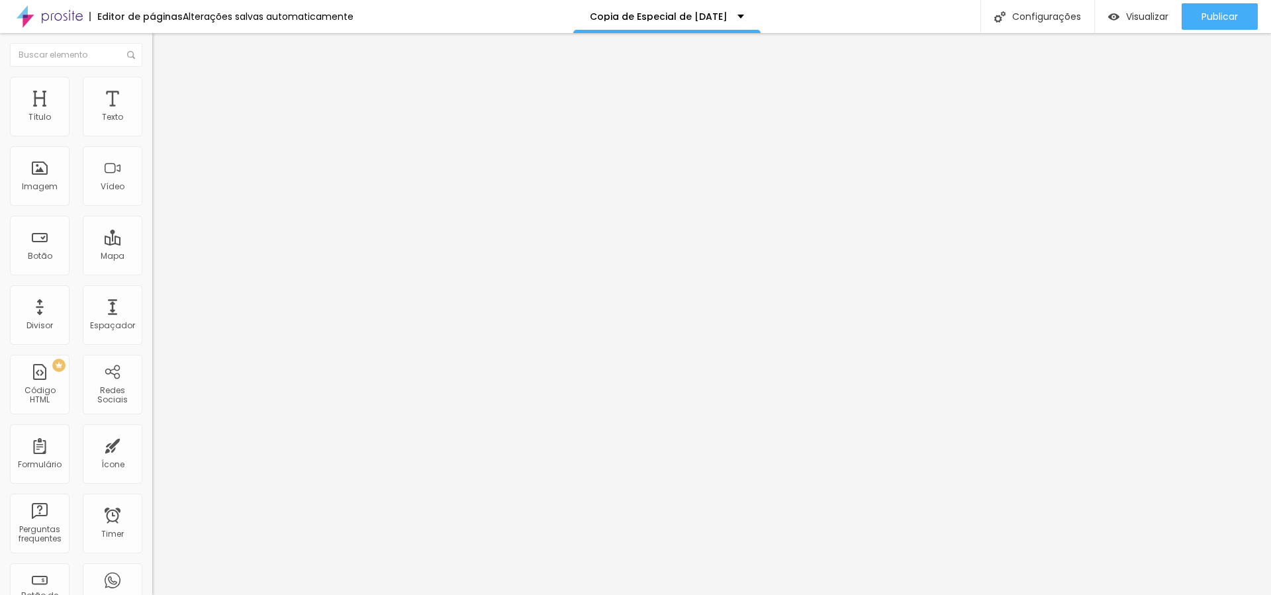
click at [164, 90] on span "Estilo" at bounding box center [174, 85] width 21 height 11
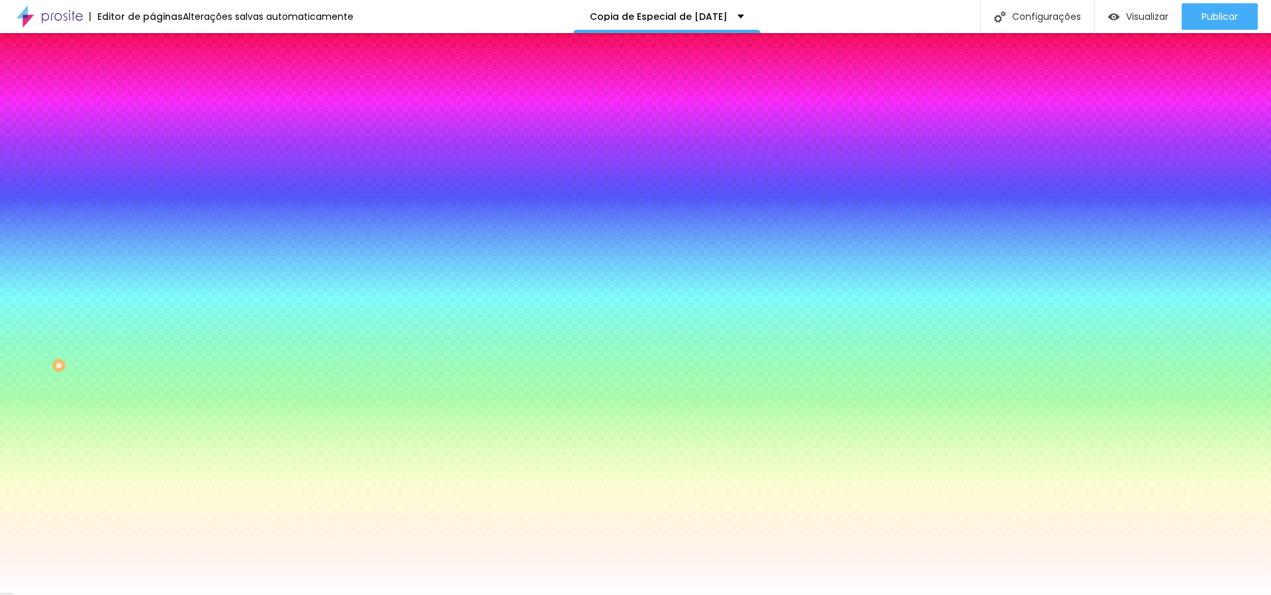
click at [164, 93] on span "Avançado" at bounding box center [186, 98] width 44 height 11
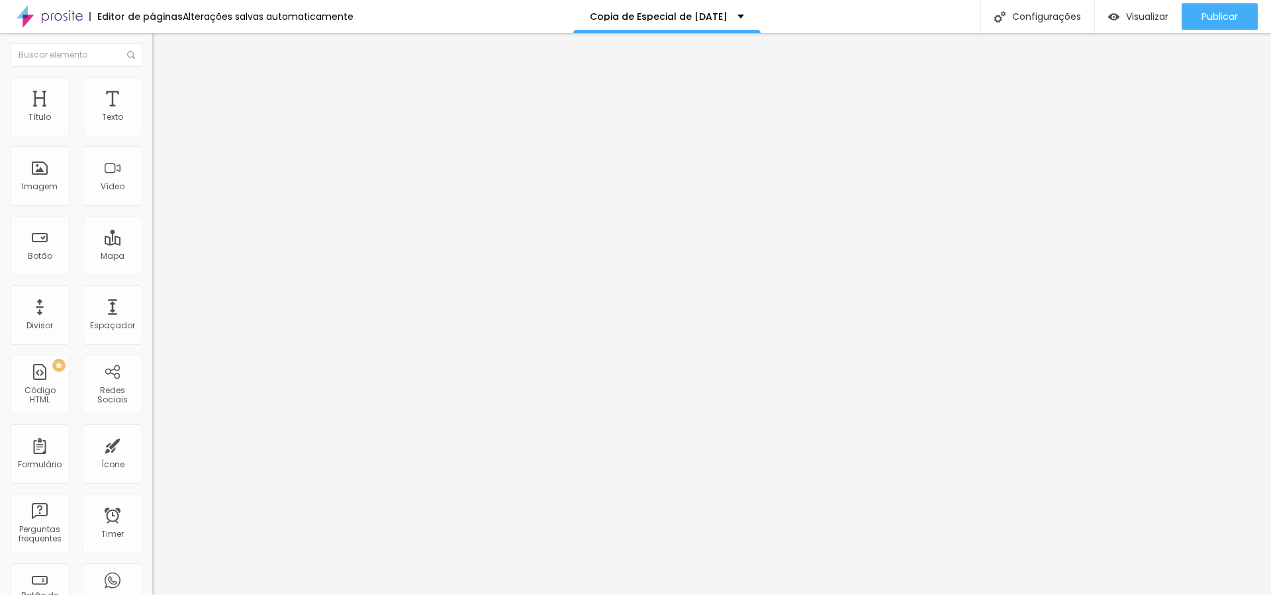
type input "15"
type input "10"
type input "15"
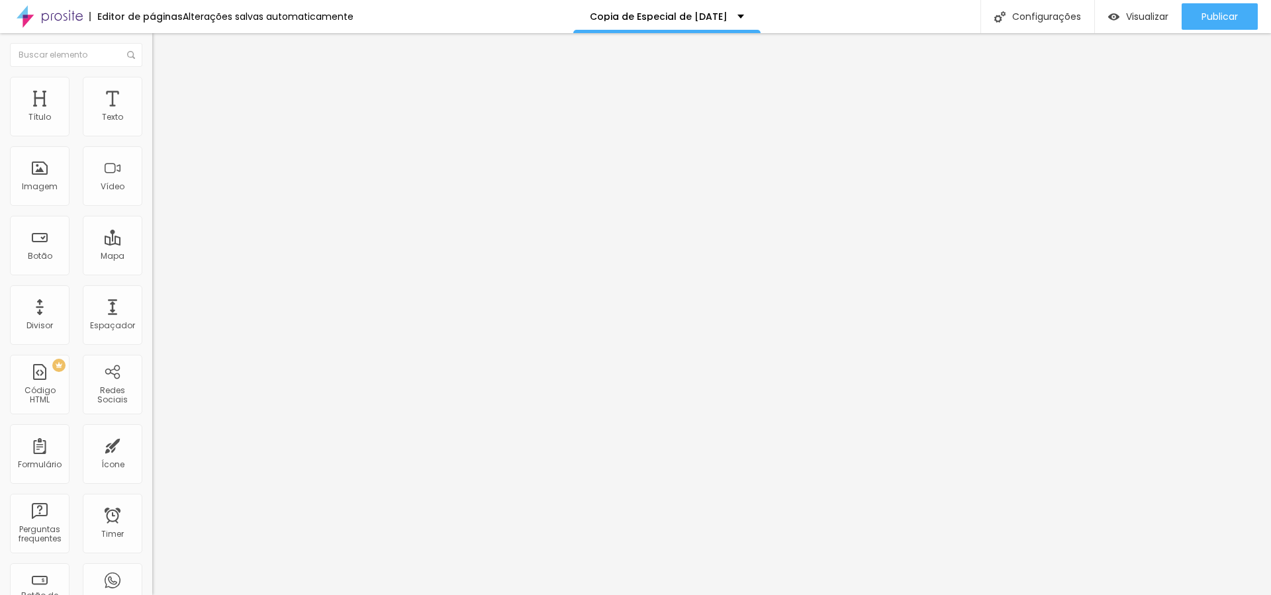
type input "15"
type input "20"
type input "25"
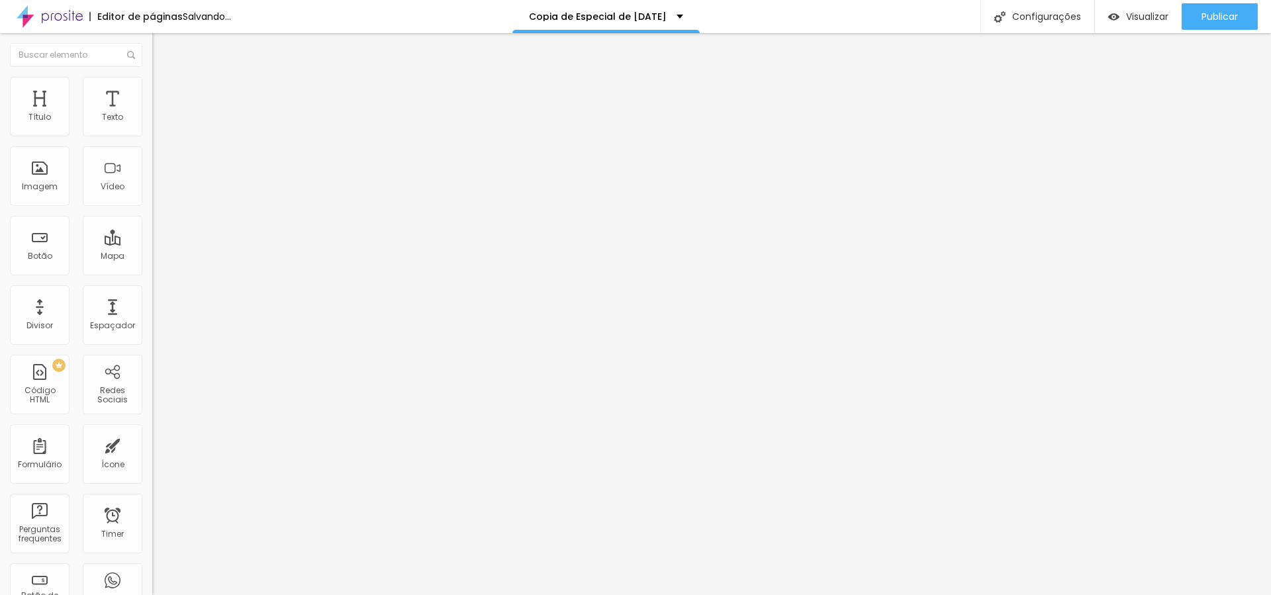
type input "30"
type input "40"
type input "45"
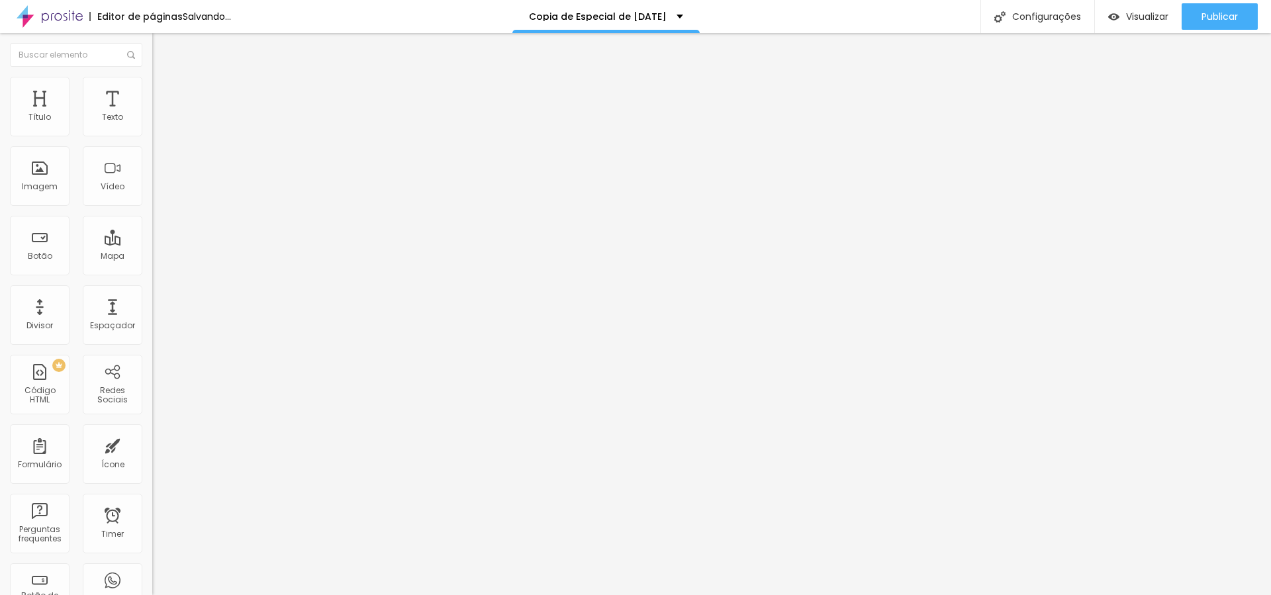
type input "45"
type input "50"
type input "35"
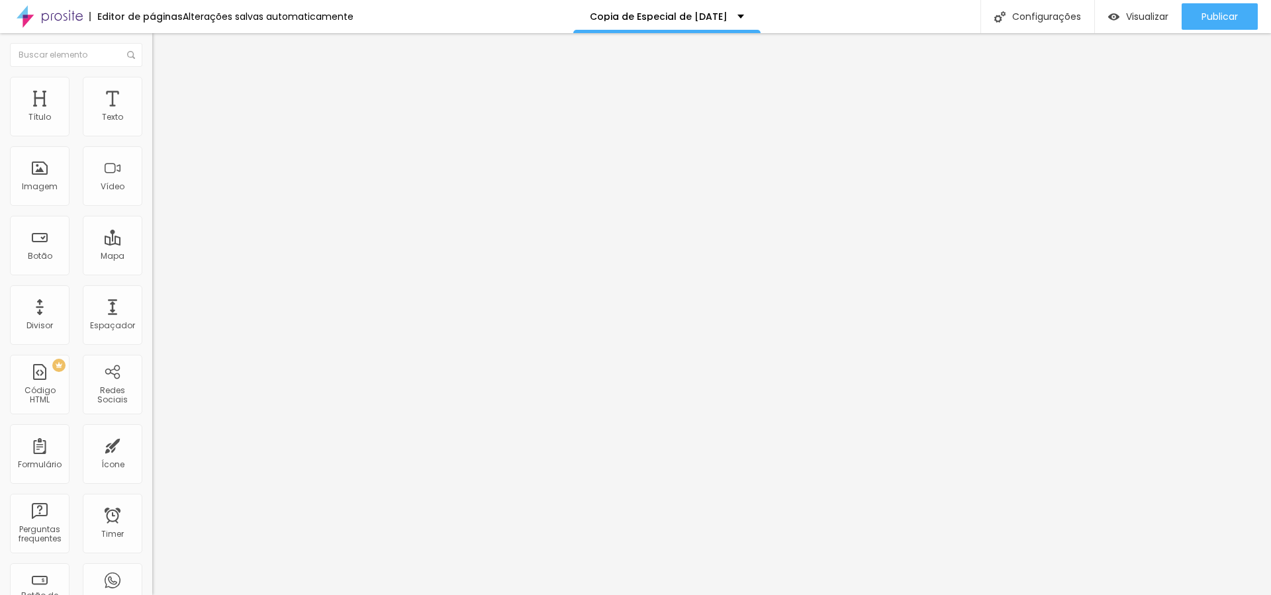
type input "25"
type input "20"
type input "25"
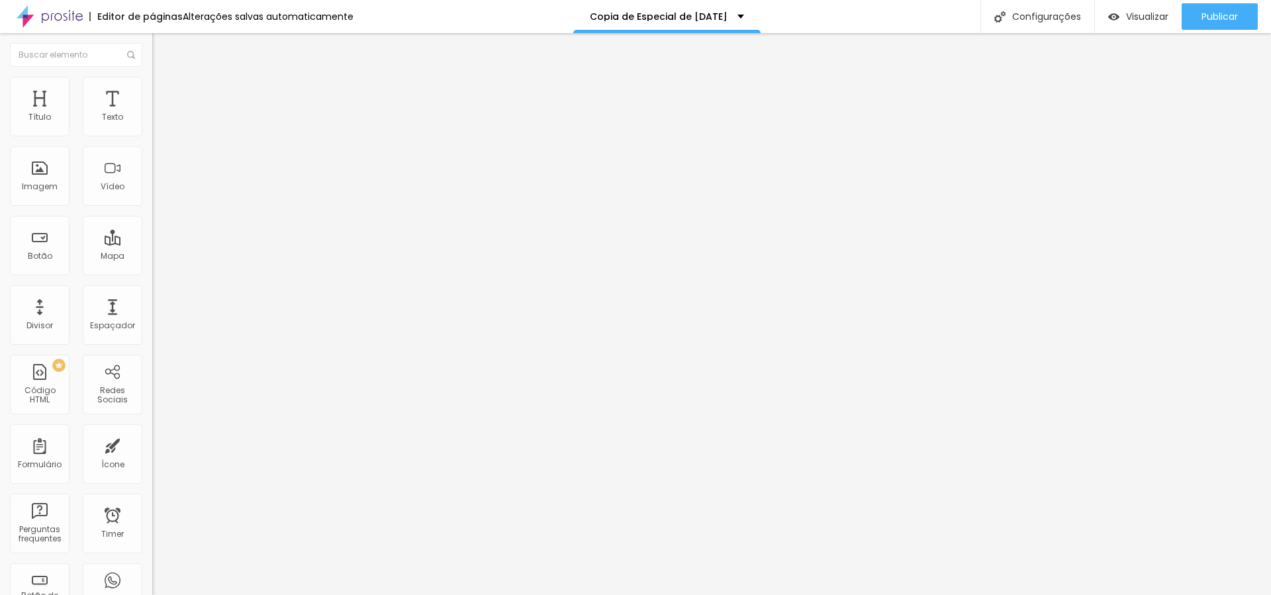
type input "25"
type input "30"
drag, startPoint x: 54, startPoint y: 130, endPoint x: 64, endPoint y: 131, distance: 10.0
type input "30"
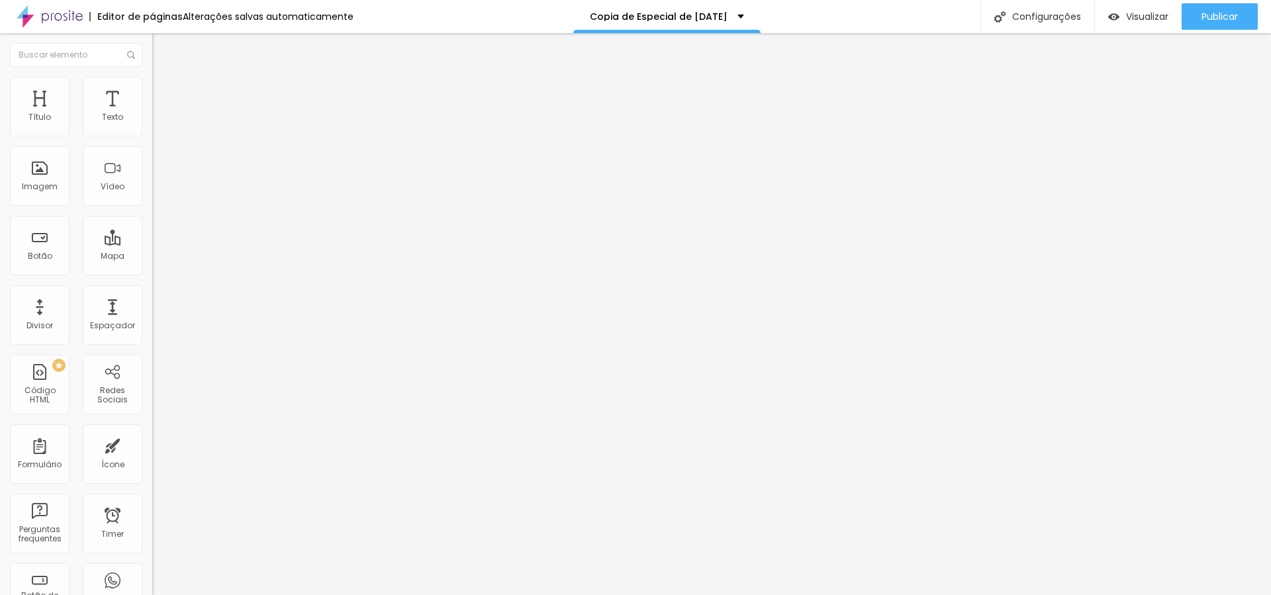
click at [152, 257] on input "range" at bounding box center [194, 262] width 85 height 11
click at [164, 78] on span "Conteúdo" at bounding box center [184, 72] width 41 height 11
click at [152, 120] on img at bounding box center [156, 115] width 9 height 9
click at [152, 127] on button "button" at bounding box center [161, 120] width 19 height 14
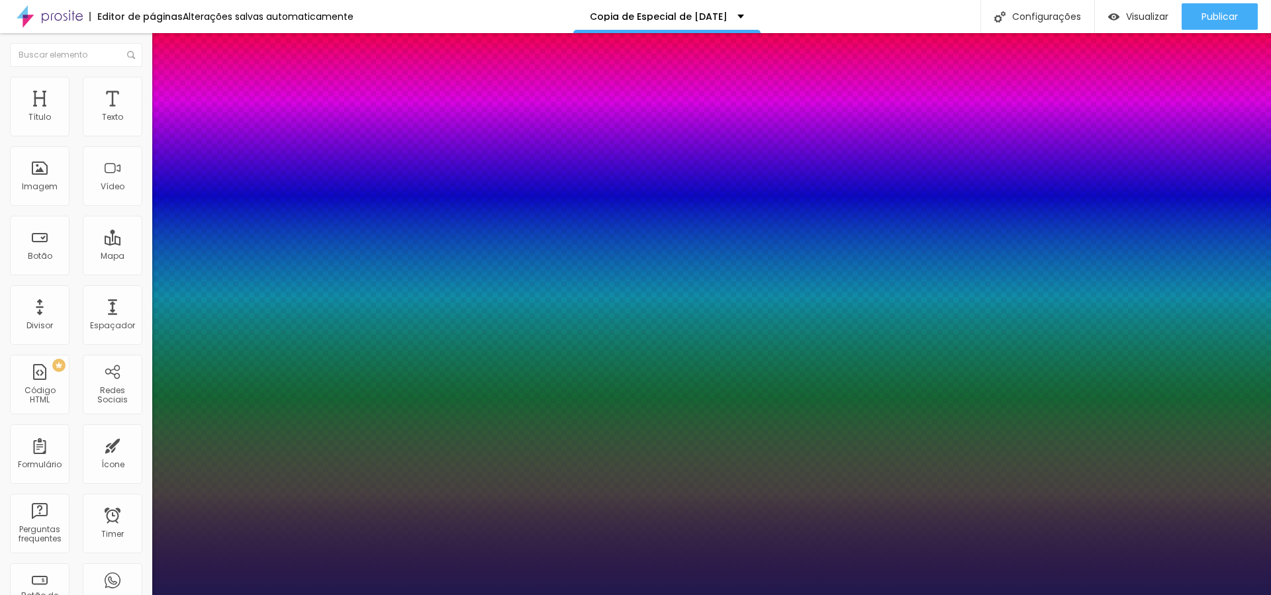
type input "1"
type input "54"
type input "1"
type input "58"
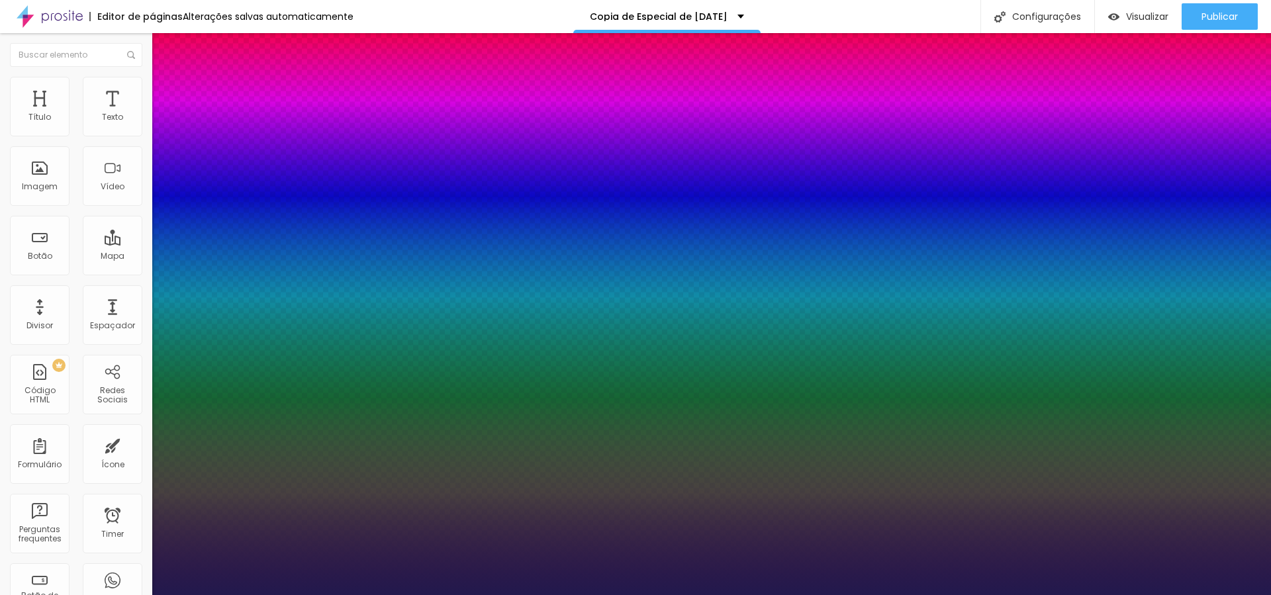
type input "58"
type input "1"
type input "41"
type input "1"
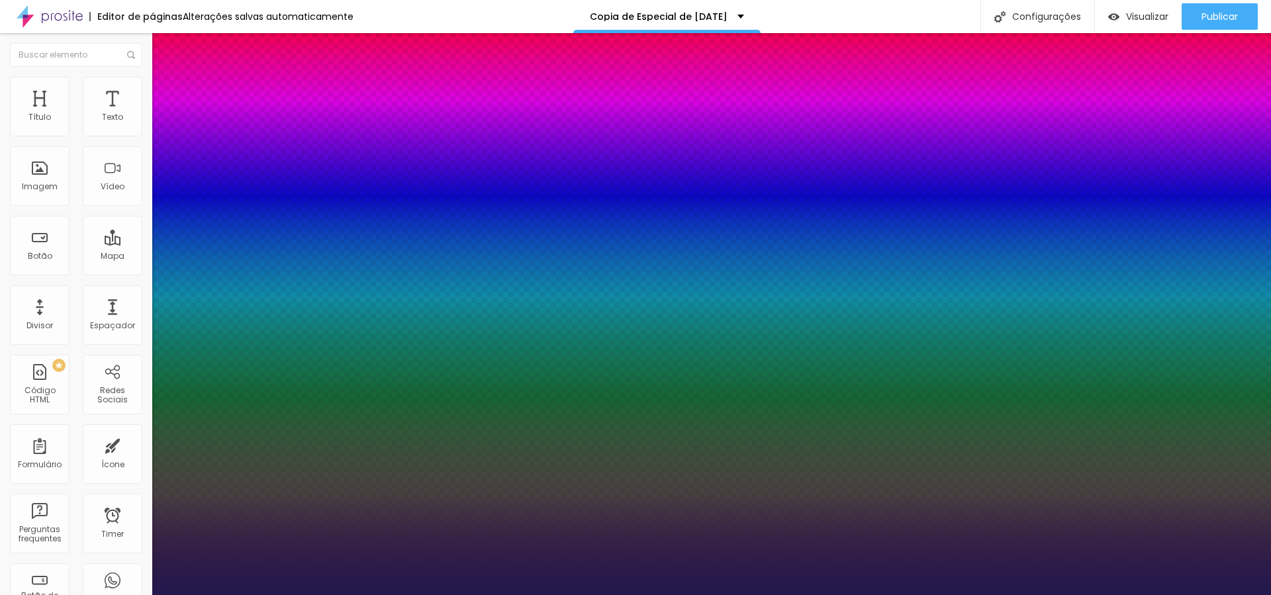
type input "35"
type input "1"
type input "33"
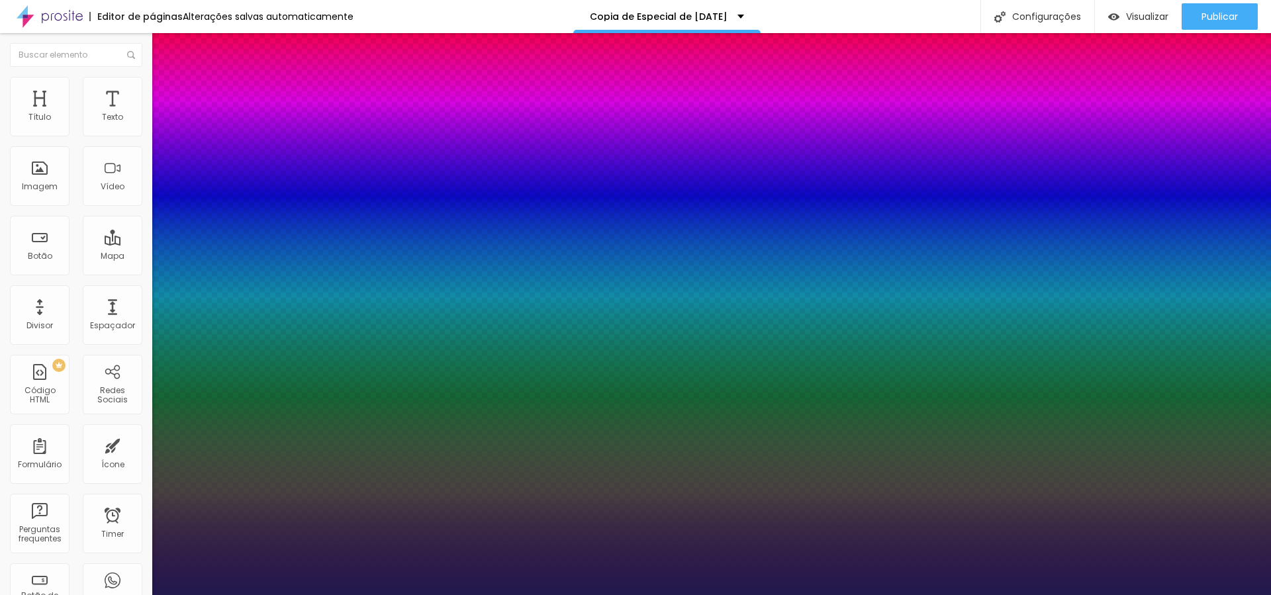
type input "1"
type input "29"
type input "1"
type input "25"
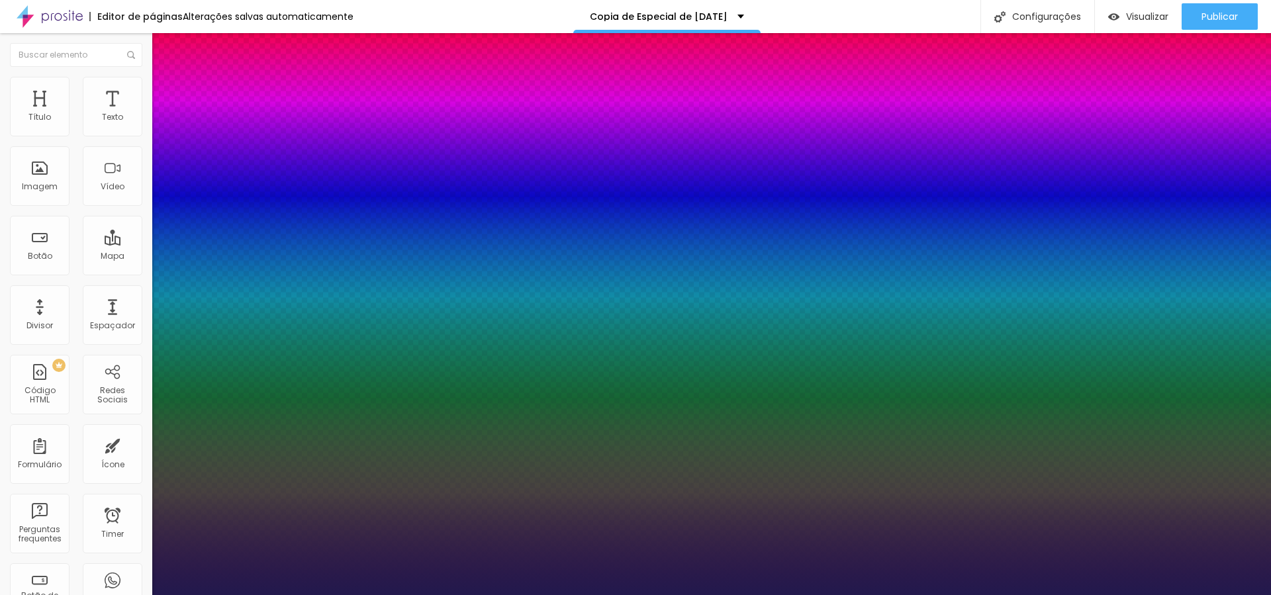
type input "25"
type input "1"
type input "21"
type input "1"
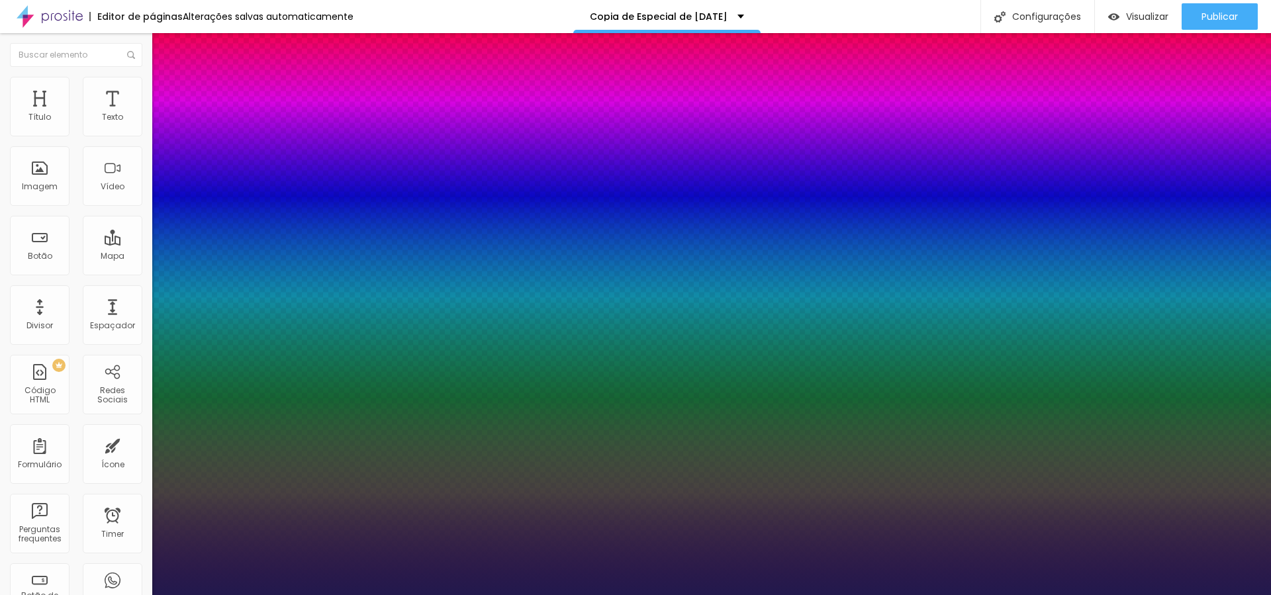
type input "18"
type input "1"
type input "17"
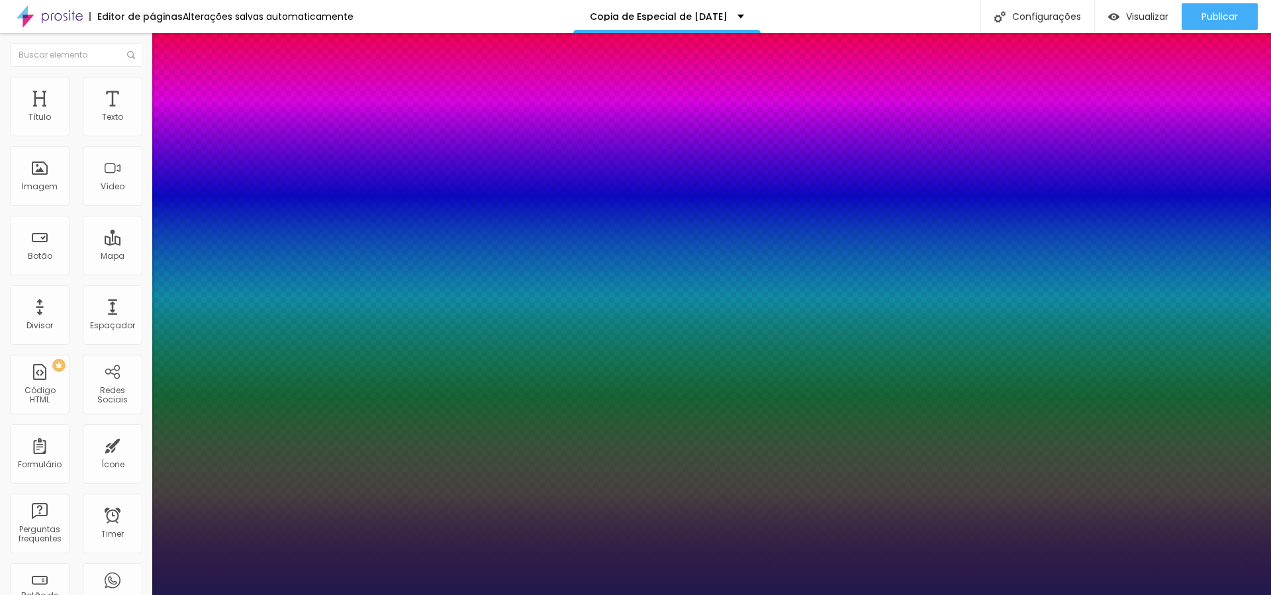
type input "1"
type input "24"
type input "1"
type input "28"
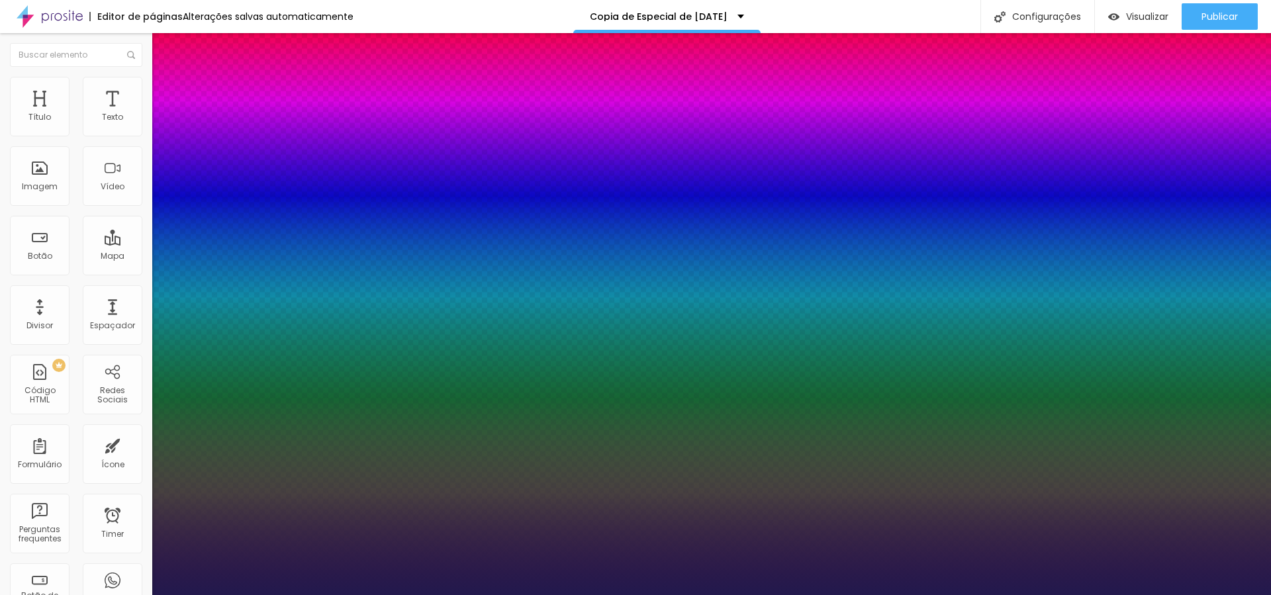
type input "28"
type input "1"
type input "30"
type input "1"
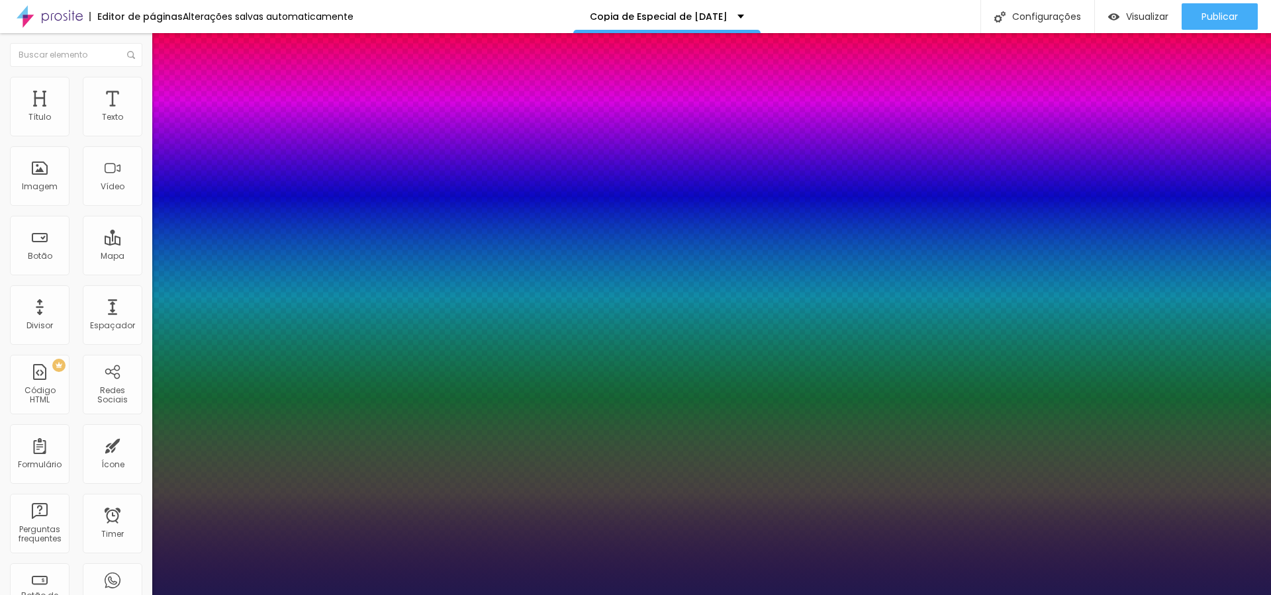
type input "31"
type input "1"
type input "30"
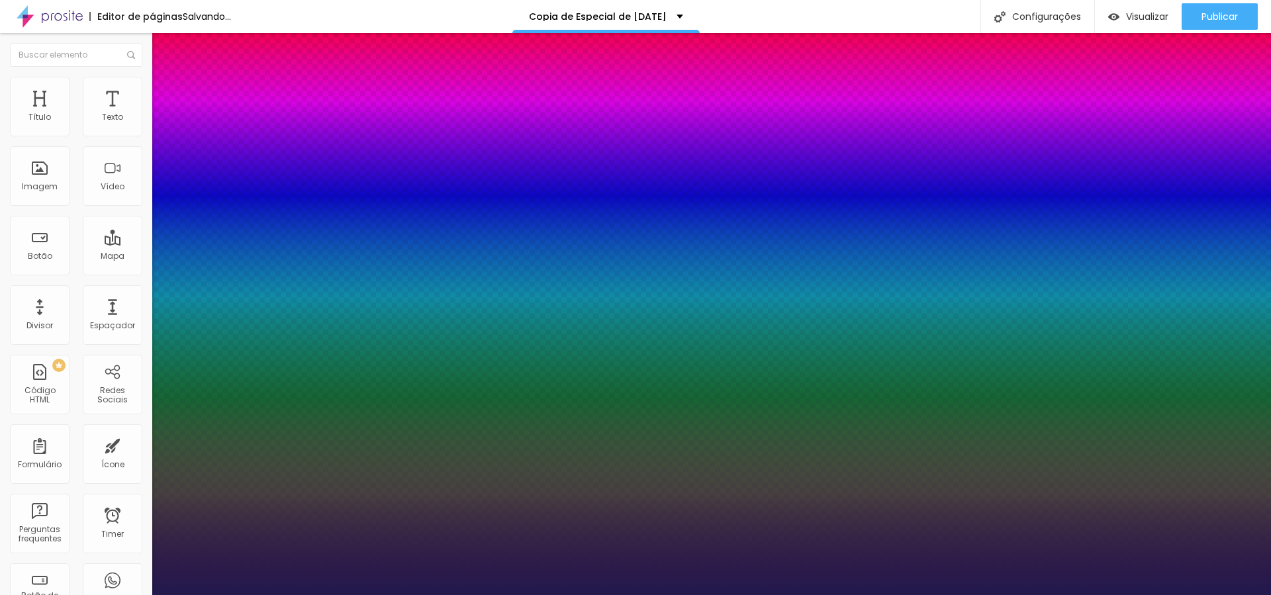
type input "1"
click at [426, 594] on div at bounding box center [635, 595] width 1271 height 0
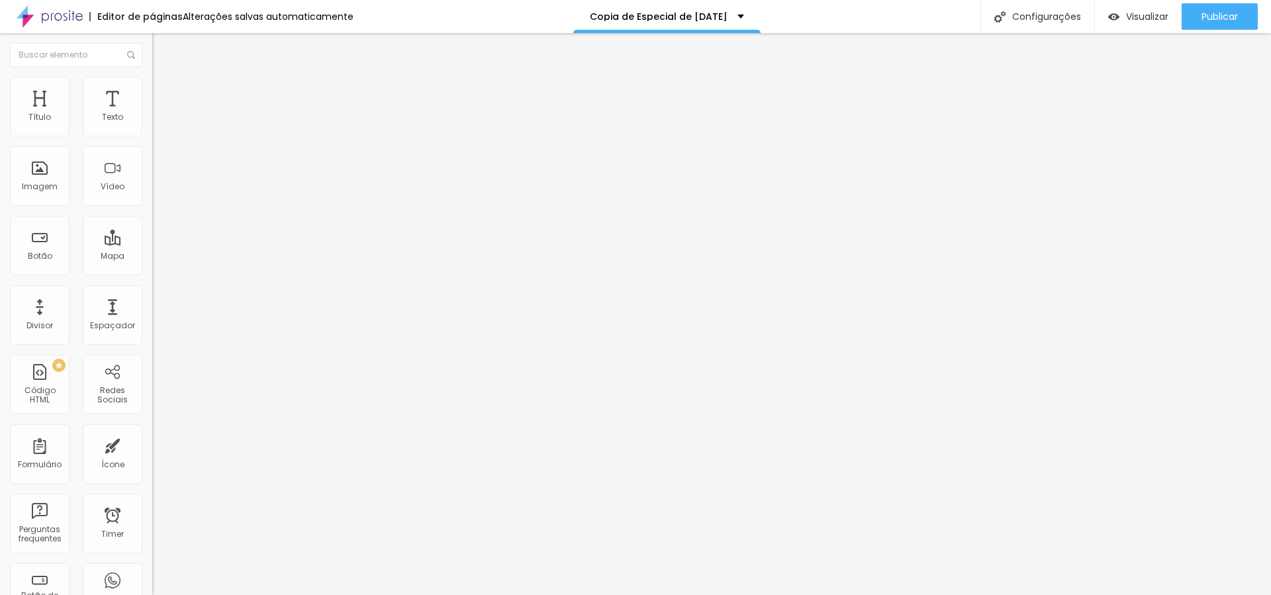
click at [158, 166] on icon "button" at bounding box center [162, 164] width 8 height 8
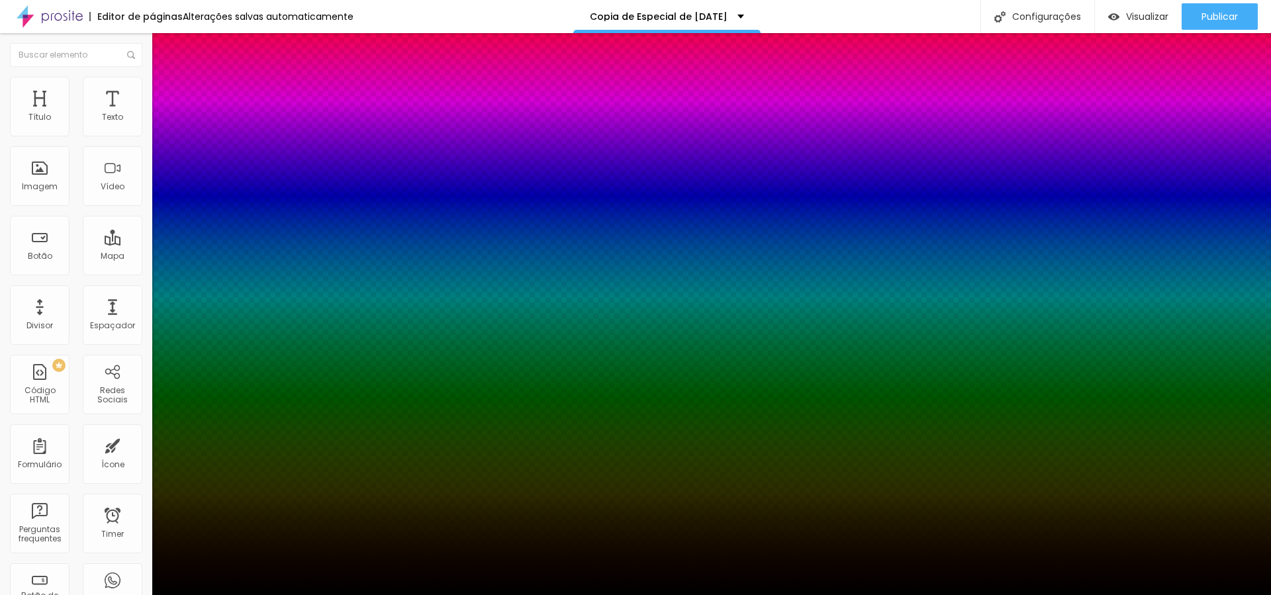
click at [136, 594] on div at bounding box center [635, 595] width 1271 height 0
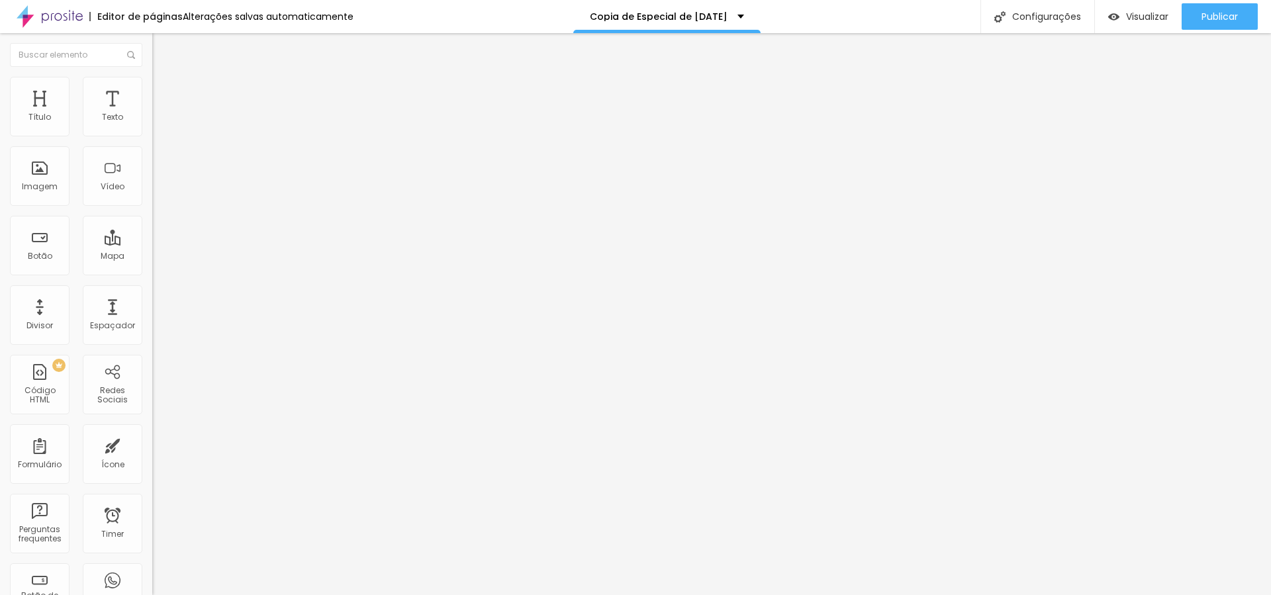
click at [158, 123] on icon "button" at bounding box center [162, 119] width 8 height 8
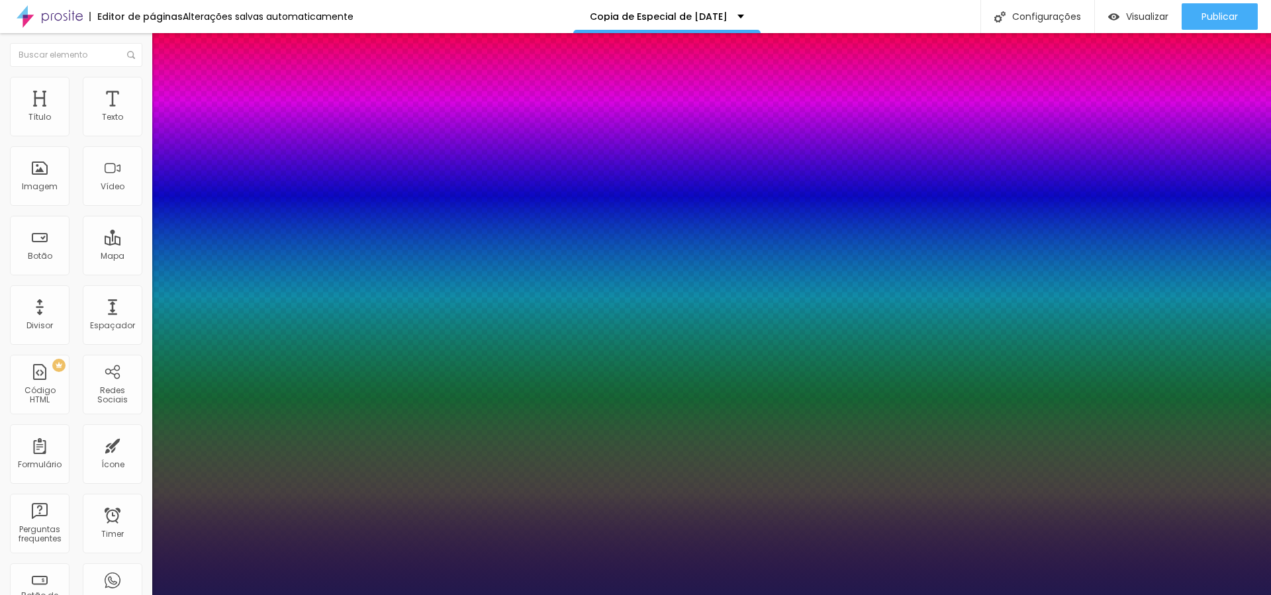
drag, startPoint x: 174, startPoint y: 256, endPoint x: 181, endPoint y: 257, distance: 7.3
click at [134, 594] on div at bounding box center [635, 595] width 1271 height 0
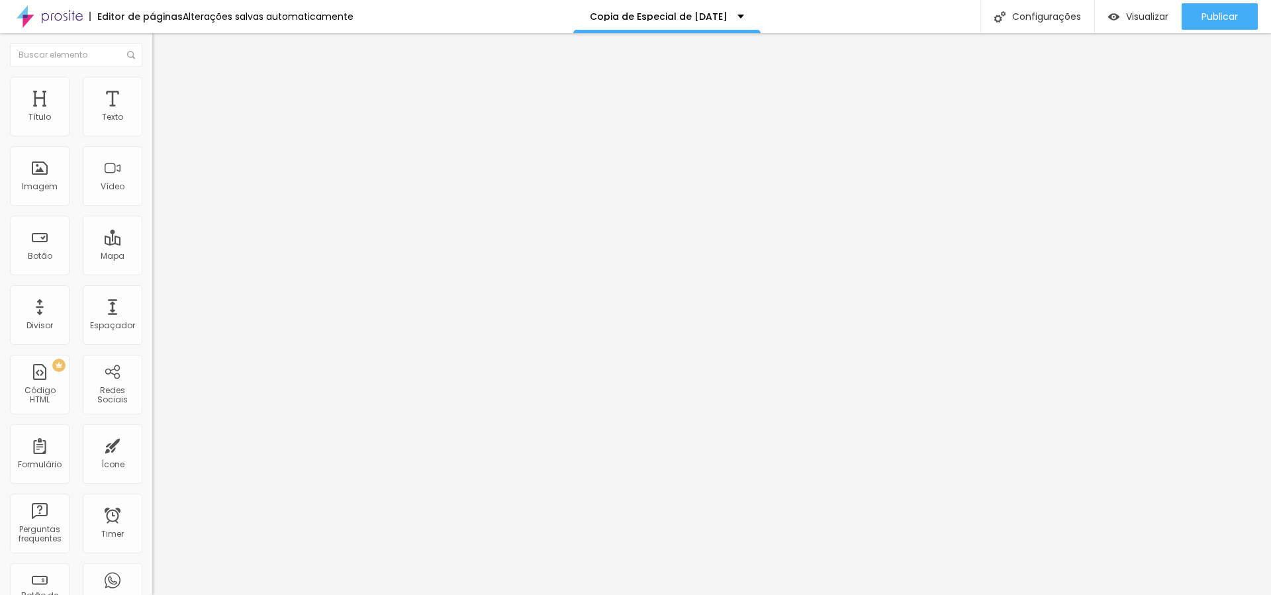
click at [152, 127] on button "button" at bounding box center [161, 120] width 19 height 14
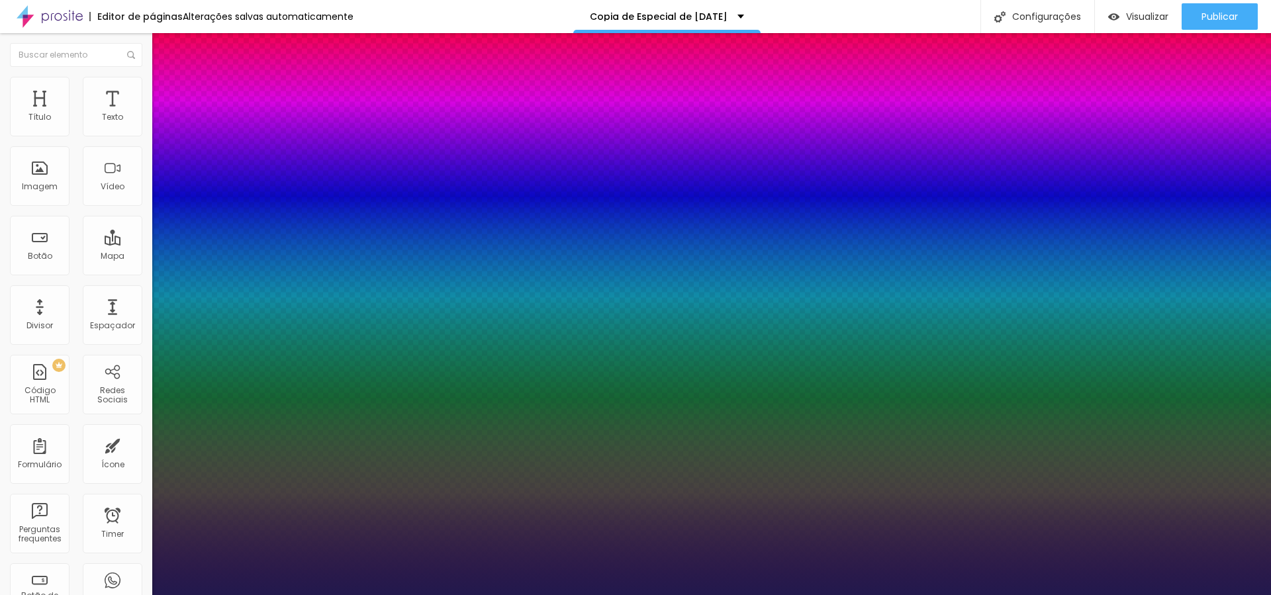
click at [134, 594] on div at bounding box center [635, 595] width 1271 height 0
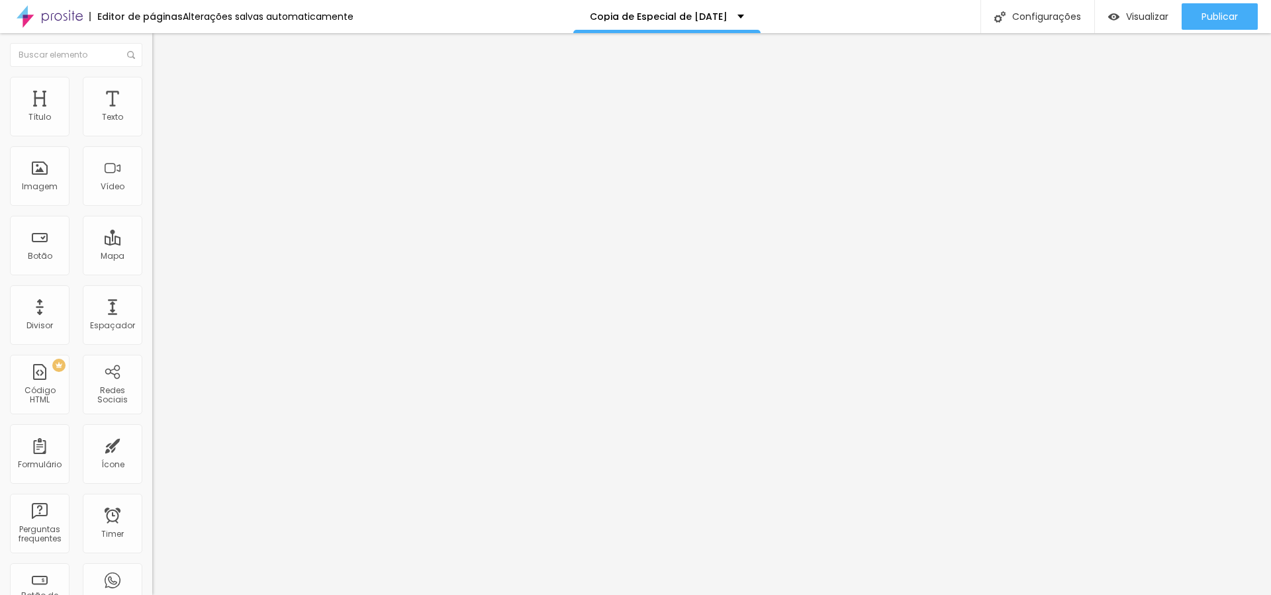
click at [152, 78] on img at bounding box center [158, 83] width 12 height 12
drag, startPoint x: 39, startPoint y: 158, endPoint x: 48, endPoint y: 159, distance: 8.7
click at [152, 431] on input "range" at bounding box center [194, 436] width 85 height 11
drag, startPoint x: 37, startPoint y: 129, endPoint x: 136, endPoint y: 127, distance: 99.3
click at [152, 244] on input "range" at bounding box center [194, 249] width 85 height 11
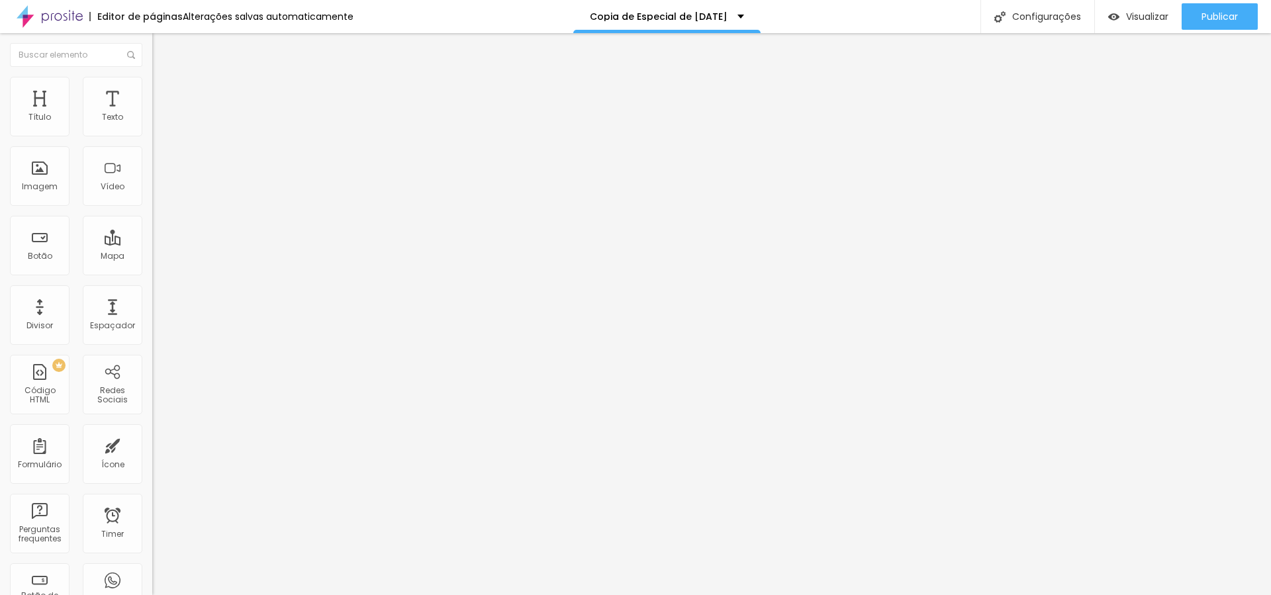
drag, startPoint x: 49, startPoint y: 155, endPoint x: 11, endPoint y: 155, distance: 37.7
click at [152, 431] on input "range" at bounding box center [194, 436] width 85 height 11
drag, startPoint x: 122, startPoint y: 153, endPoint x: 0, endPoint y: 163, distance: 122.2
click at [152, 431] on input "range" at bounding box center [194, 436] width 85 height 11
click at [162, 52] on img "button" at bounding box center [167, 48] width 11 height 11
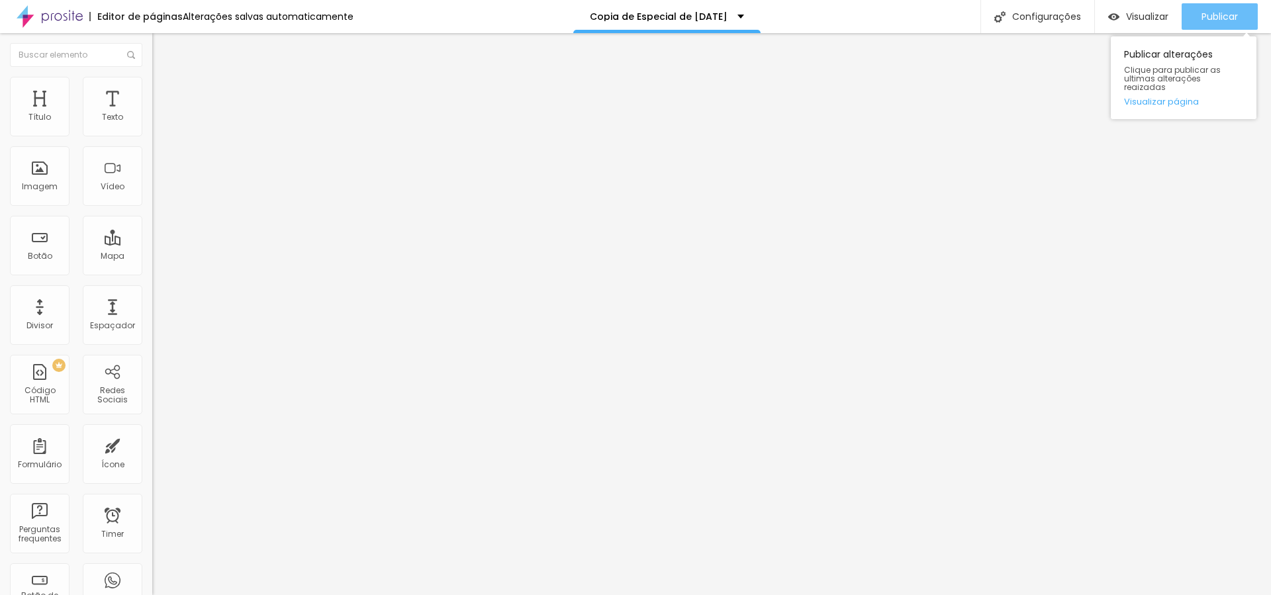
click at [1239, 16] on button "Publicar" at bounding box center [1220, 16] width 76 height 26
click at [152, 77] on img at bounding box center [158, 83] width 12 height 12
click at [152, 90] on li "Avançado" at bounding box center [228, 96] width 152 height 13
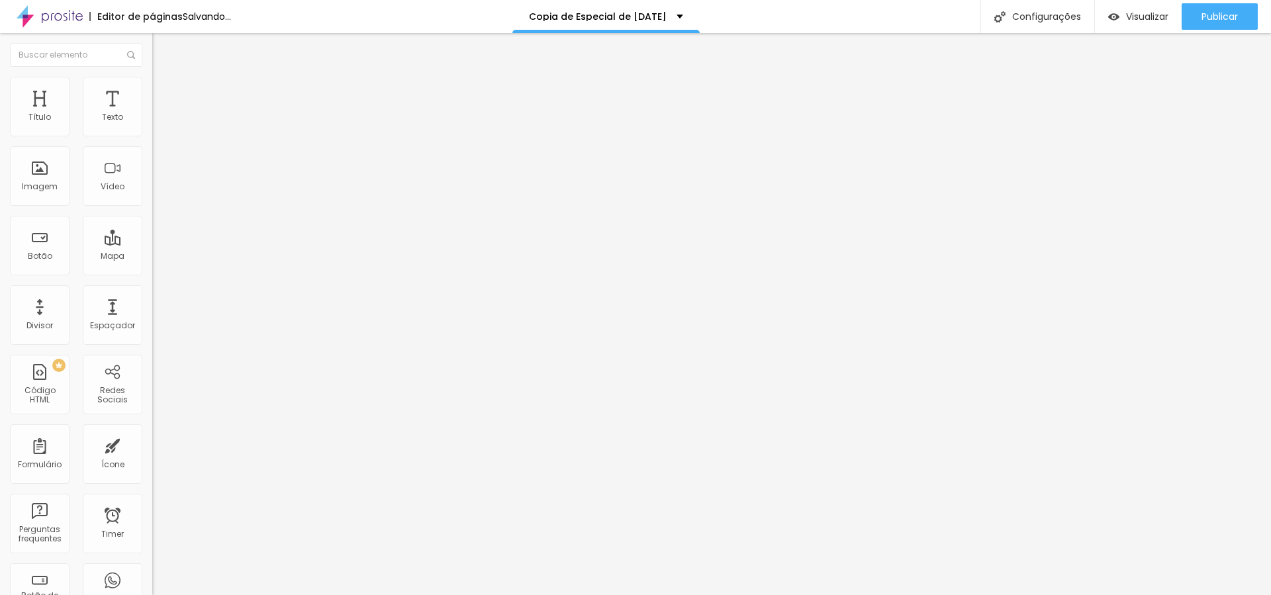
drag, startPoint x: 64, startPoint y: 161, endPoint x: 53, endPoint y: 162, distance: 11.3
click at [152, 444] on input "range" at bounding box center [194, 449] width 85 height 11
drag, startPoint x: 66, startPoint y: 132, endPoint x: 0, endPoint y: 140, distance: 66.6
click at [152, 257] on input "range" at bounding box center [194, 262] width 85 height 11
drag, startPoint x: 50, startPoint y: 156, endPoint x: 0, endPoint y: 160, distance: 50.5
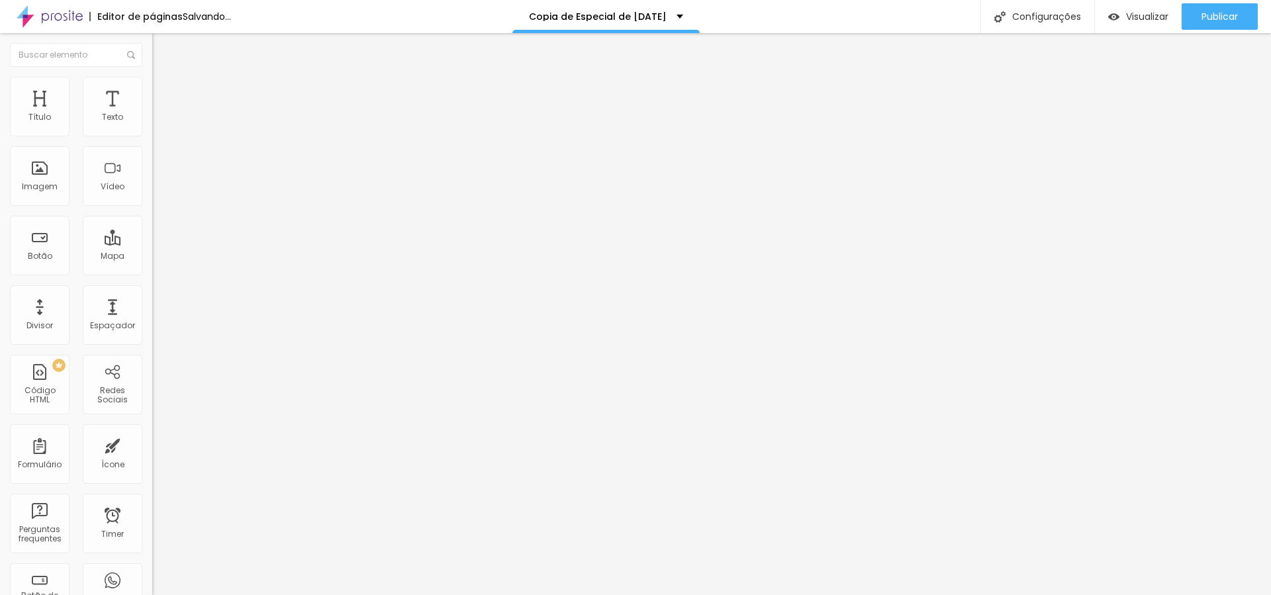
click at [152, 444] on input "range" at bounding box center [194, 449] width 85 height 11
drag, startPoint x: 28, startPoint y: 154, endPoint x: 0, endPoint y: 156, distance: 28.6
click at [152, 444] on input "range" at bounding box center [194, 449] width 85 height 11
click at [152, 85] on img at bounding box center [158, 83] width 12 height 12
drag, startPoint x: 137, startPoint y: 142, endPoint x: 71, endPoint y: 146, distance: 66.4
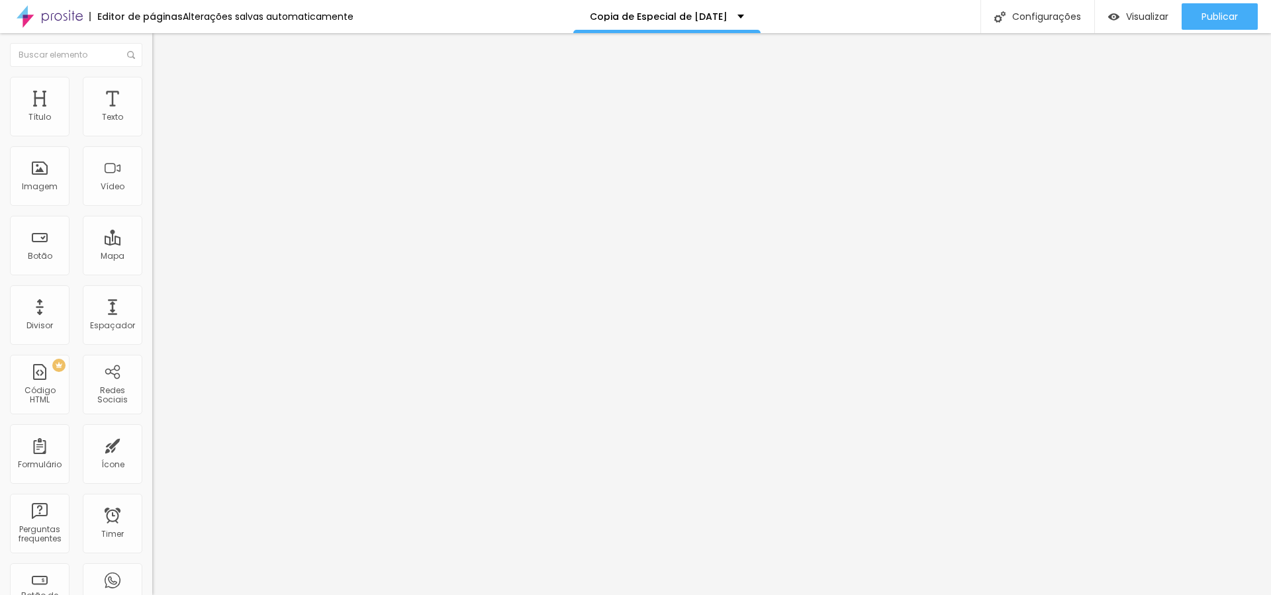
click at [152, 136] on input "range" at bounding box center [194, 130] width 85 height 11
click at [1206, 17] on span "Publicar" at bounding box center [1220, 16] width 36 height 11
click at [1221, 20] on span "Publicar" at bounding box center [1220, 16] width 36 height 11
click at [162, 50] on img "button" at bounding box center [167, 48] width 11 height 11
click at [152, 127] on button "button" at bounding box center [161, 120] width 19 height 14
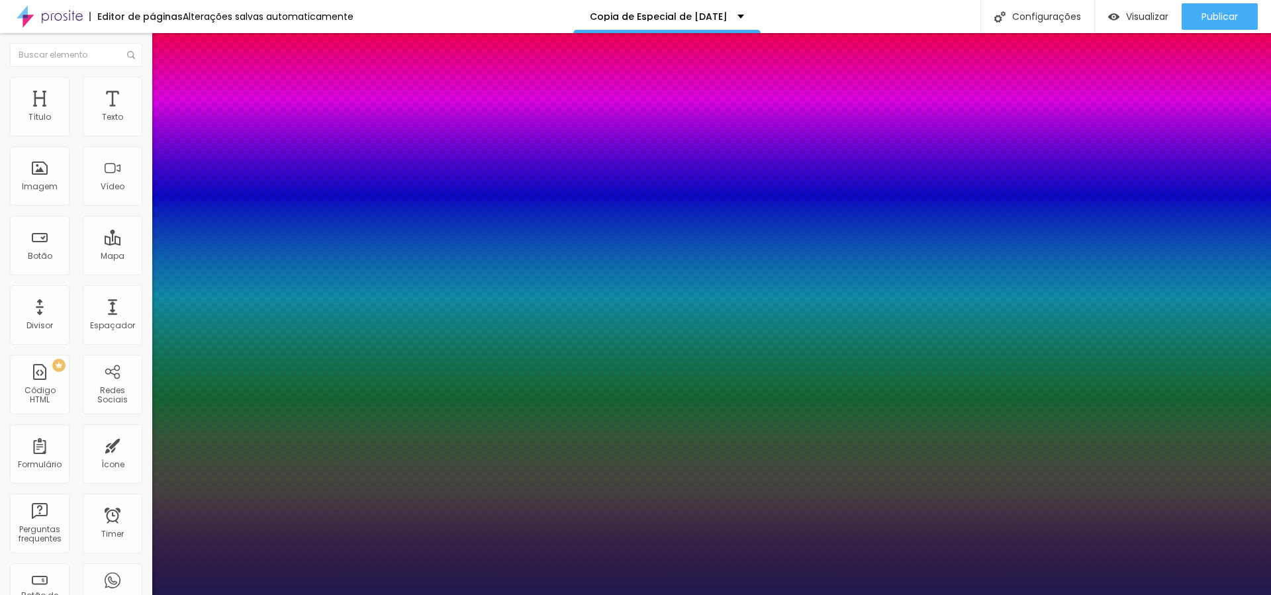
drag, startPoint x: 176, startPoint y: 225, endPoint x: 187, endPoint y: 225, distance: 10.6
drag, startPoint x: 200, startPoint y: 318, endPoint x: 223, endPoint y: 317, distance: 23.2
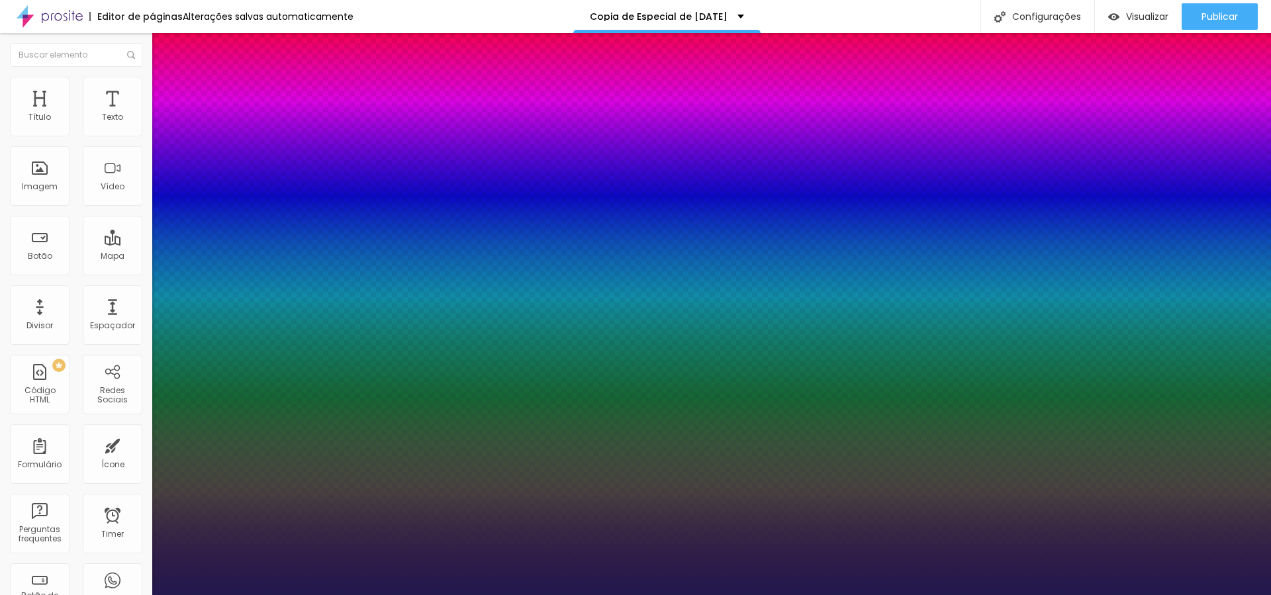
click at [1213, 594] on div at bounding box center [635, 595] width 1271 height 0
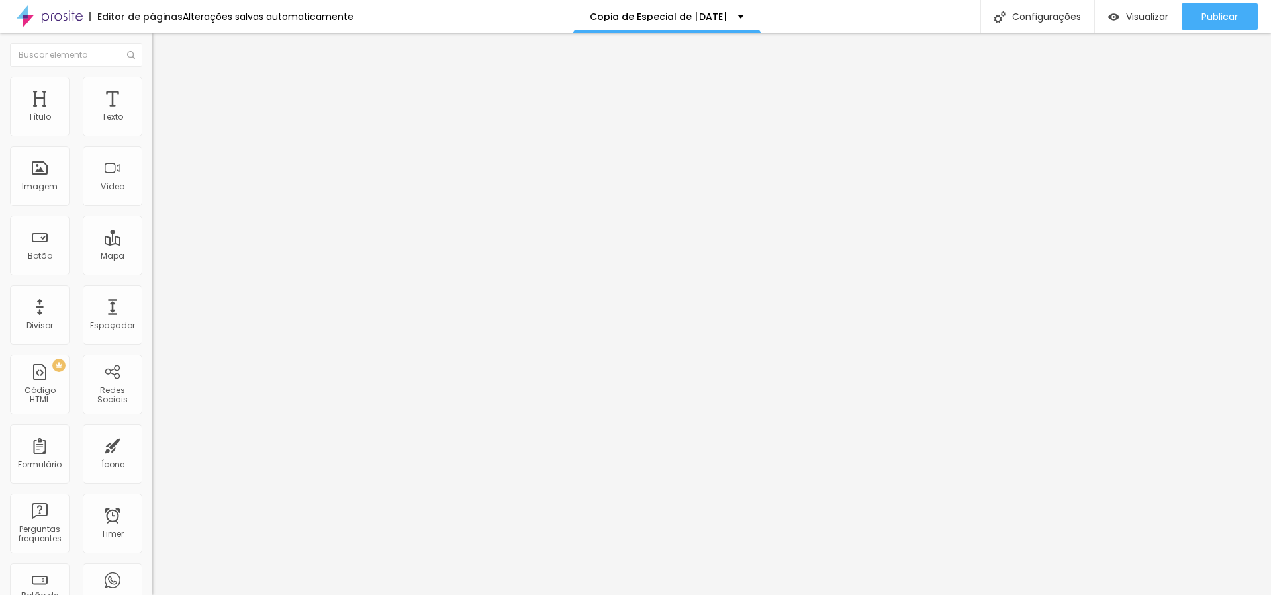
click at [158, 123] on icon "button" at bounding box center [162, 119] width 8 height 8
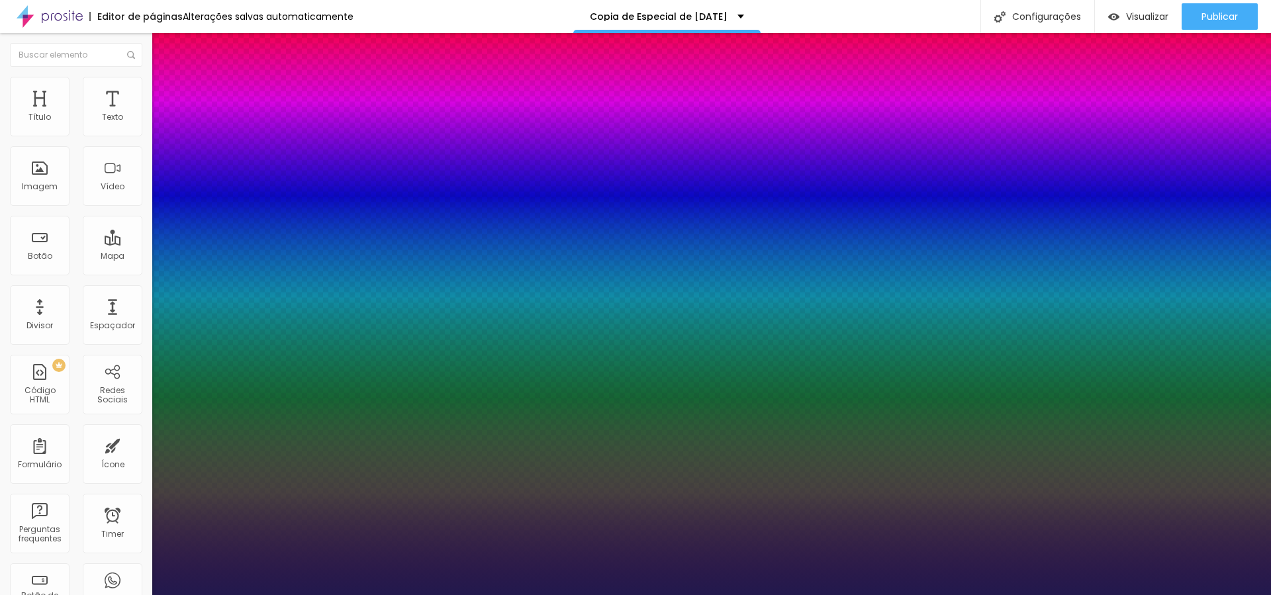
click at [1081, 594] on div at bounding box center [635, 595] width 1271 height 0
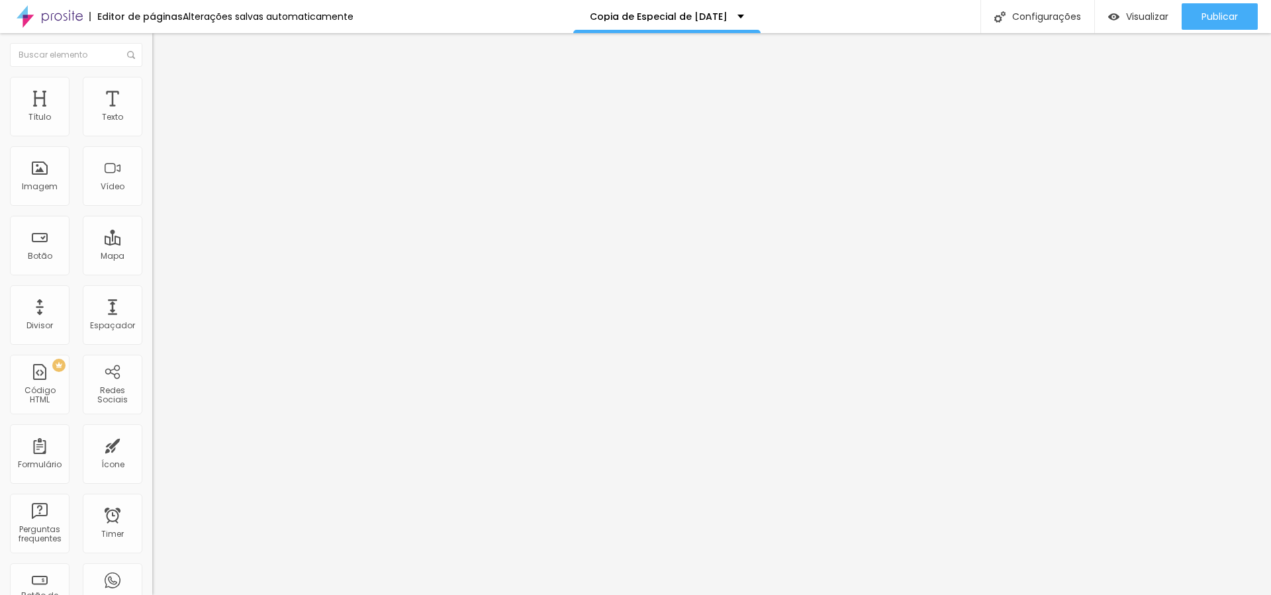
click at [158, 123] on icon "button" at bounding box center [162, 119] width 8 height 8
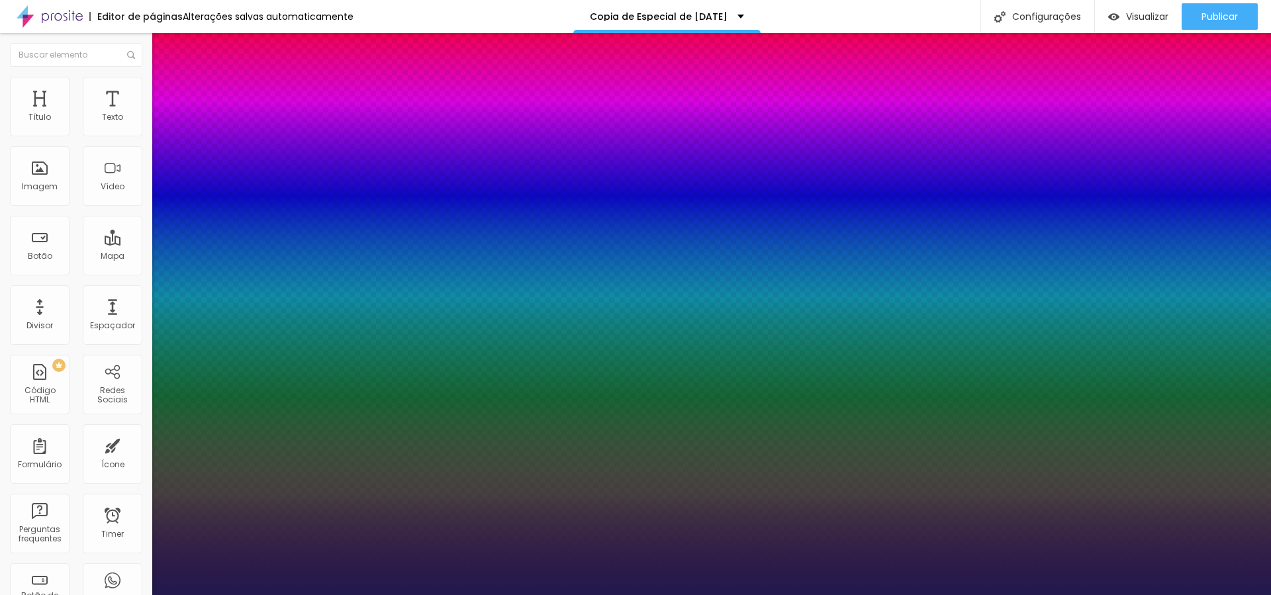
click at [810, 594] on div at bounding box center [635, 595] width 1271 height 0
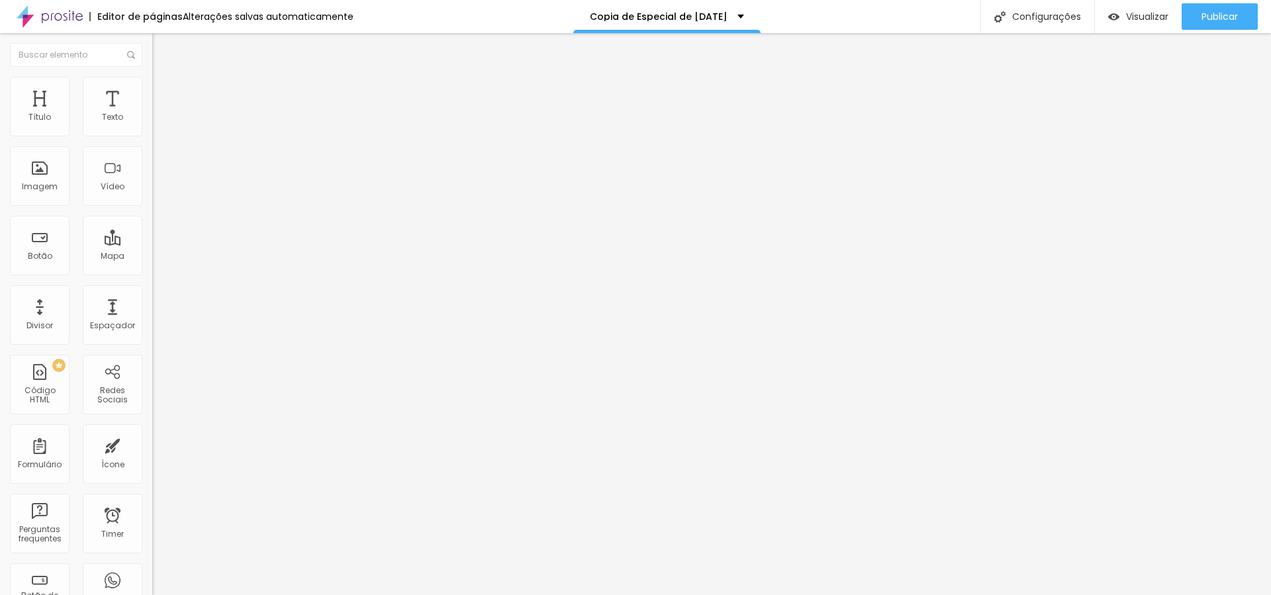
click at [164, 93] on span "Avançado" at bounding box center [186, 98] width 44 height 11
click at [164, 88] on span "Estilo" at bounding box center [174, 85] width 21 height 11
drag, startPoint x: 71, startPoint y: 140, endPoint x: 91, endPoint y: 141, distance: 19.9
click at [152, 136] on input "range" at bounding box center [194, 130] width 85 height 11
click at [1220, 11] on span "Publicar" at bounding box center [1220, 16] width 36 height 11
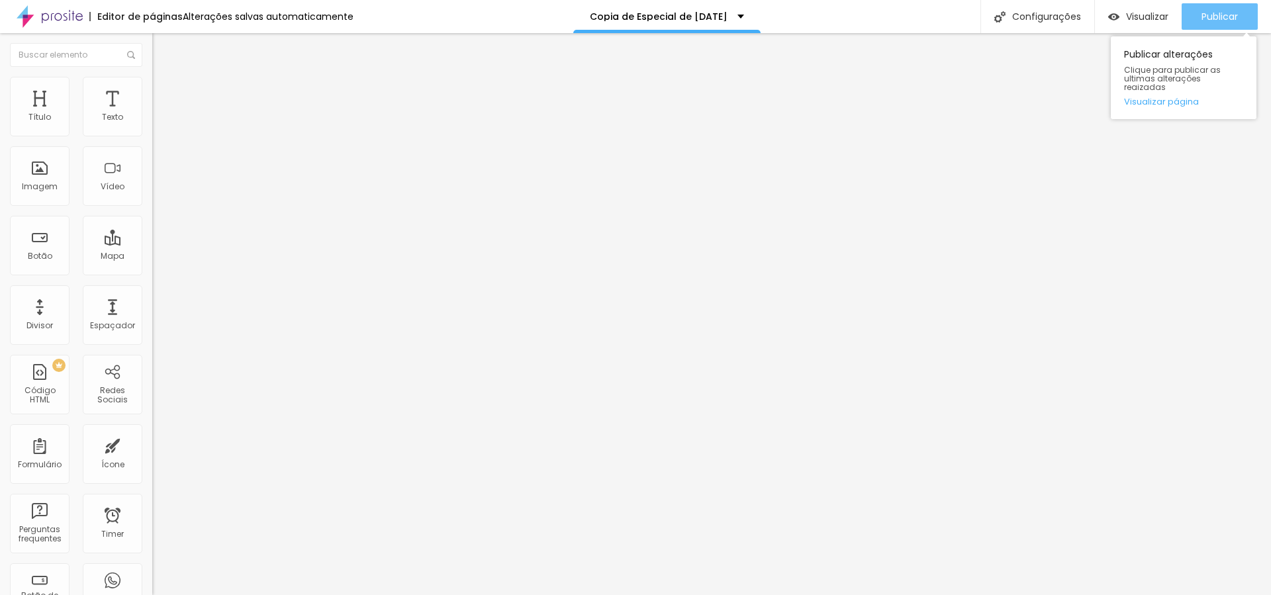
click at [1219, 16] on span "Publicar" at bounding box center [1220, 16] width 36 height 11
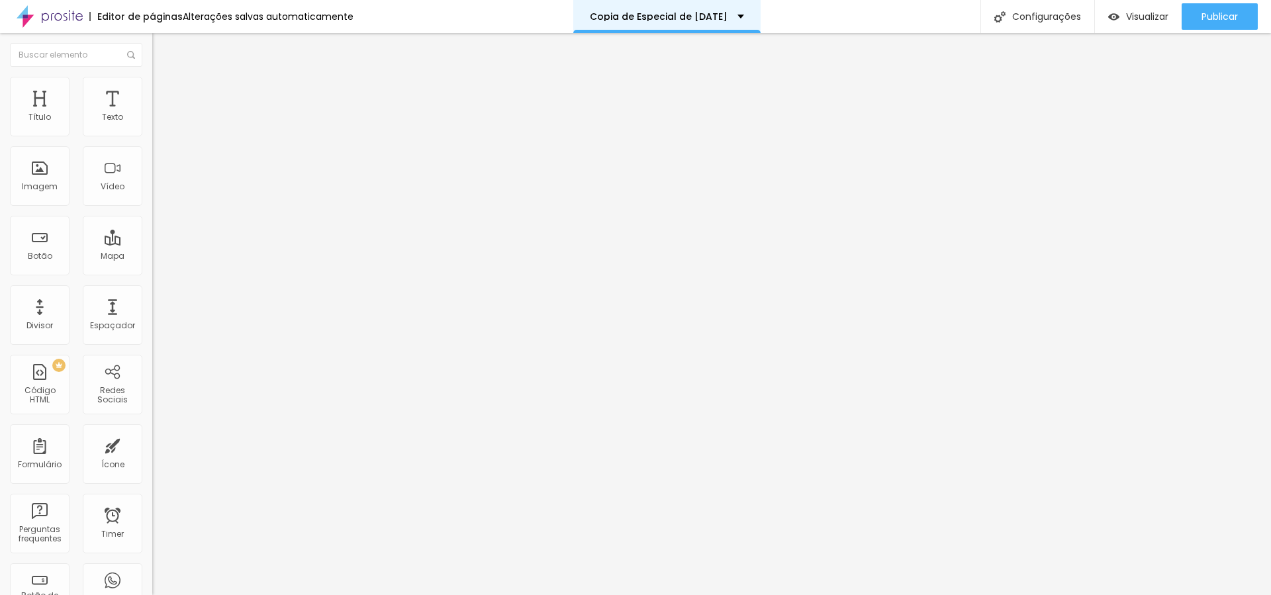
click at [685, 17] on p "Copia de Especial de [DATE]" at bounding box center [659, 16] width 138 height 9
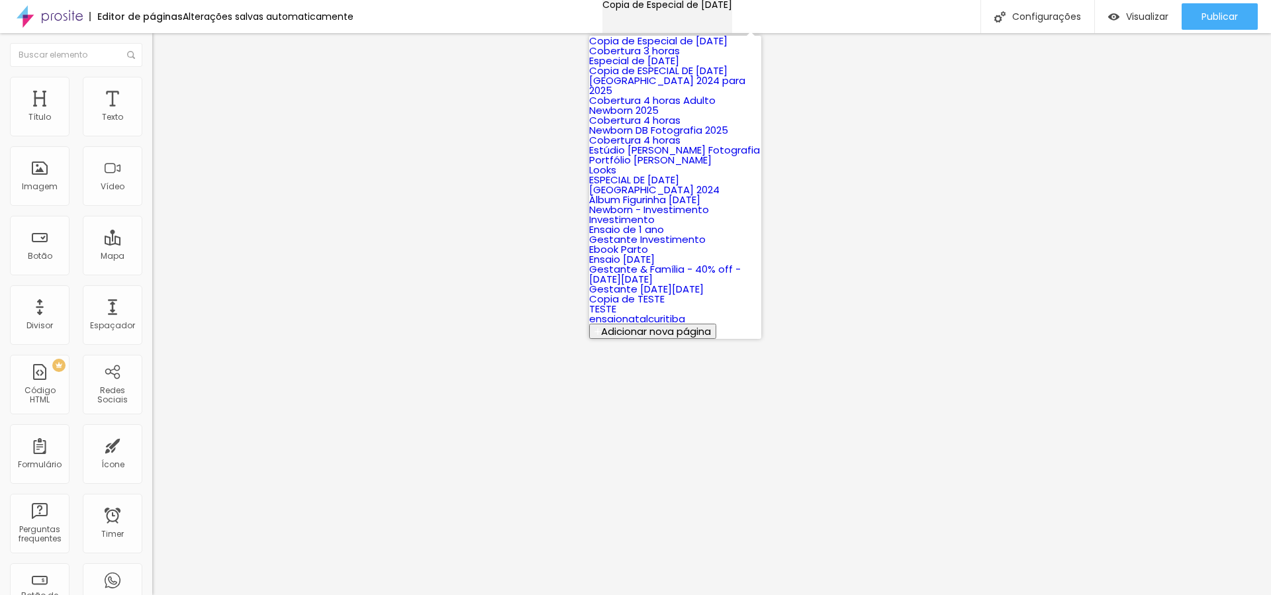
click at [685, 9] on p "Copia de Especial de [DATE]" at bounding box center [667, 4] width 130 height 9
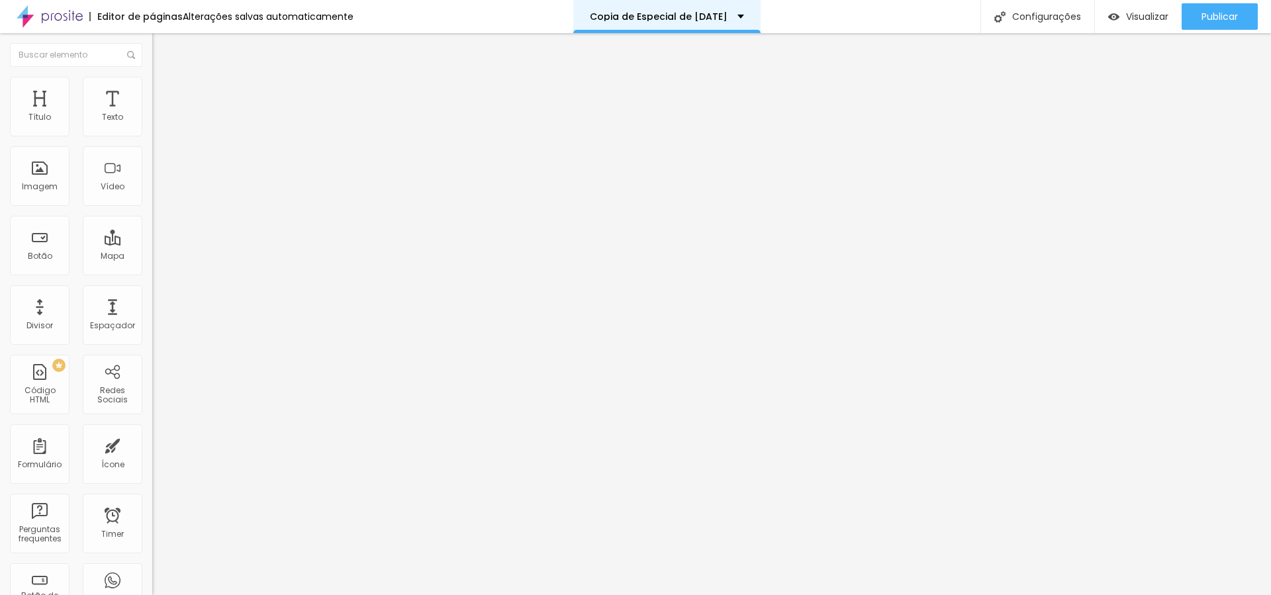
click at [641, 17] on p "Copia de Especial de [DATE]" at bounding box center [659, 16] width 138 height 9
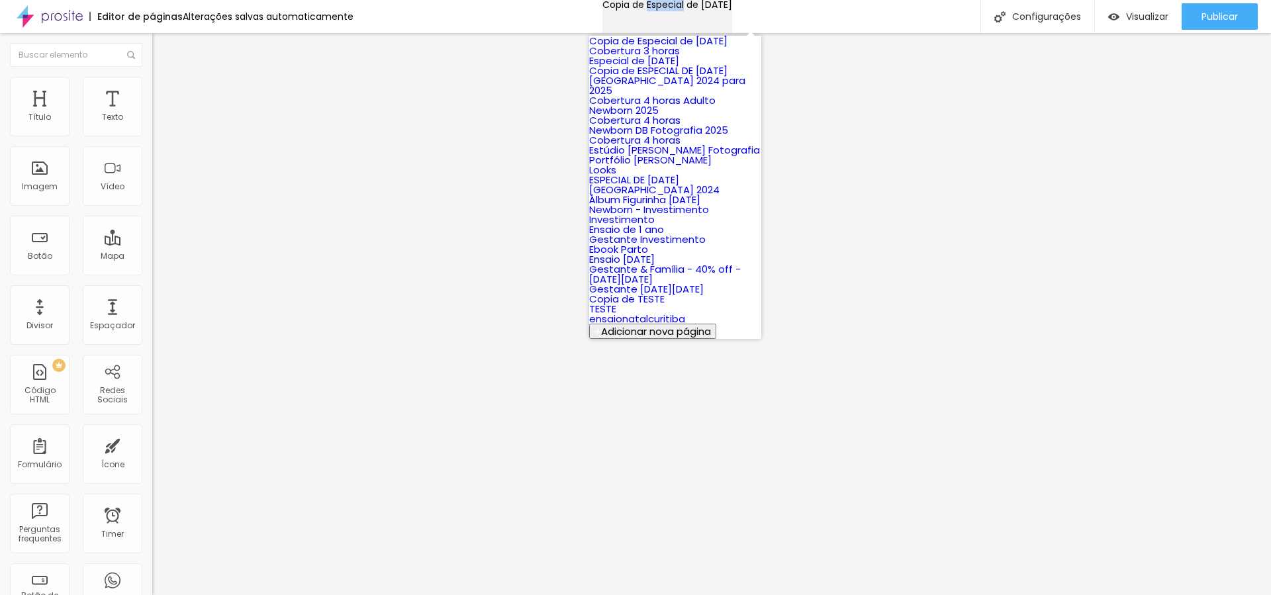
click at [641, 9] on p "Copia de Especial de [DATE]" at bounding box center [667, 4] width 130 height 9
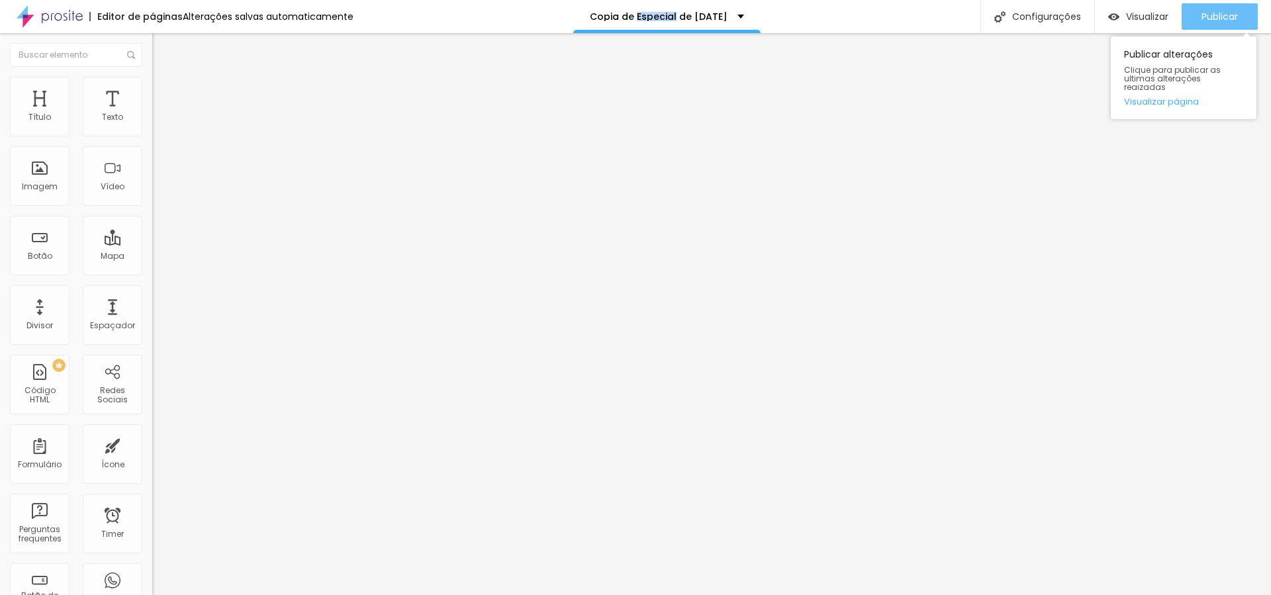
click at [1223, 23] on div "Publicar" at bounding box center [1220, 16] width 36 height 26
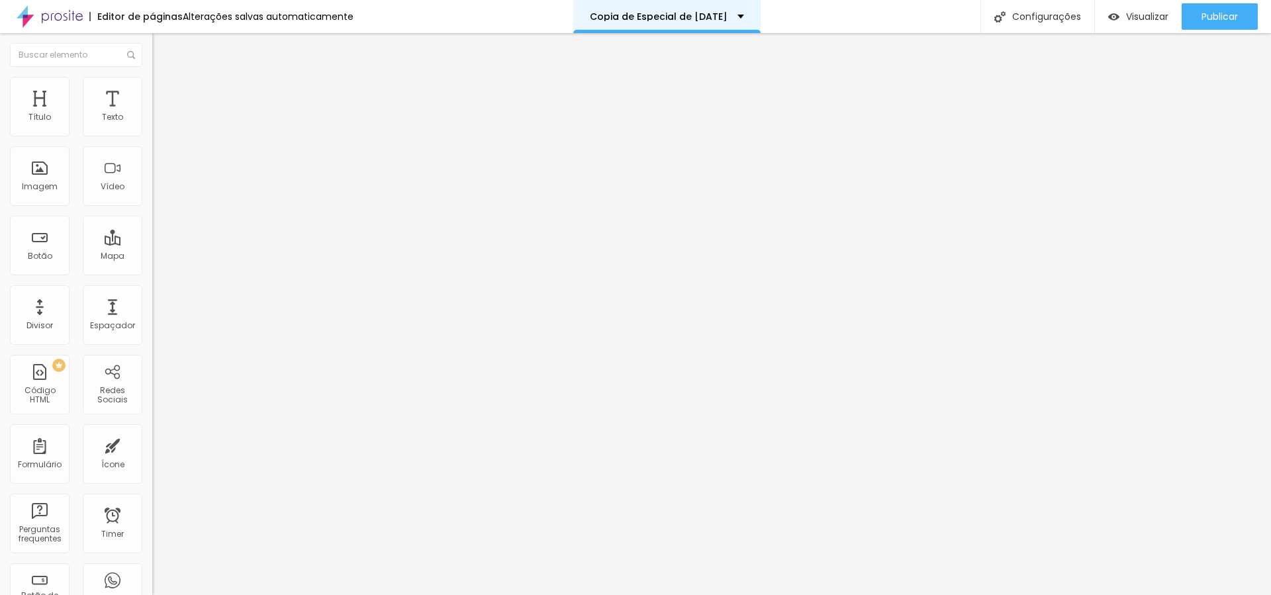
click at [720, 15] on p "Copia de Especial de [DATE]" at bounding box center [659, 16] width 138 height 9
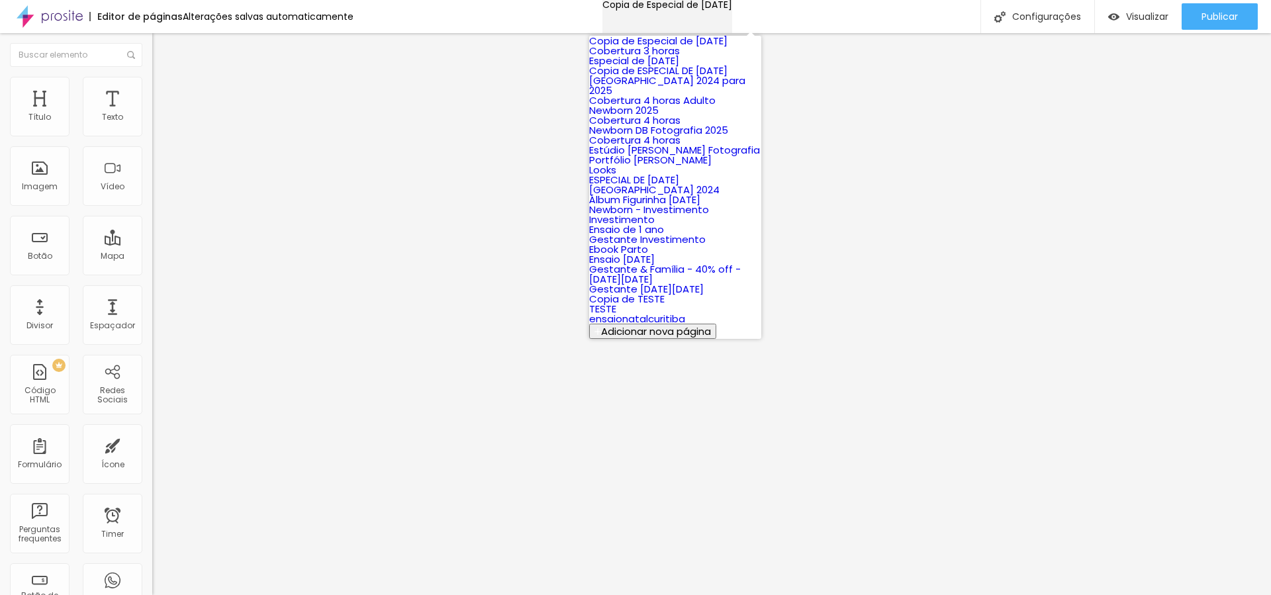
click at [638, 9] on p "Copia de Especial de [DATE]" at bounding box center [667, 4] width 130 height 9
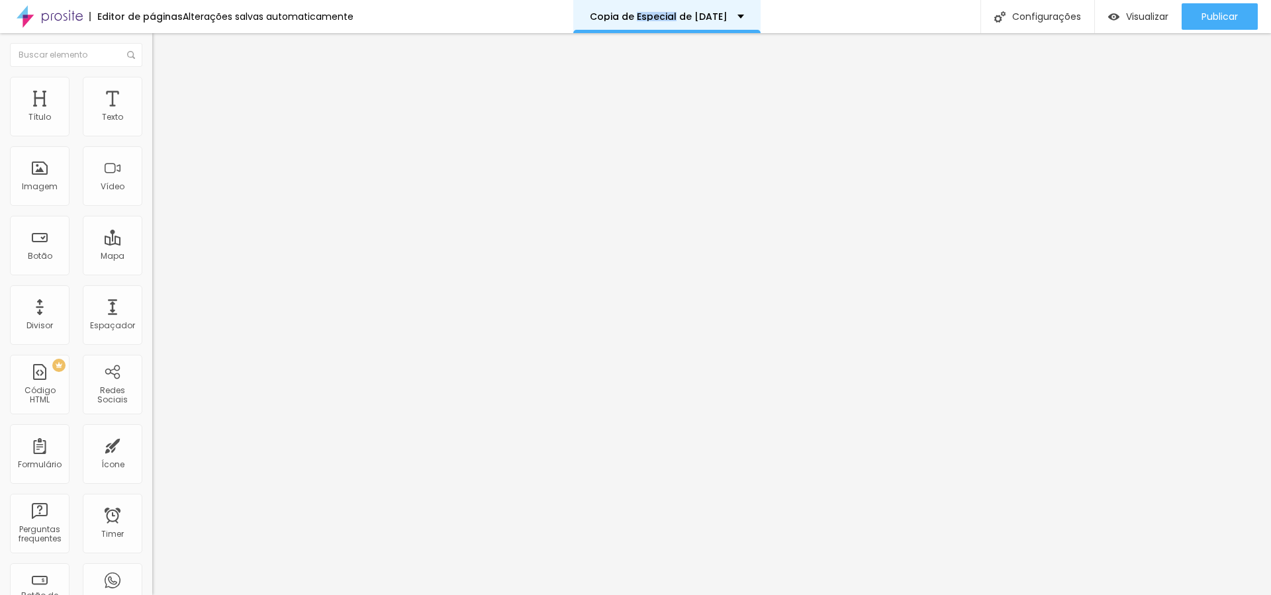
click at [638, 13] on p "Copia de Especial de [DATE]" at bounding box center [659, 16] width 138 height 9
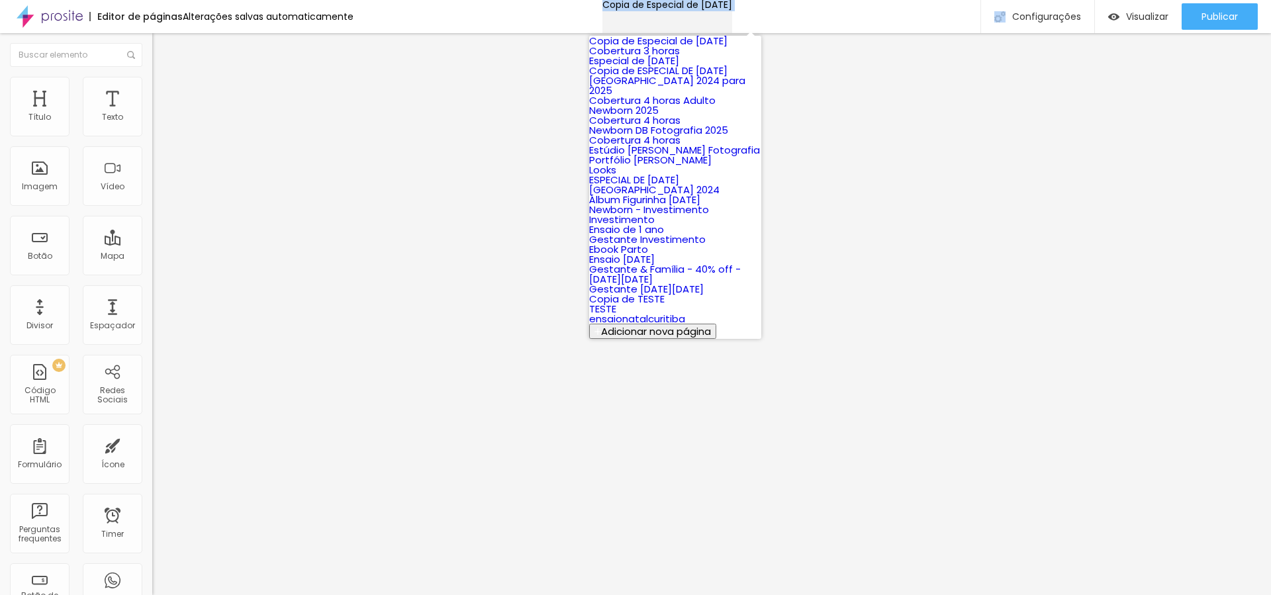
click at [638, 9] on p "Copia de Especial de [DATE]" at bounding box center [667, 4] width 130 height 9
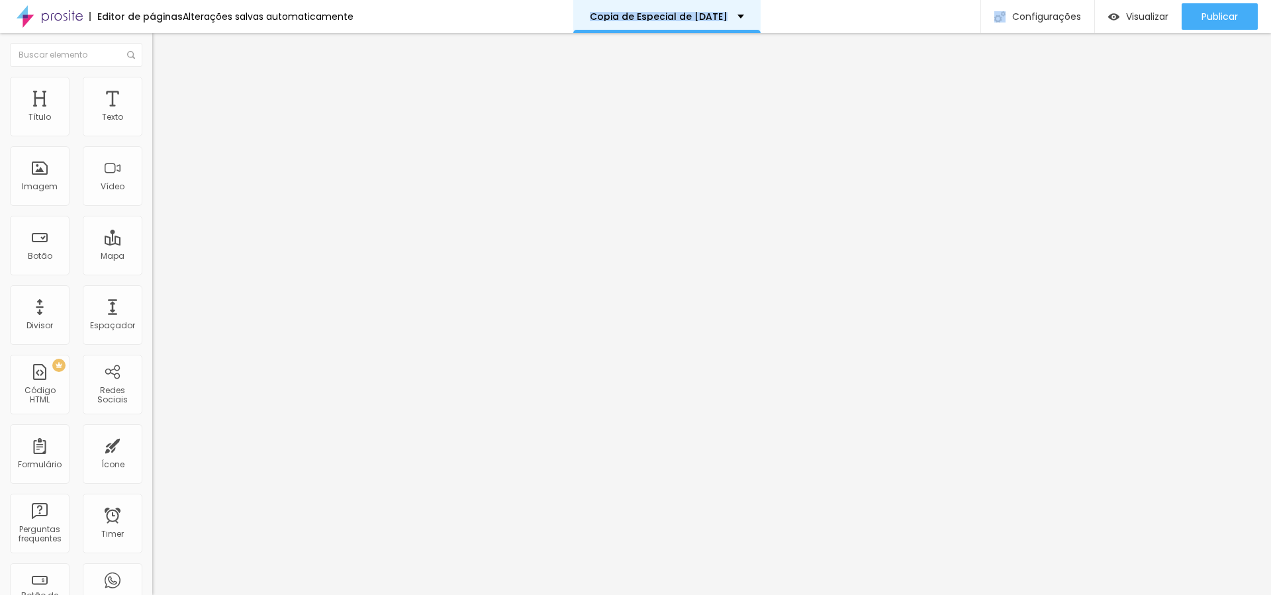
click at [638, 13] on p "Copia de Especial de [DATE]" at bounding box center [659, 16] width 138 height 9
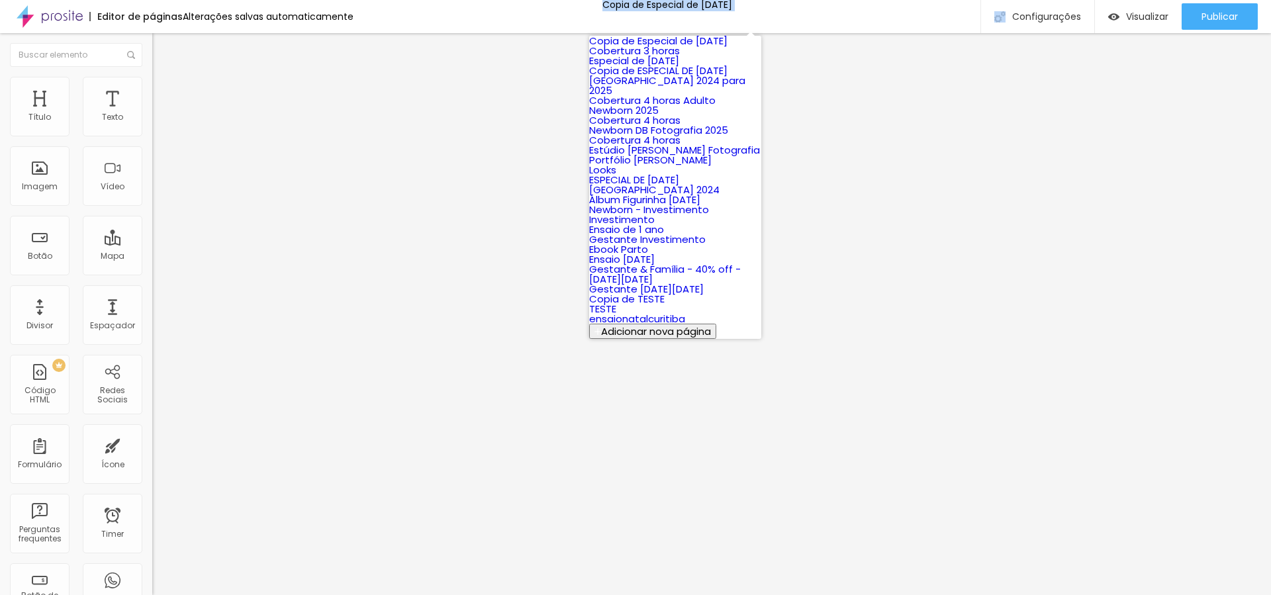
click at [861, 18] on div "Editor de páginas Alterações salvas automaticamente Copia de Especial de [DATE]…" at bounding box center [635, 16] width 1271 height 33
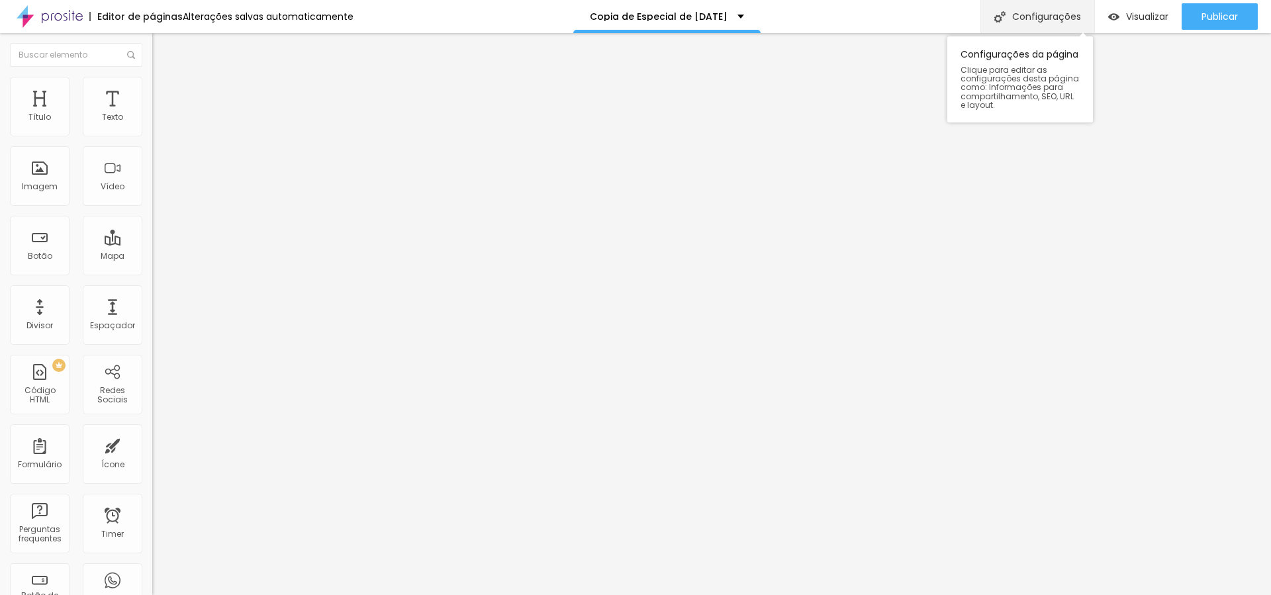
click at [1015, 23] on div "Configurações" at bounding box center [1037, 16] width 114 height 33
drag, startPoint x: 559, startPoint y: 148, endPoint x: 481, endPoint y: 149, distance: 77.5
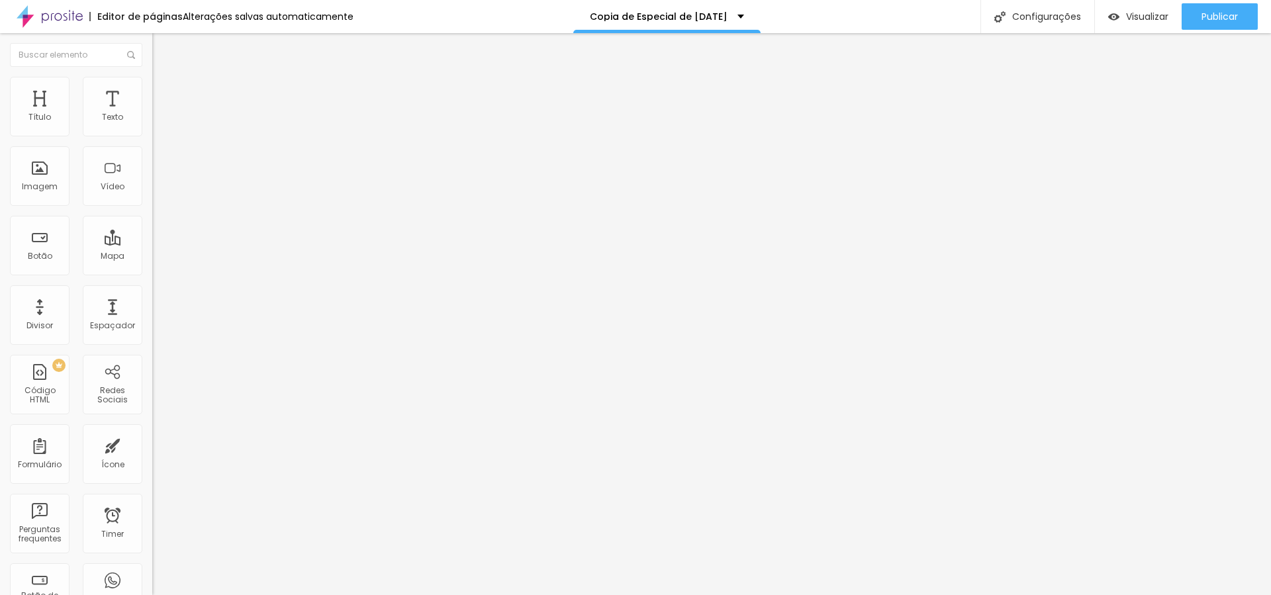
type input "Especial de [DATE] - Lote 1"
click at [1233, 20] on span "Publicar" at bounding box center [1220, 16] width 36 height 11
